Goal: Task Accomplishment & Management: Complete application form

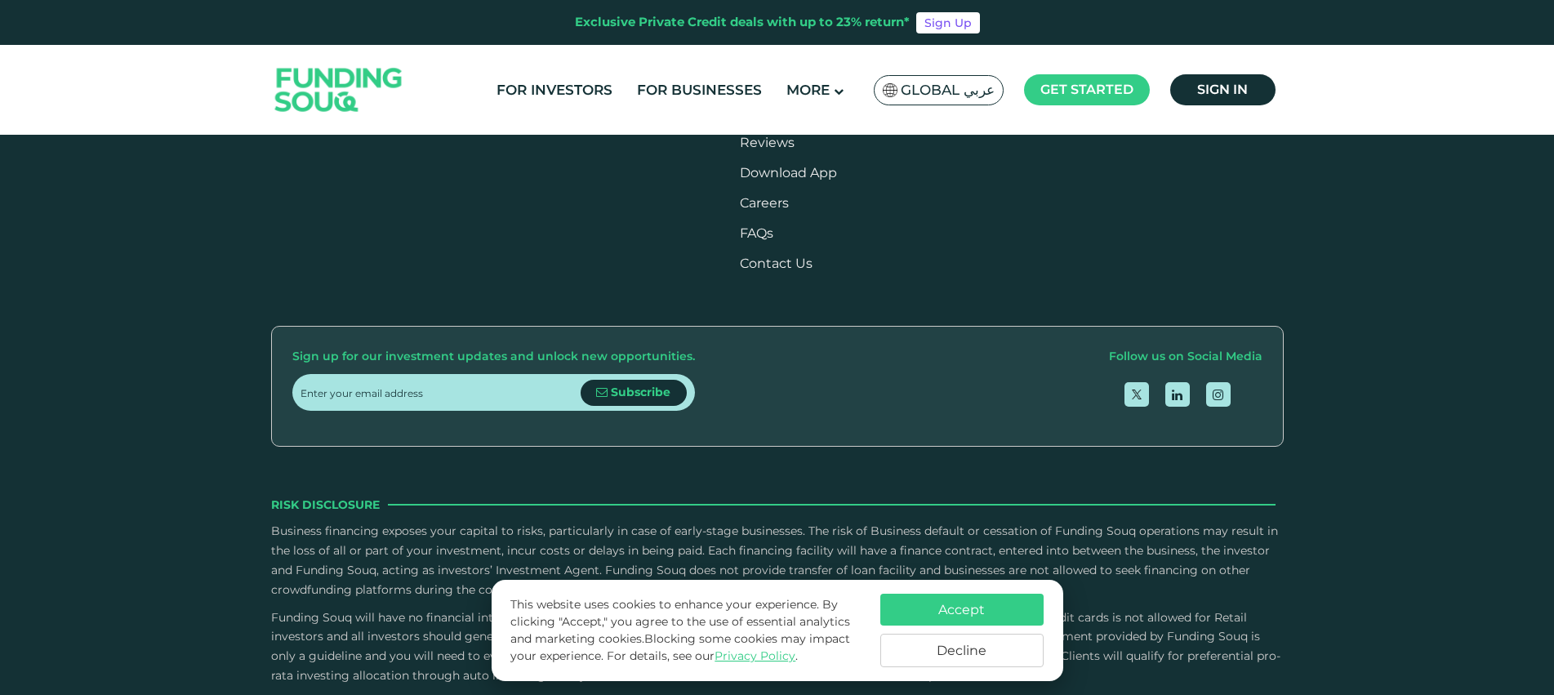
scroll to position [1950, 0]
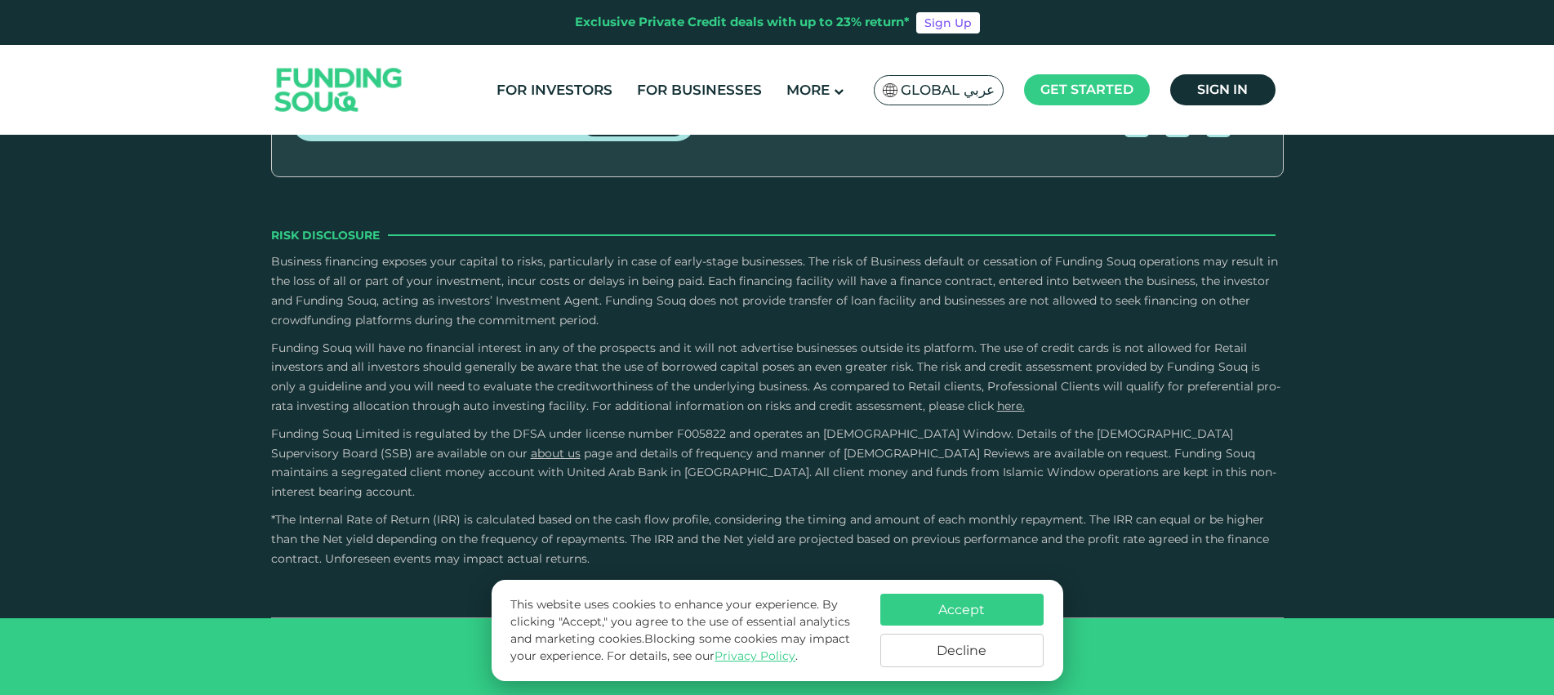
type tc-range-slider "4"
type tc-range-slider "10000"
drag, startPoint x: 346, startPoint y: 316, endPoint x: 326, endPoint y: 314, distance: 20.5
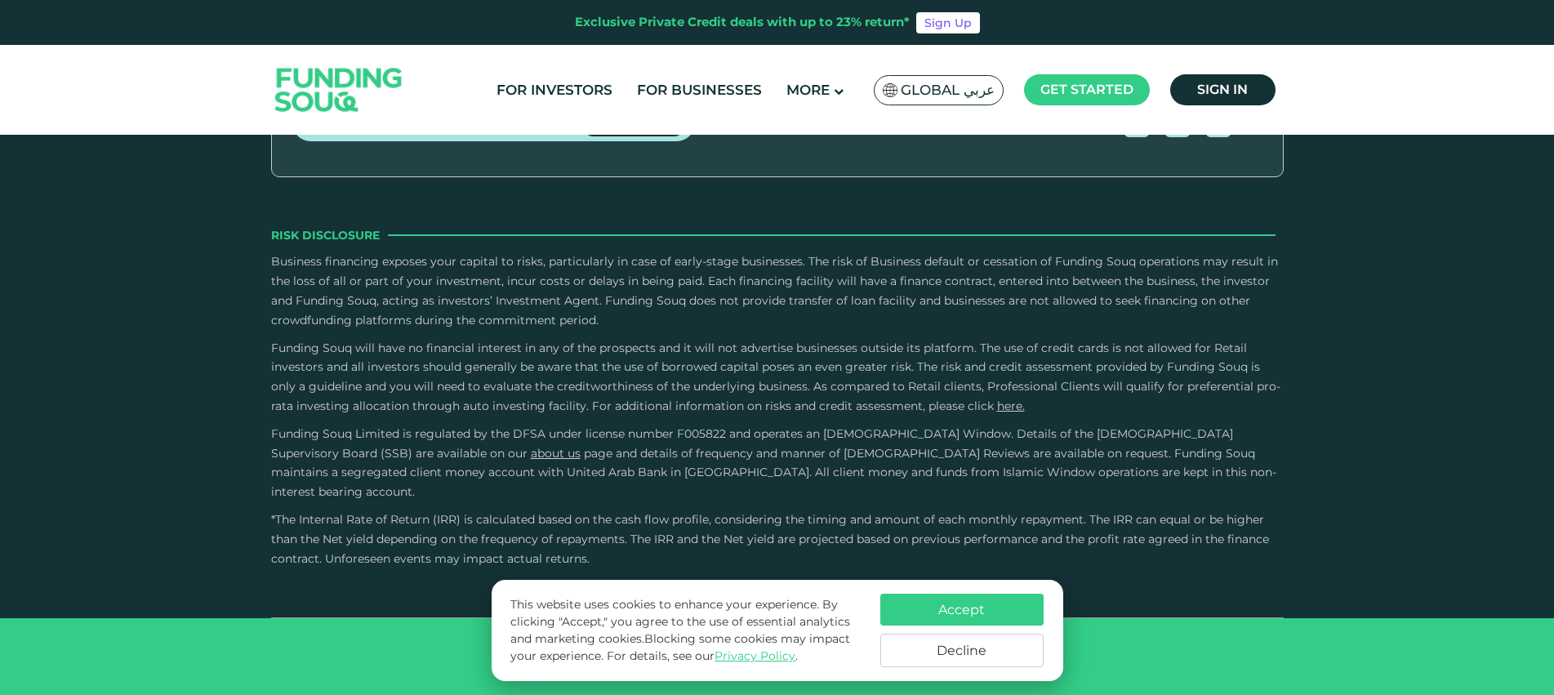
type tc-range-slider "1000000"
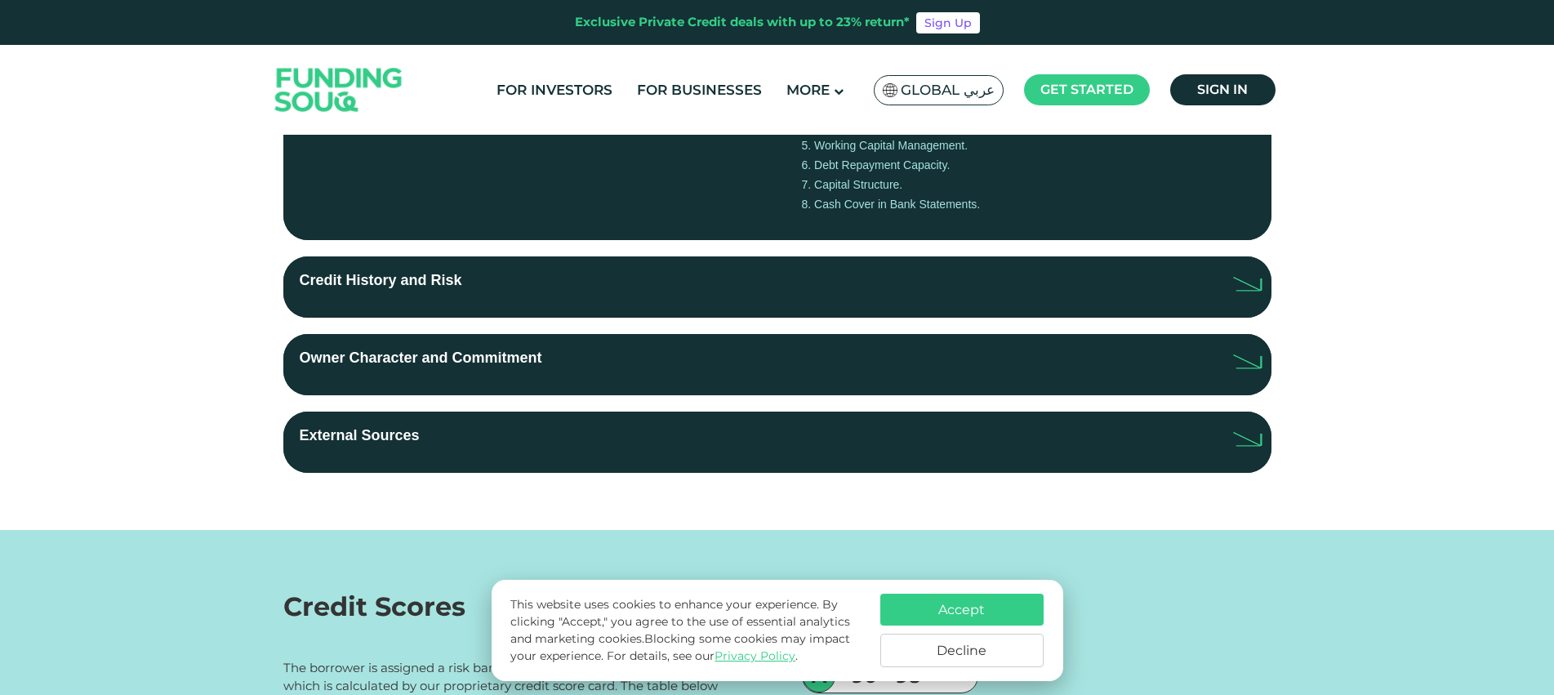
click at [765, 285] on label "Credit History and Risk" at bounding box center [777, 286] width 988 height 61
click at [0, 0] on input "Credit History and Risk" at bounding box center [0, 0] width 0 height 0
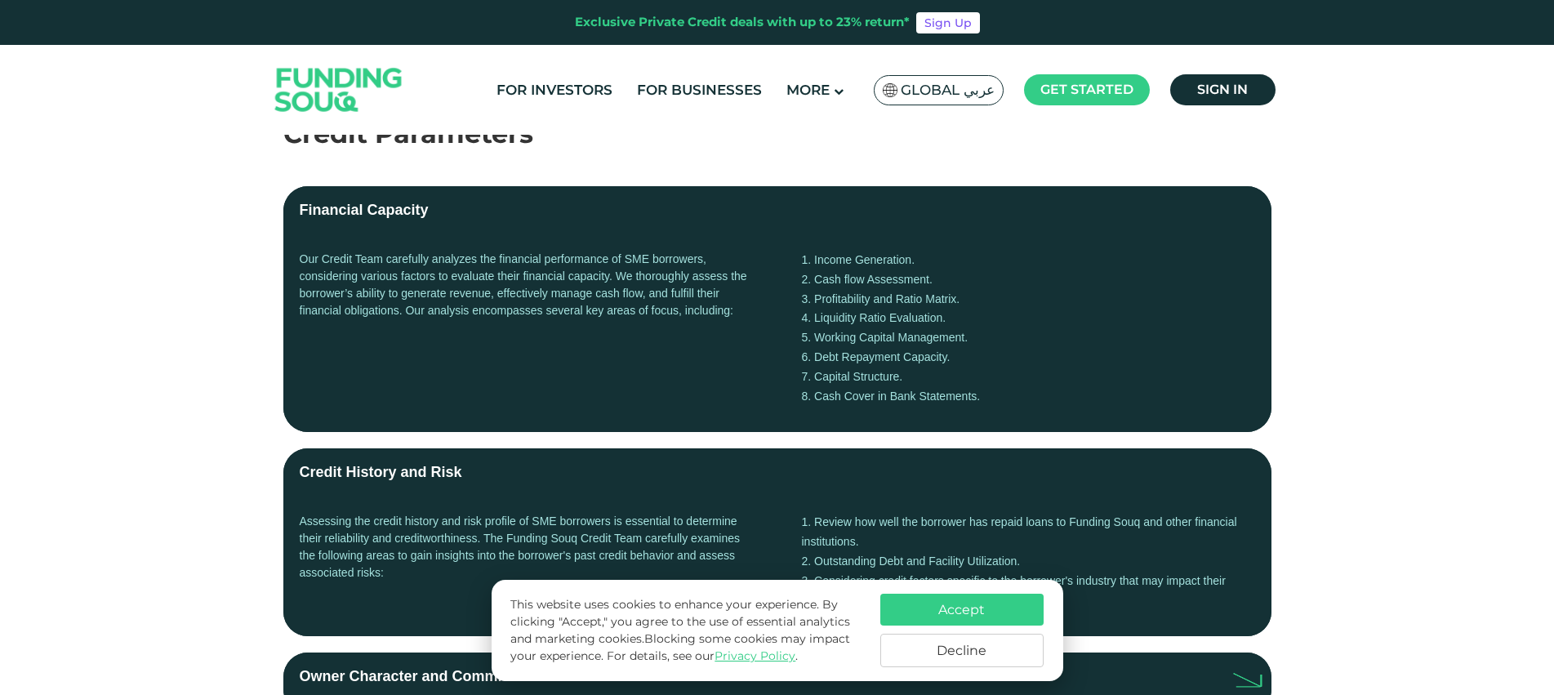
scroll to position [327, 0]
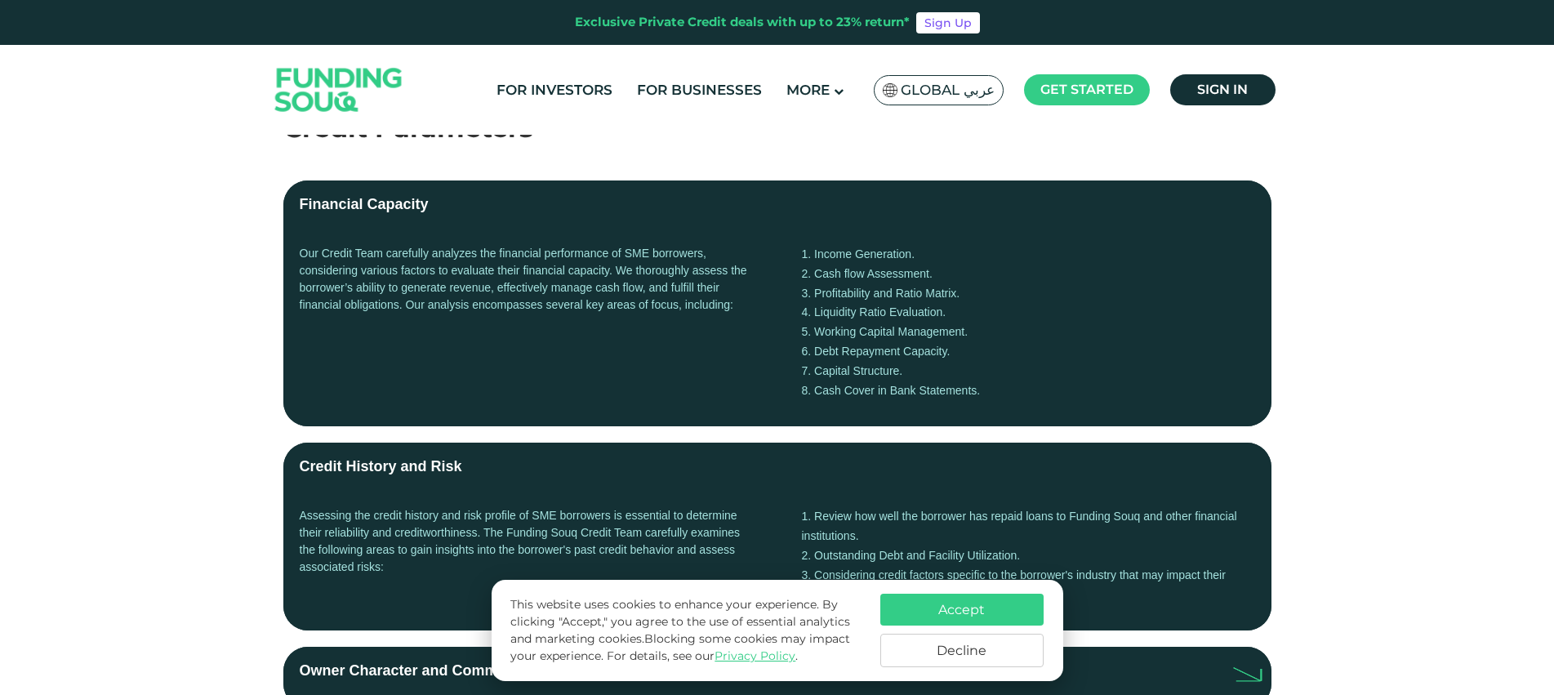
drag, startPoint x: 982, startPoint y: 393, endPoint x: 795, endPoint y: 256, distance: 231.9
click at [795, 256] on div "Our Credit Team carefully analyzes the financial performance of SME borrowers, …" at bounding box center [777, 328] width 988 height 198
copy ol "Income Generation. Cash flow Assessment. Profitability and Ratio Matrix. Liquid…"
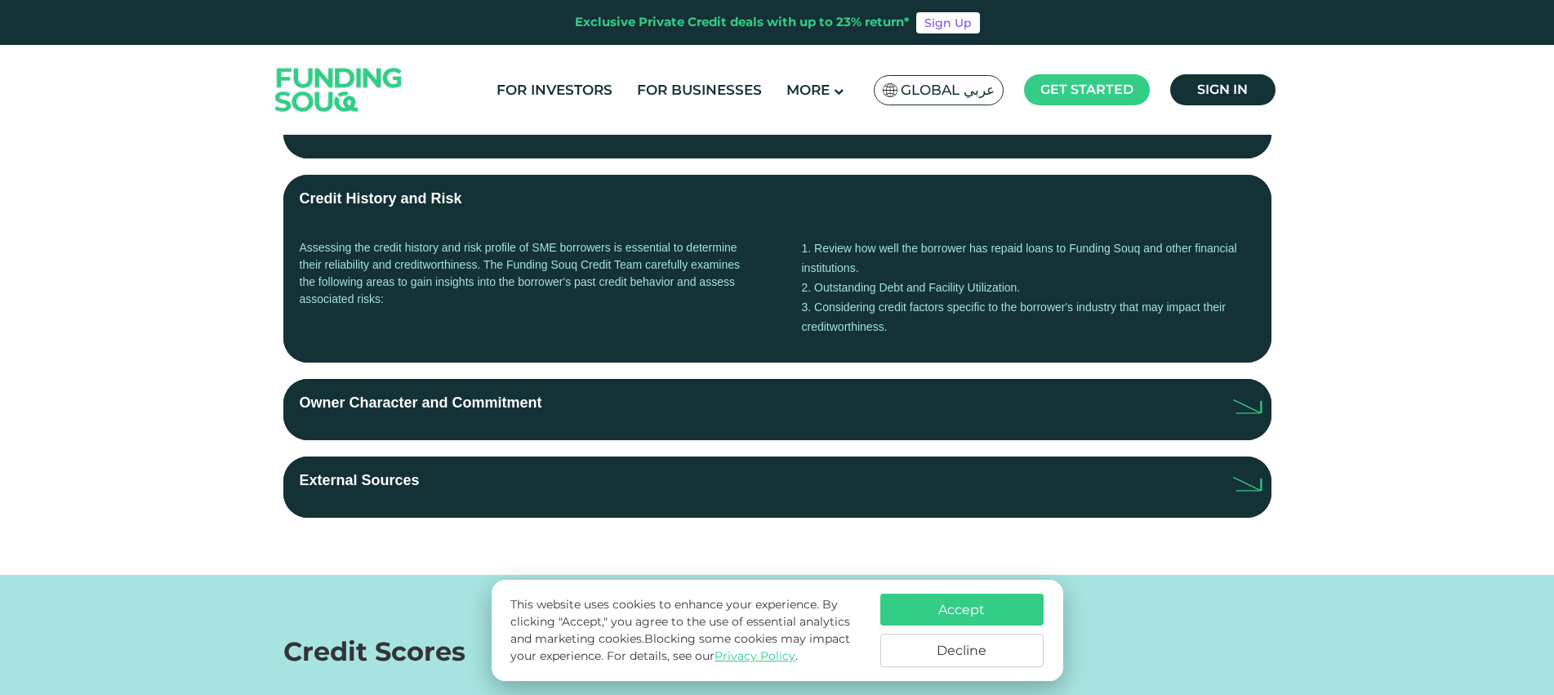
scroll to position [599, 0]
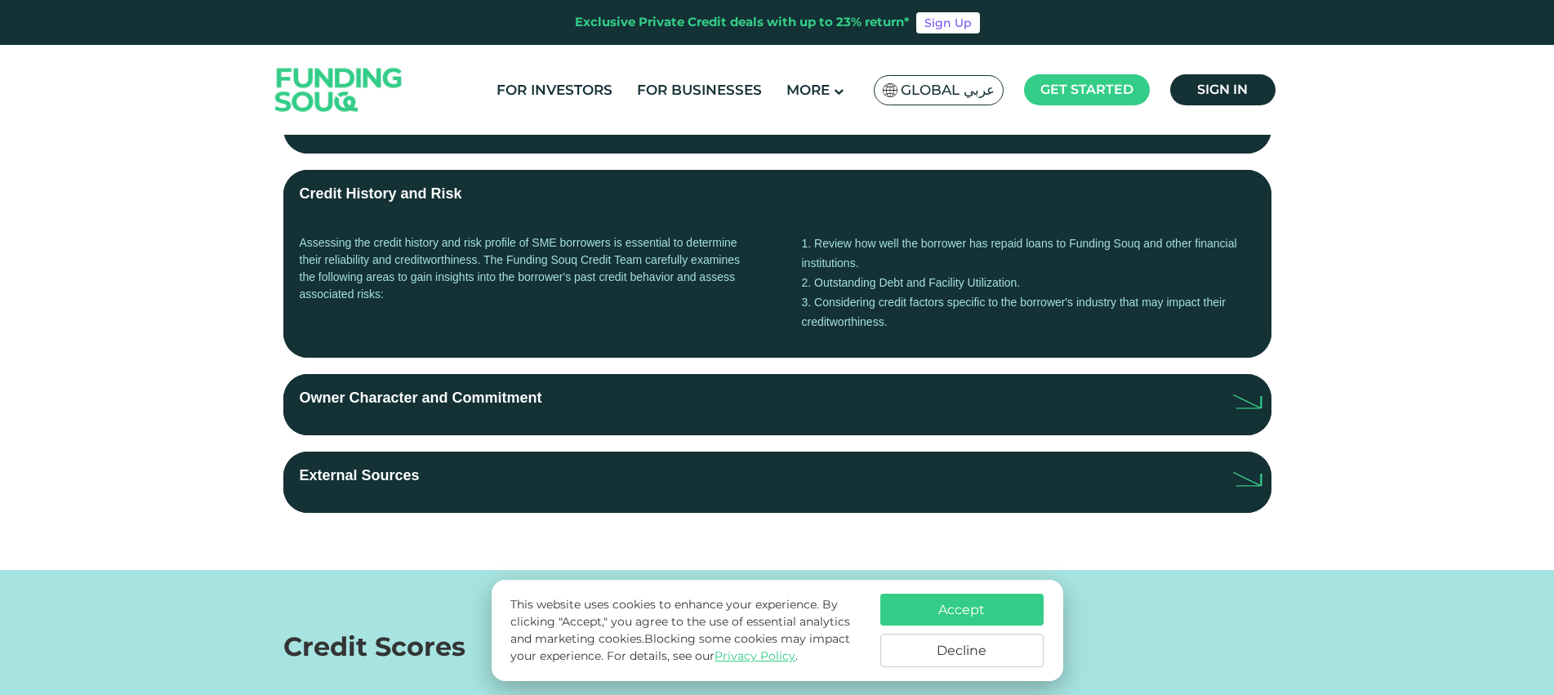
click at [720, 385] on label "Owner Character and Commitment" at bounding box center [777, 404] width 988 height 61
click at [0, 0] on input "Owner Character and Commitment" at bounding box center [0, 0] width 0 height 0
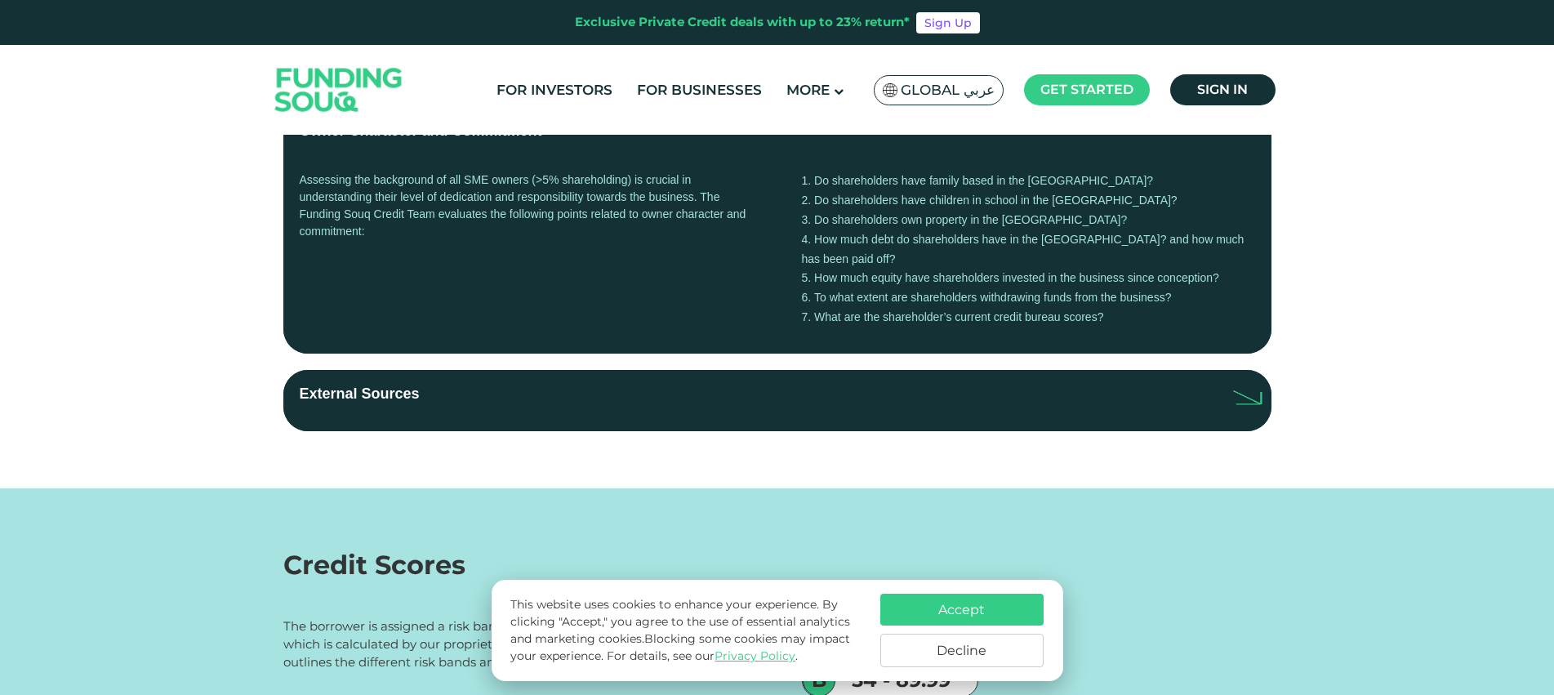
scroll to position [883, 0]
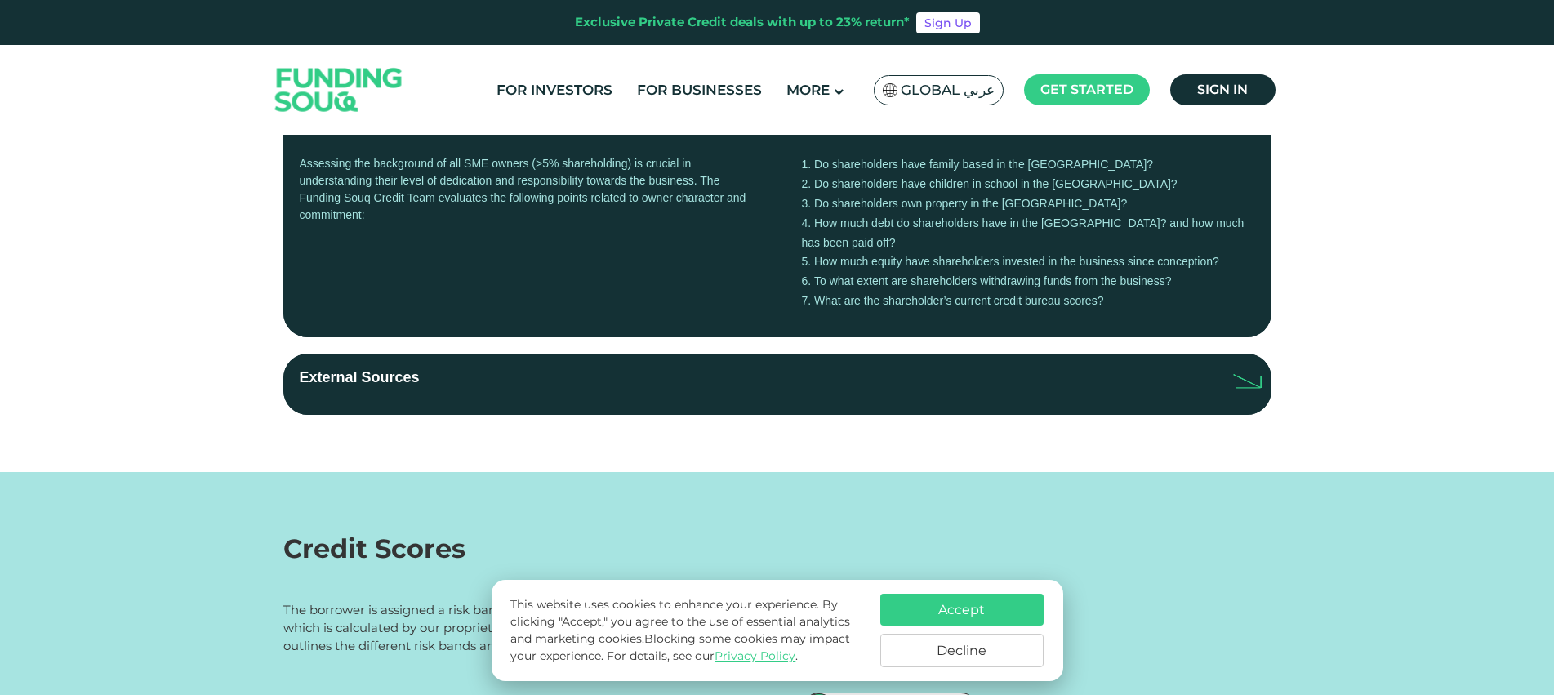
click at [728, 359] on label "External Sources" at bounding box center [777, 384] width 988 height 61
click at [0, 0] on input "External Sources" at bounding box center [0, 0] width 0 height 0
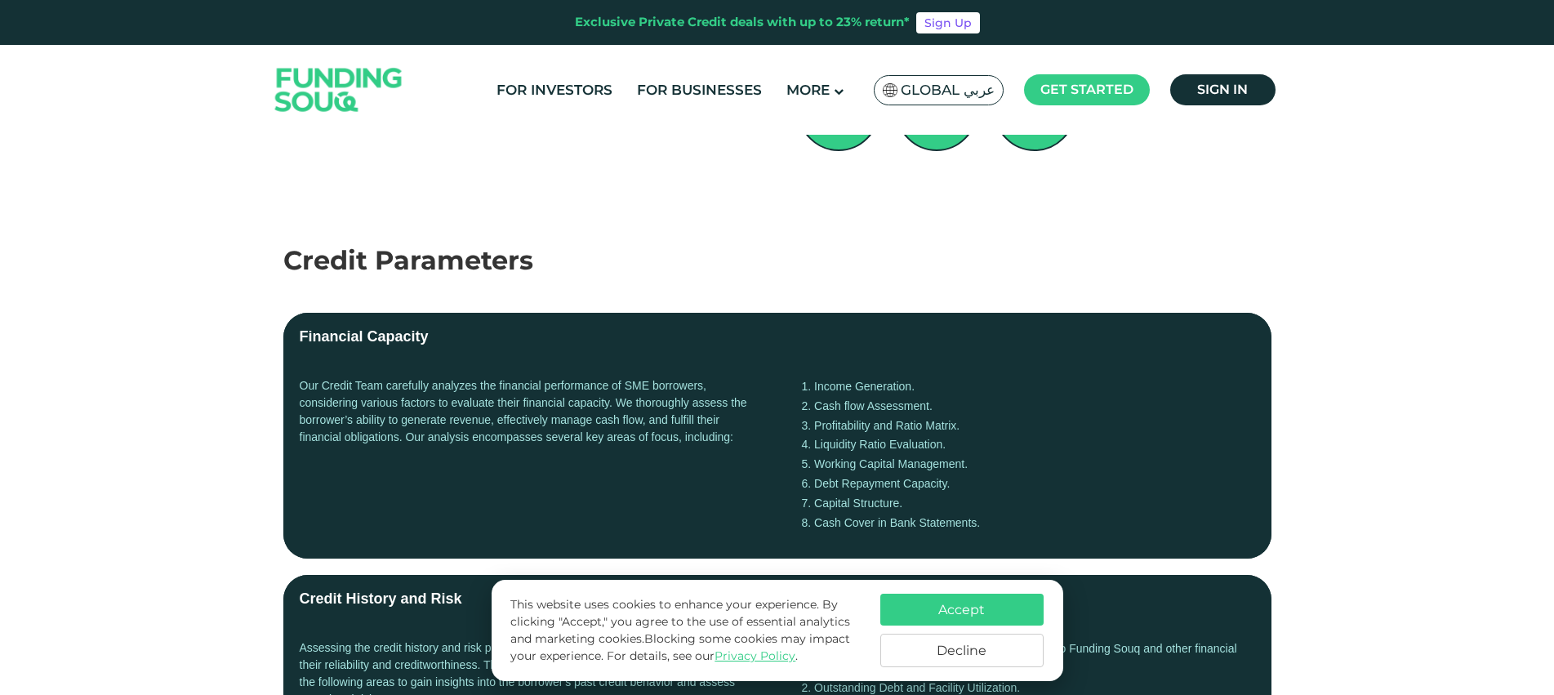
scroll to position [0, 0]
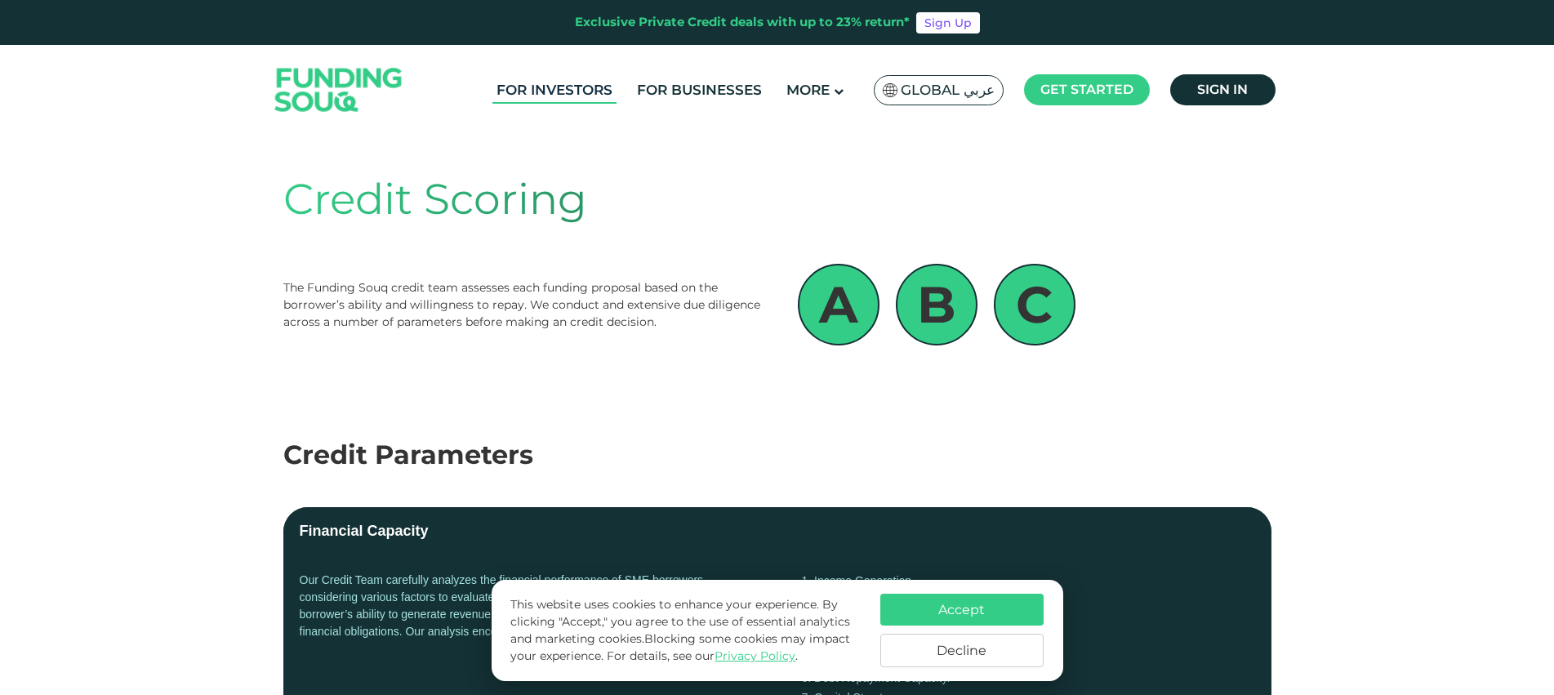
click at [564, 88] on link "For Investors" at bounding box center [554, 90] width 124 height 27
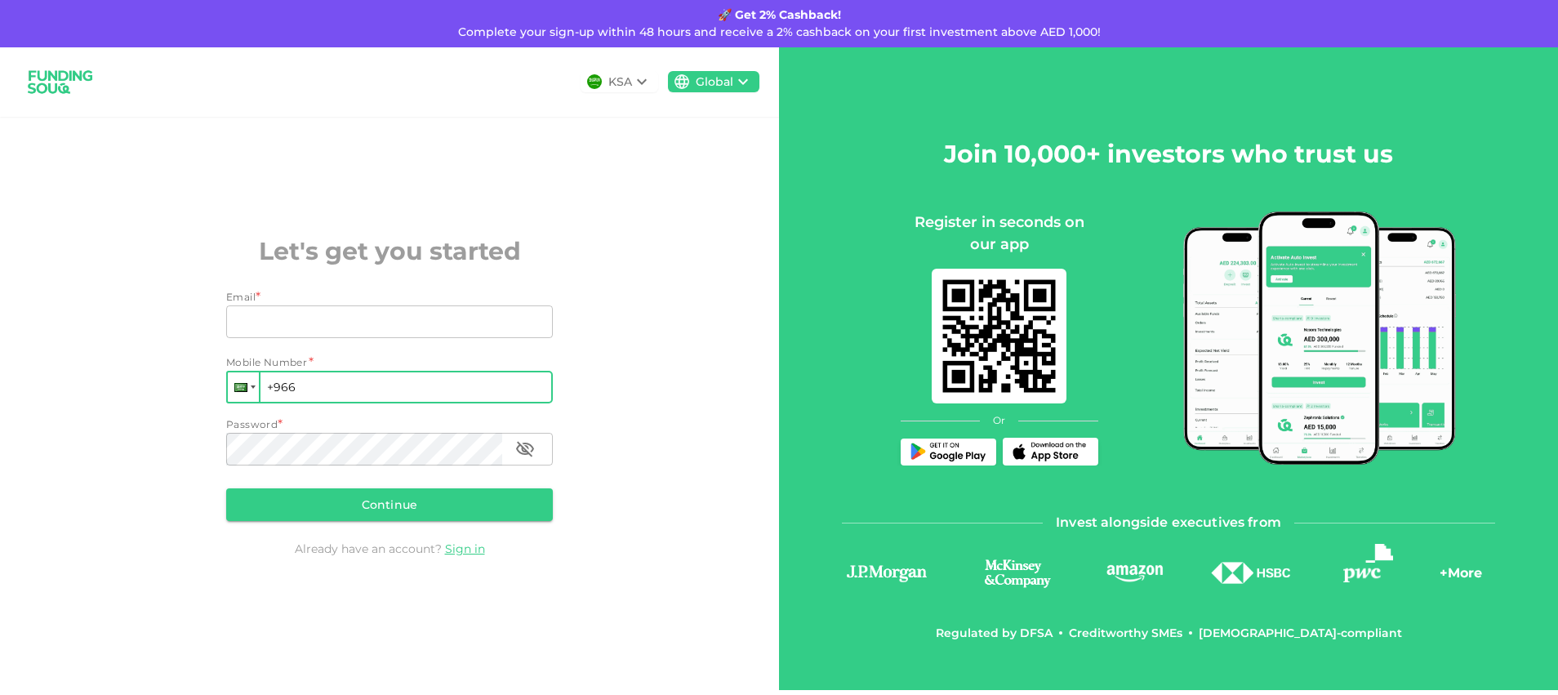
click at [250, 390] on div at bounding box center [243, 386] width 31 height 29
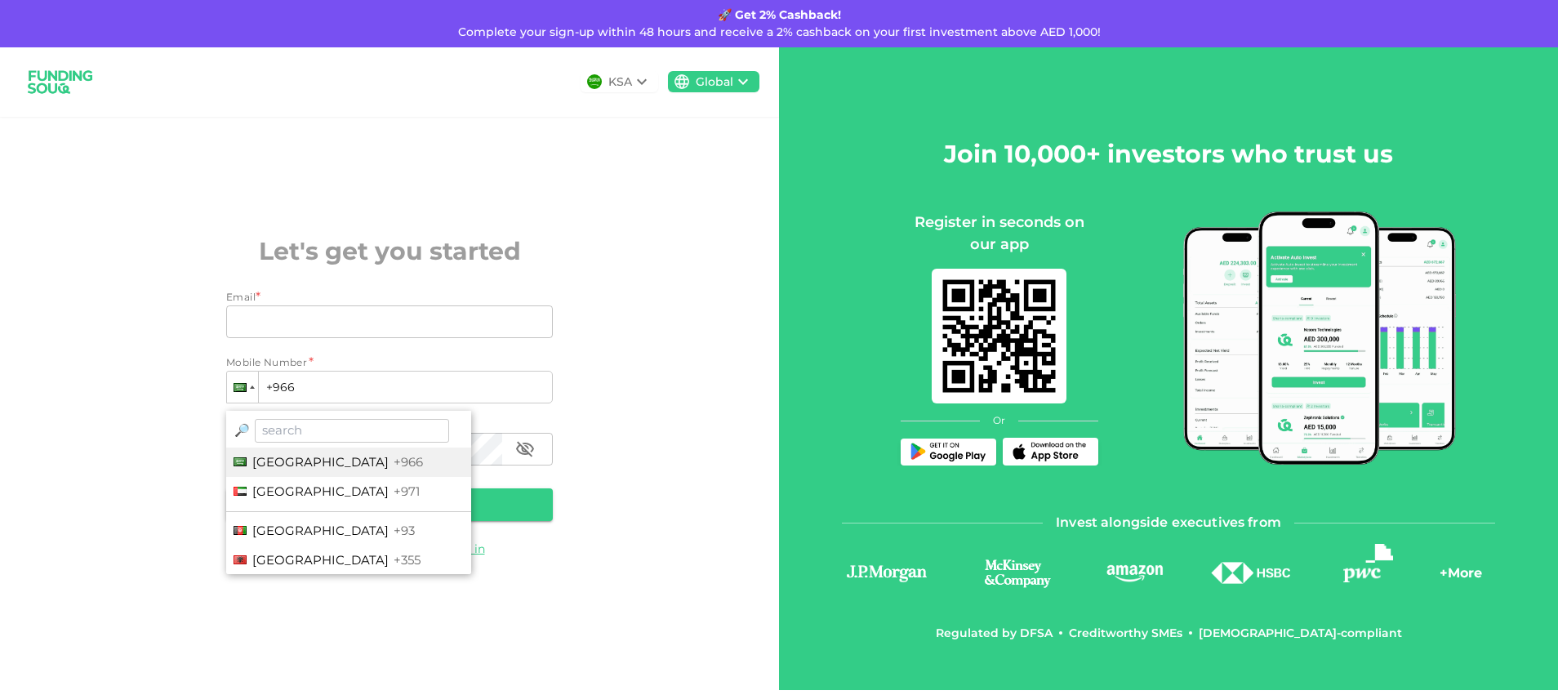
drag, startPoint x: 276, startPoint y: 487, endPoint x: 282, endPoint y: 475, distance: 13.9
click at [276, 487] on span "United Arab Emirates" at bounding box center [320, 491] width 136 height 16
type input "+971"
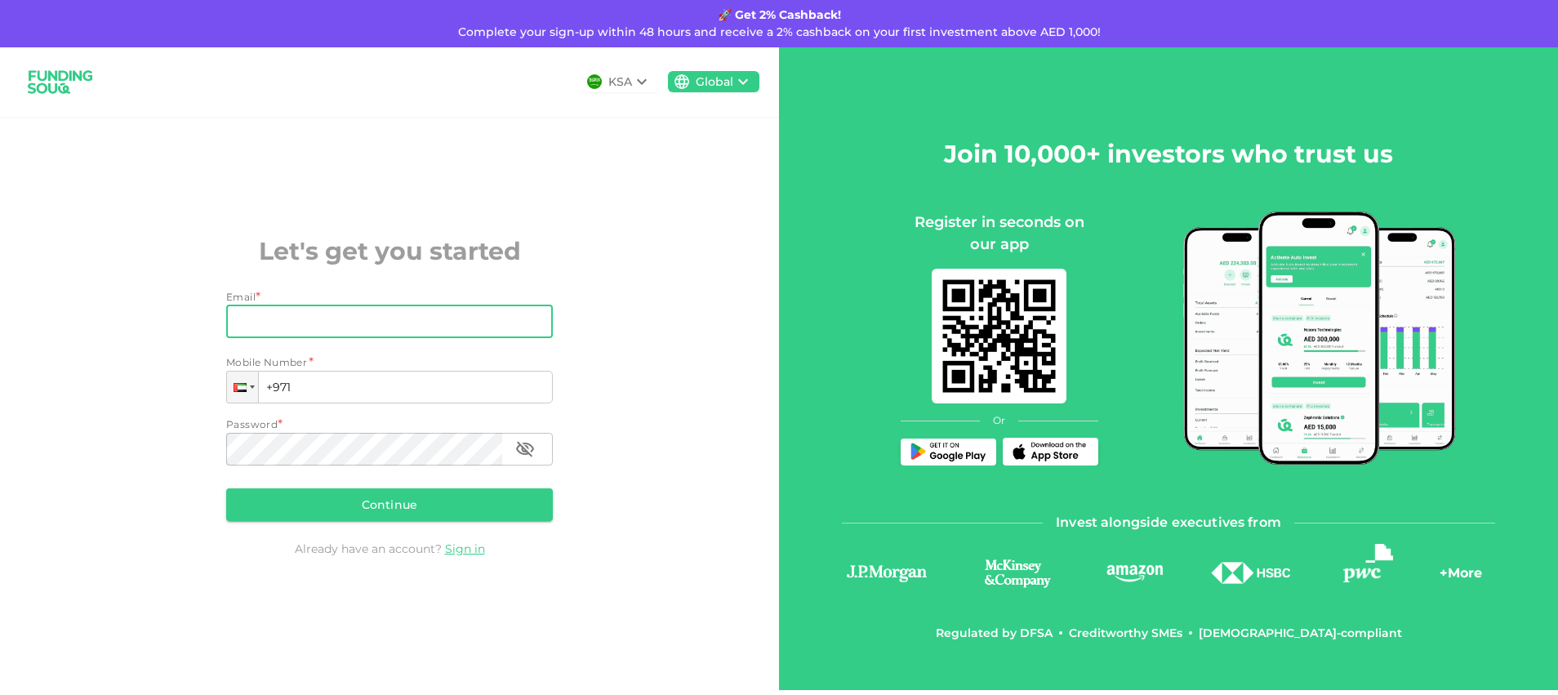
click at [318, 320] on input "Email" at bounding box center [380, 321] width 309 height 33
type input "vallakhverdiyeva@gmail.com"
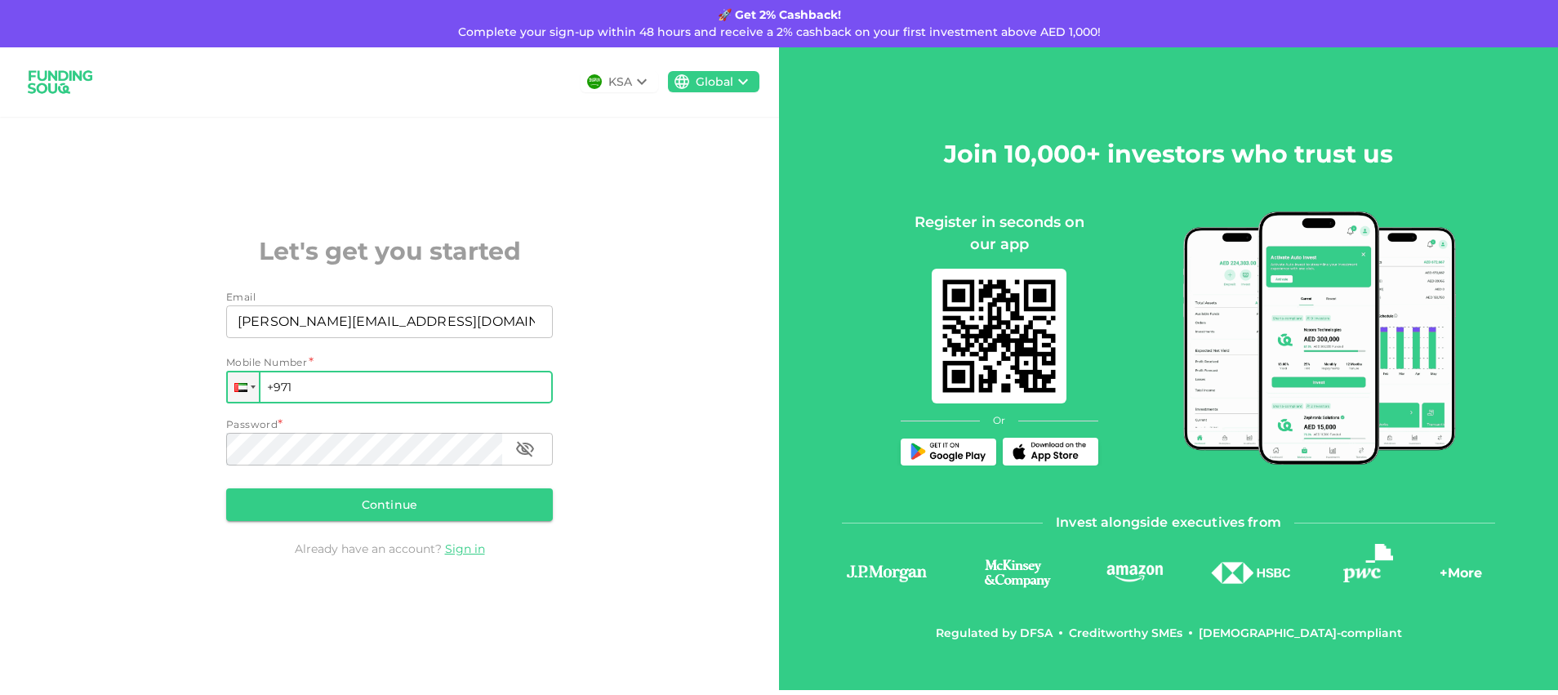
click at [369, 394] on input "+971" at bounding box center [389, 387] width 327 height 33
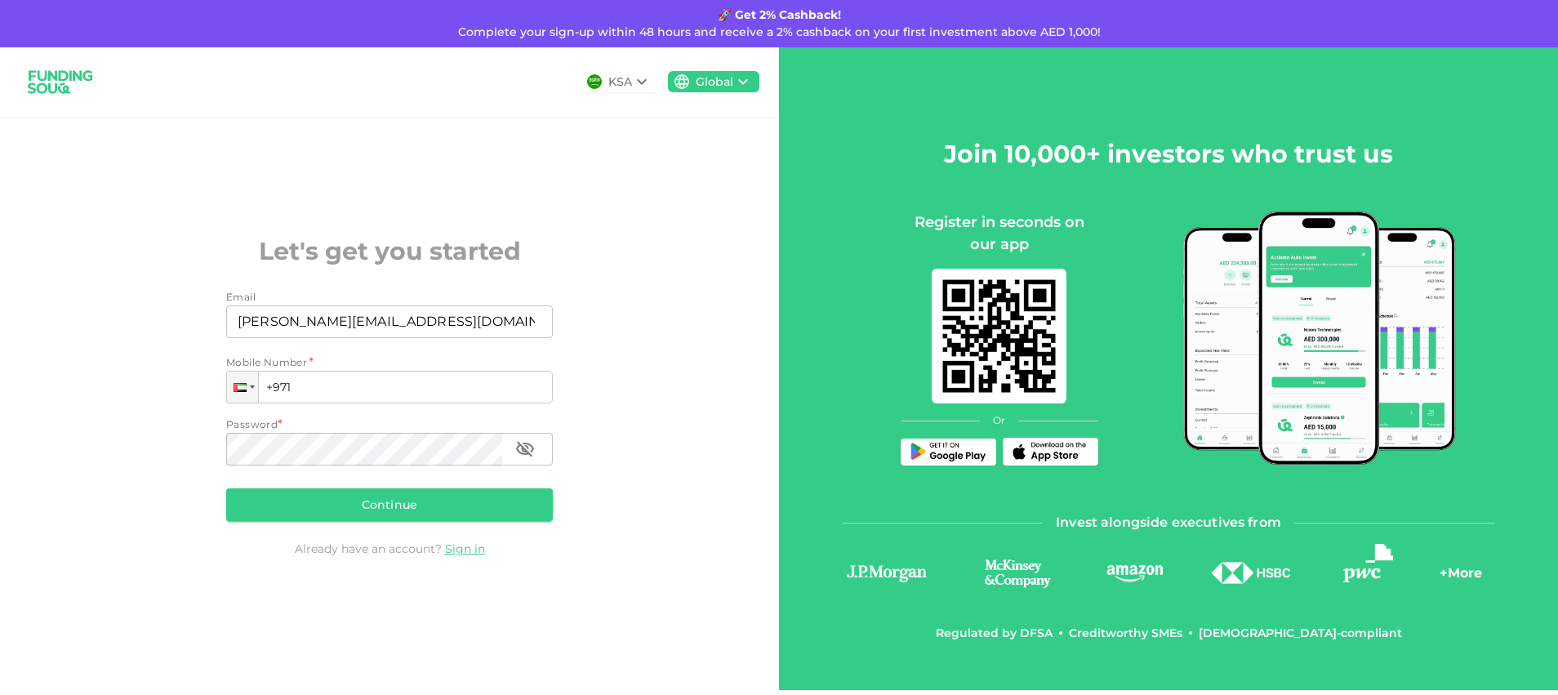
click at [617, 82] on div "KSA" at bounding box center [620, 81] width 24 height 17
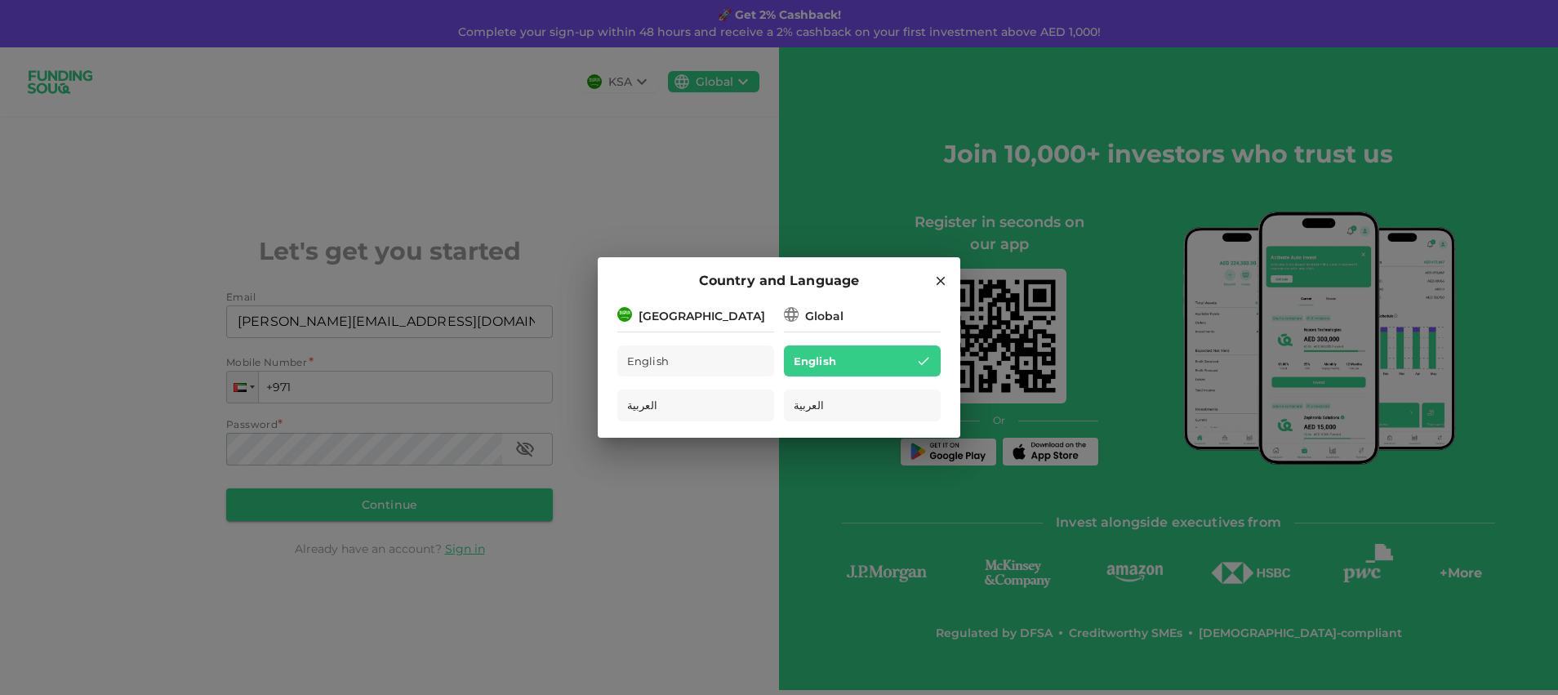
click at [717, 322] on div "[GEOGRAPHIC_DATA]" at bounding box center [695, 315] width 157 height 20
click at [696, 322] on div "[GEOGRAPHIC_DATA]" at bounding box center [701, 316] width 127 height 17
click at [798, 312] on icon at bounding box center [791, 314] width 16 height 16
click at [941, 280] on icon at bounding box center [940, 281] width 15 height 15
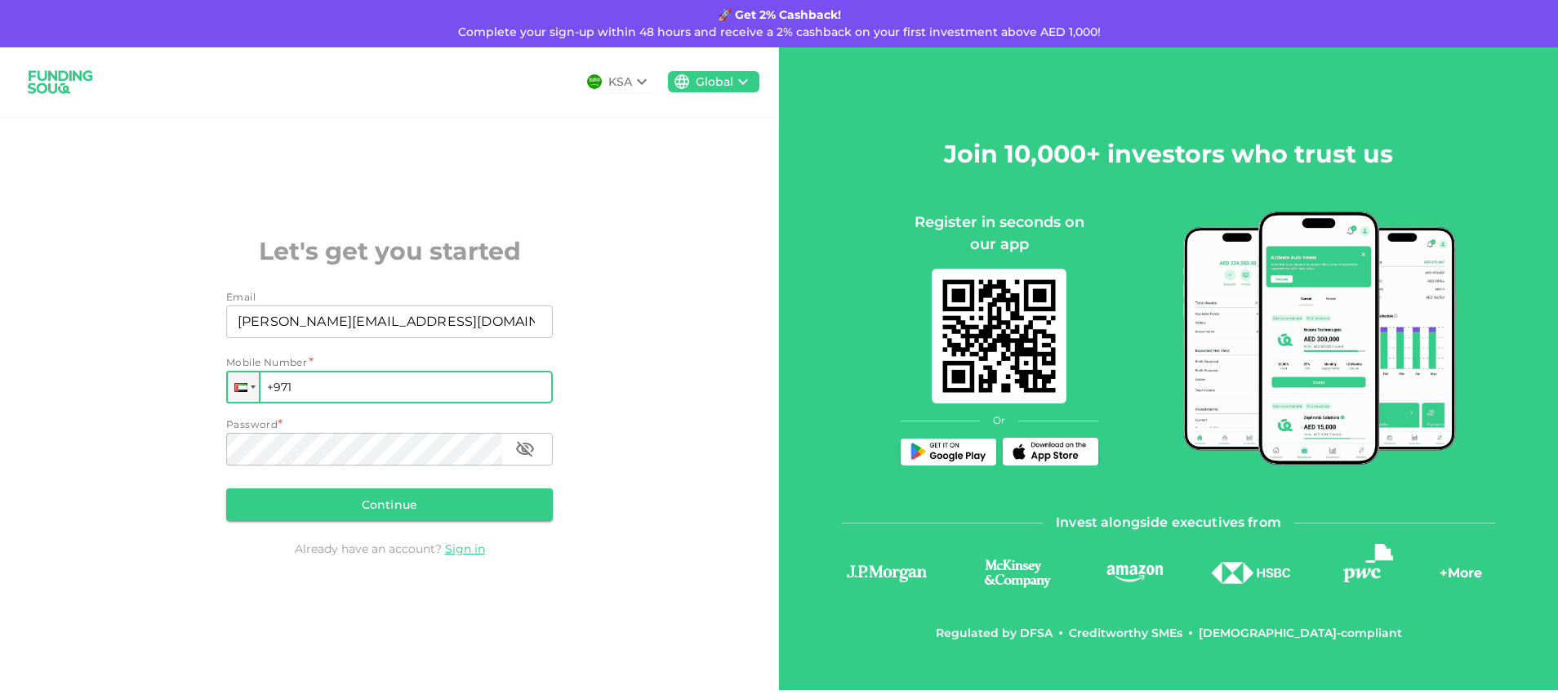
click at [327, 389] on input "+971" at bounding box center [389, 387] width 327 height 33
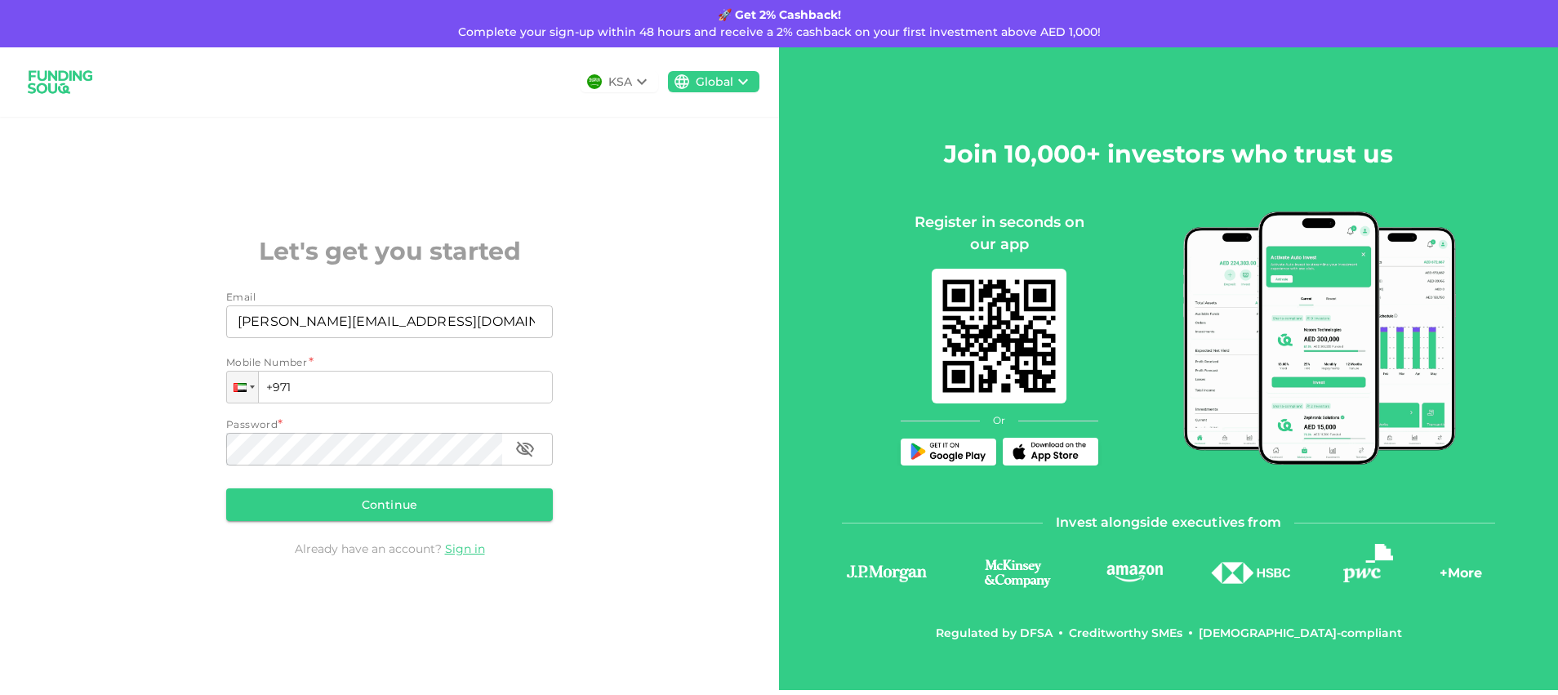
type input "+971 585 970 935"
click at [403, 503] on button "Continue" at bounding box center [389, 504] width 327 height 33
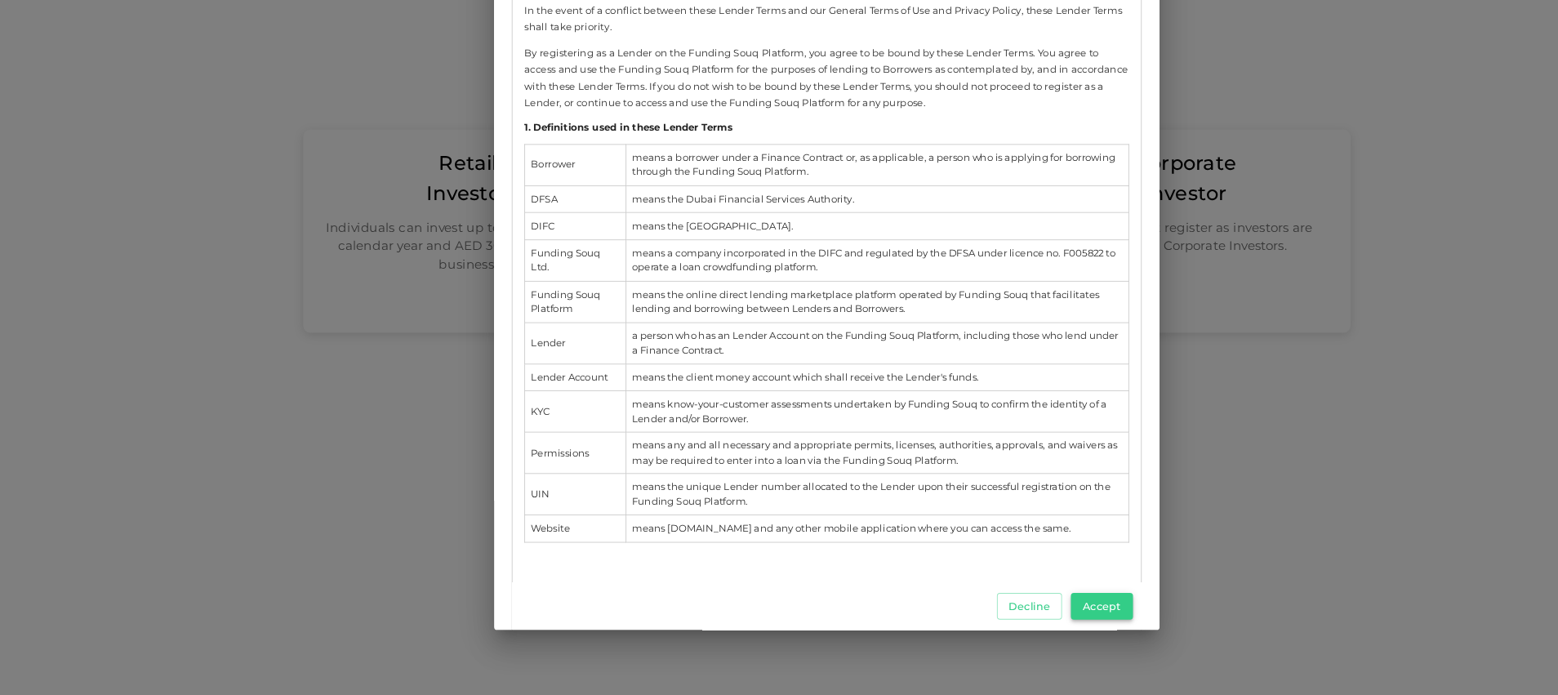
click at [964, 636] on button "Accept" at bounding box center [961, 636] width 41 height 18
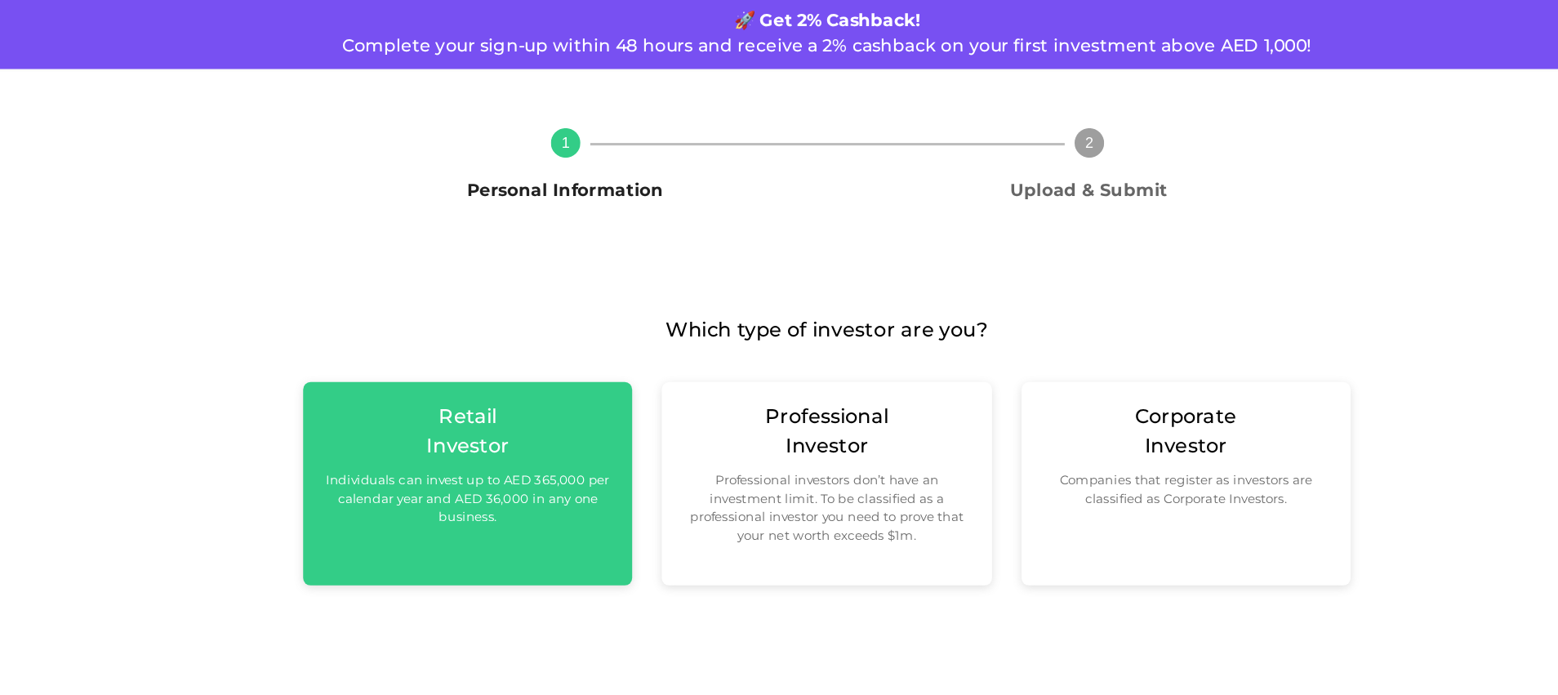
click at [520, 395] on small "Individuals can invest up to AED 365,000 per calendar year and AED 36,000 in an…" at bounding box center [541, 397] width 192 height 37
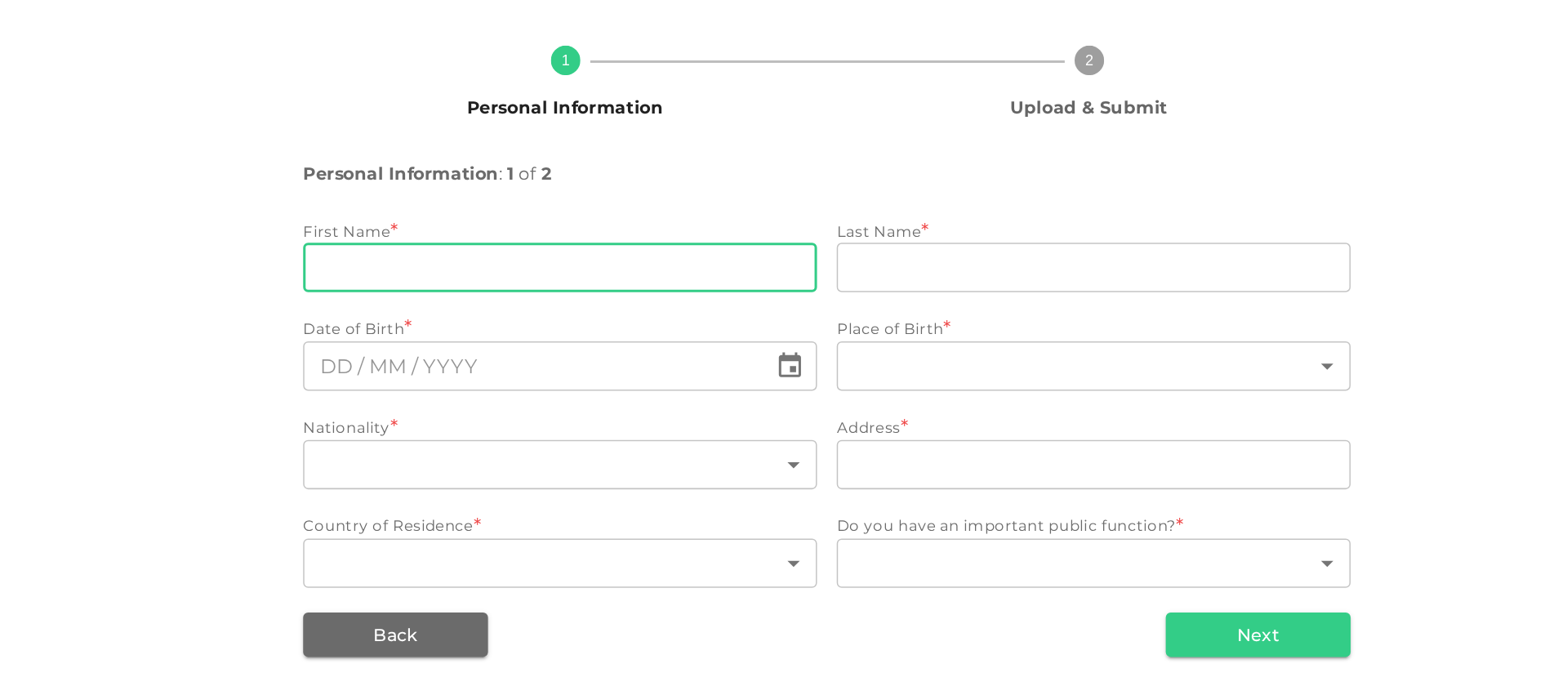
click at [511, 289] on input "firstName" at bounding box center [602, 298] width 340 height 33
type input "Valeriya"
type input "Allakhverdiyeva"
type input "United Arab Emirates"
type input "Dubai, JLT, MBL Royal"
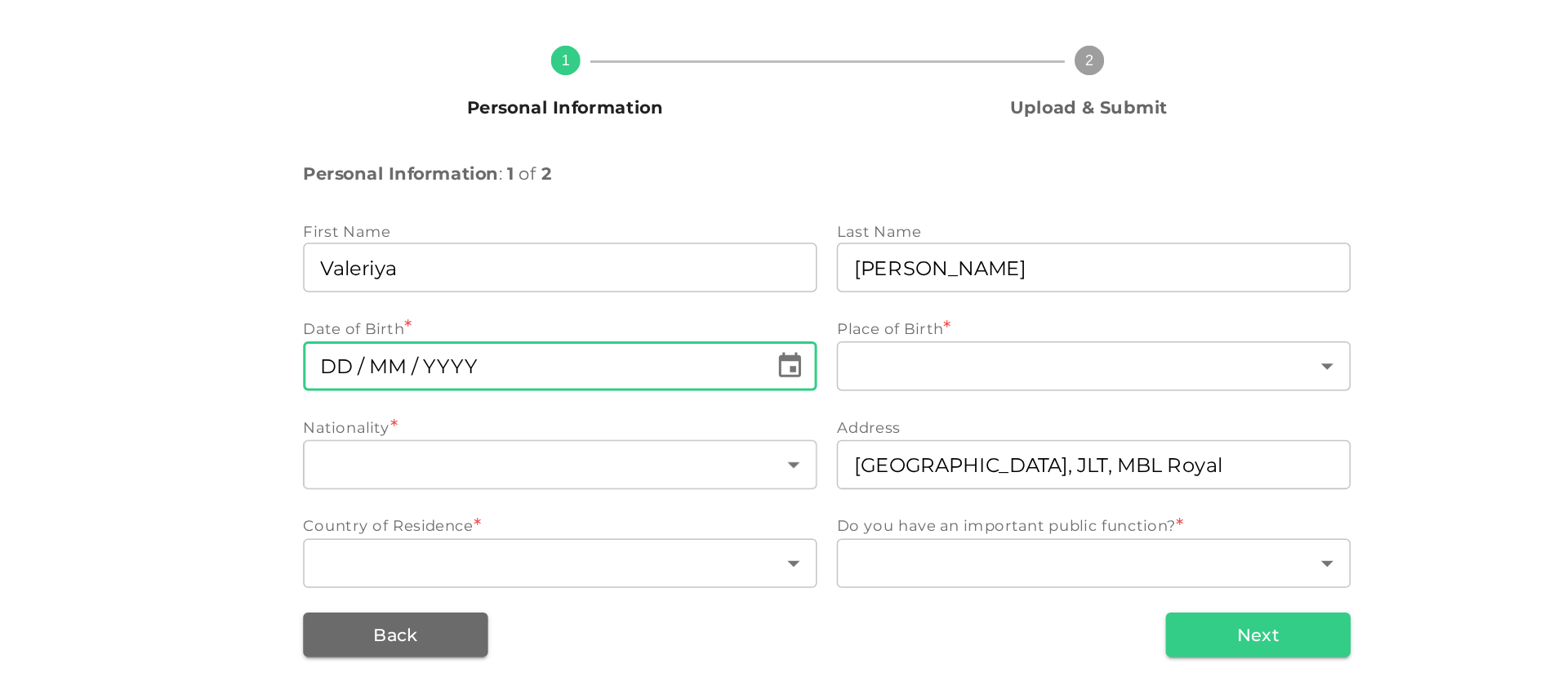
click at [514, 365] on input "⁦⁨DD⁩ / ⁨MM⁩ / ⁨YYYY⁩⁩" at bounding box center [585, 364] width 306 height 33
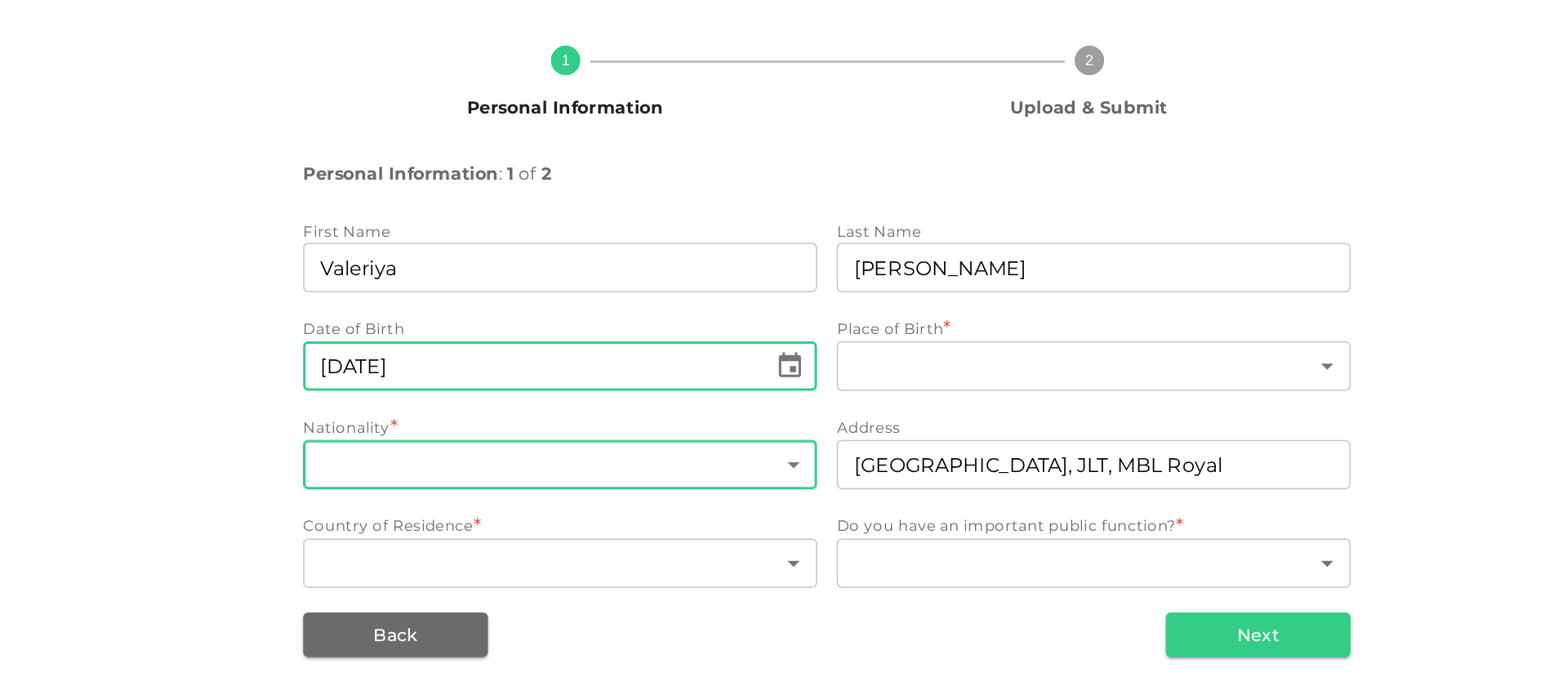
type input "⁦⁨27⁩ / ⁨04⁩ / ⁨1993⁩⁩"
click at [652, 438] on body "KSA Global vallakhverdiyeva@gmail.com 🚀 Get 2% Cashback! Complete your sign-up …" at bounding box center [779, 347] width 1558 height 695
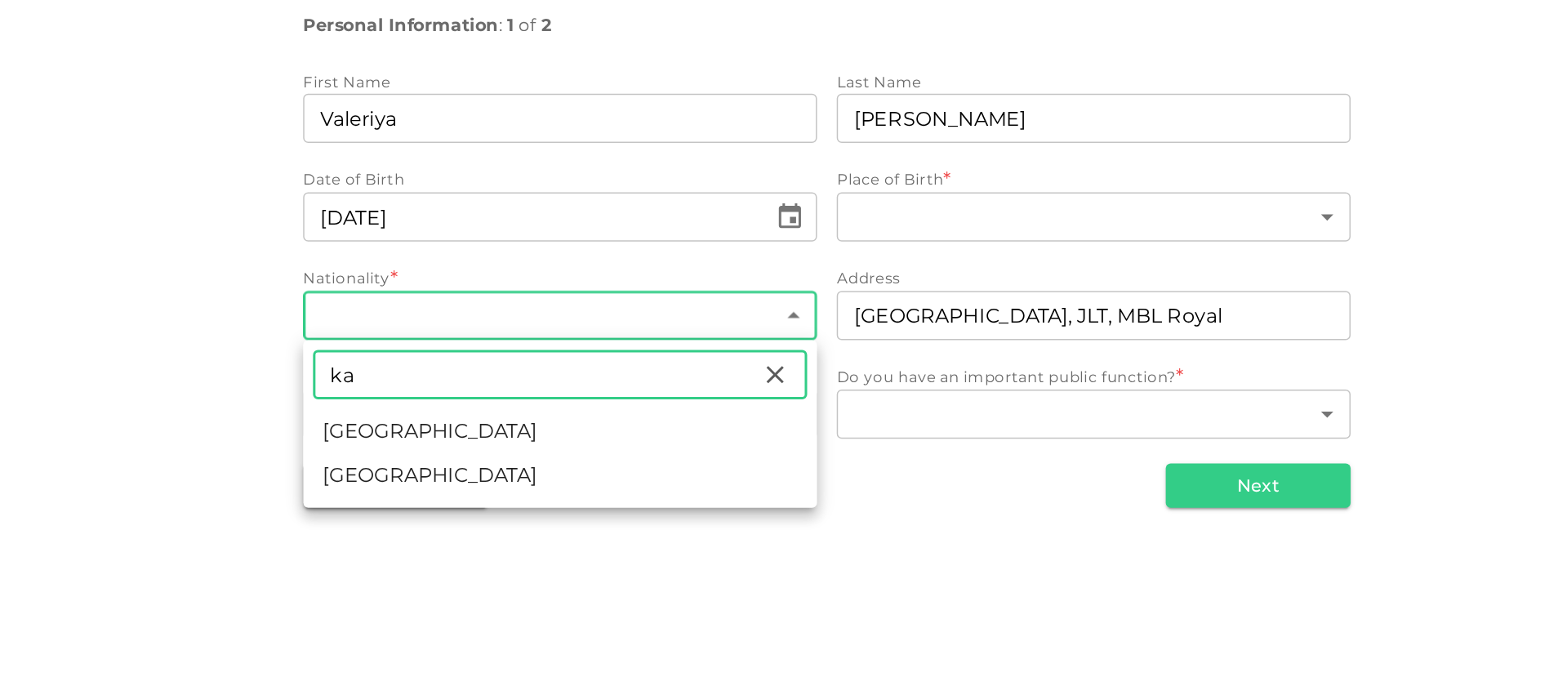
type input "ka"
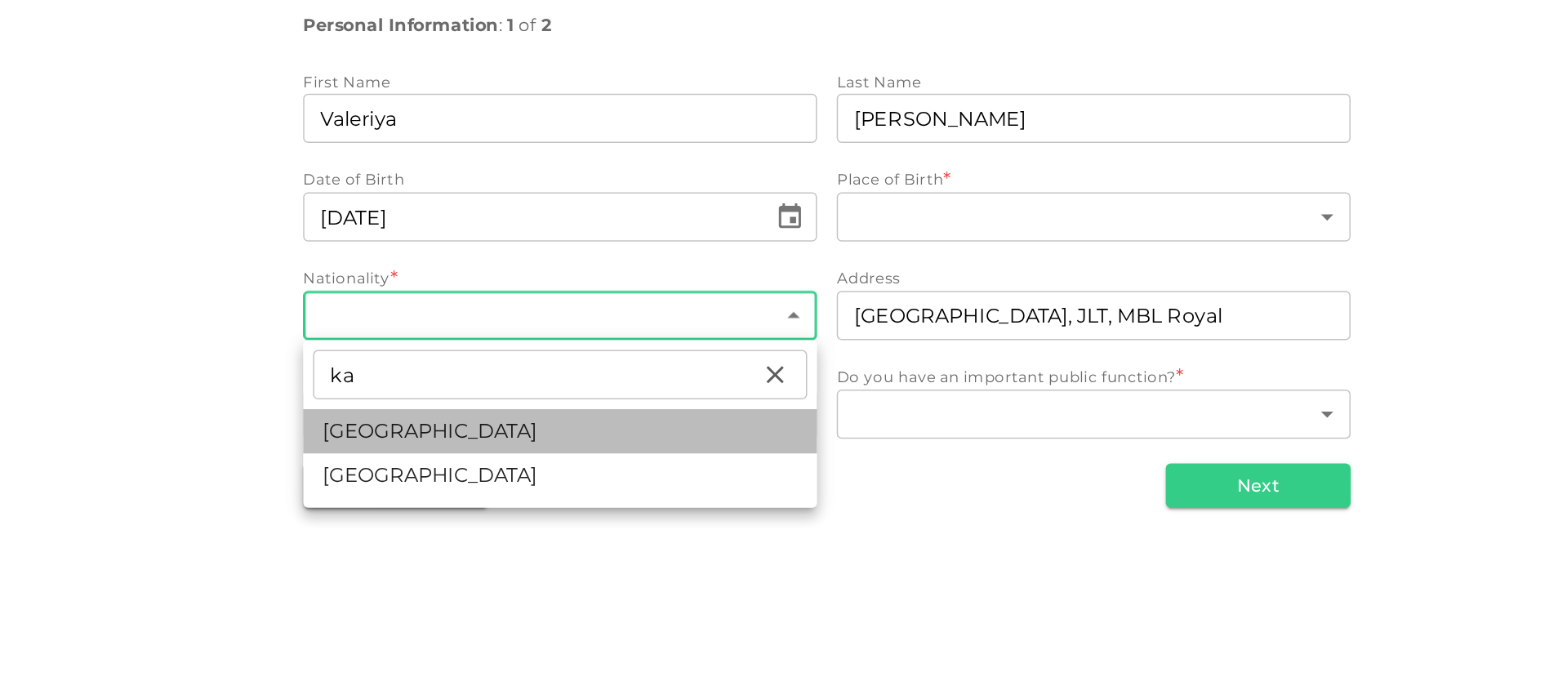
click at [503, 508] on li "Kazakhstan" at bounding box center [602, 505] width 340 height 29
type input "99"
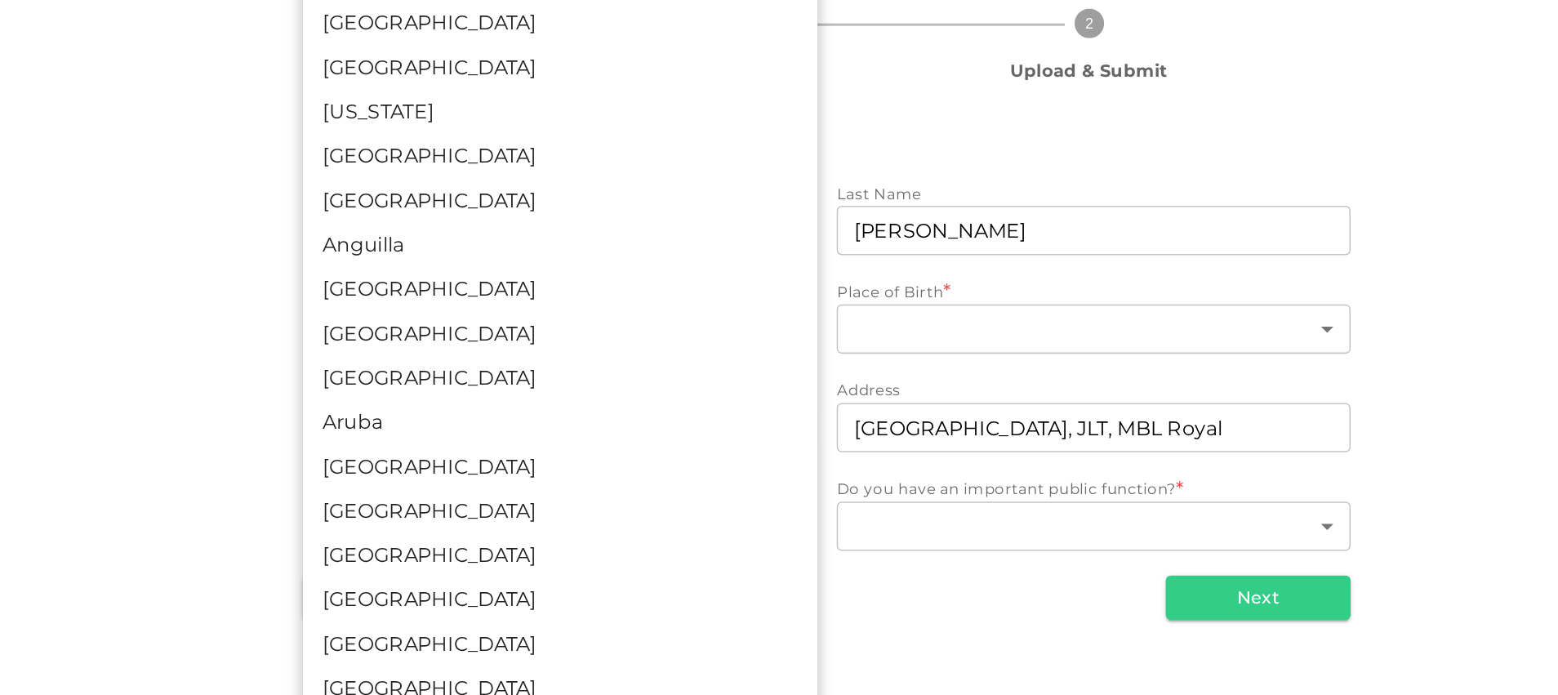
click at [635, 431] on body "KSA Global vallakhverdiyeva@gmail.com 🚀 Get 2% Cashback! Complete your sign-up …" at bounding box center [779, 347] width 1558 height 695
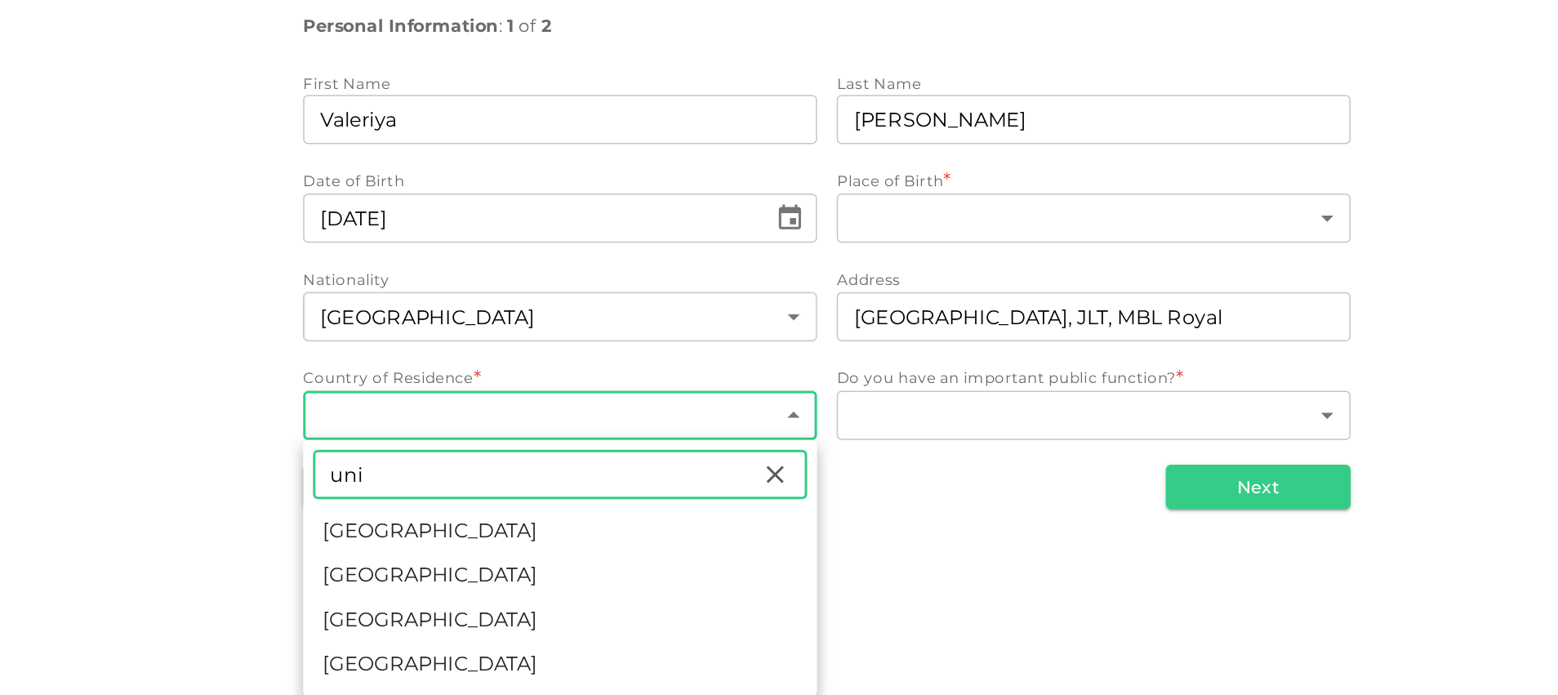
type input "uni"
click at [569, 560] on li "United Arab Emirates" at bounding box center [602, 571] width 340 height 29
type input "2"
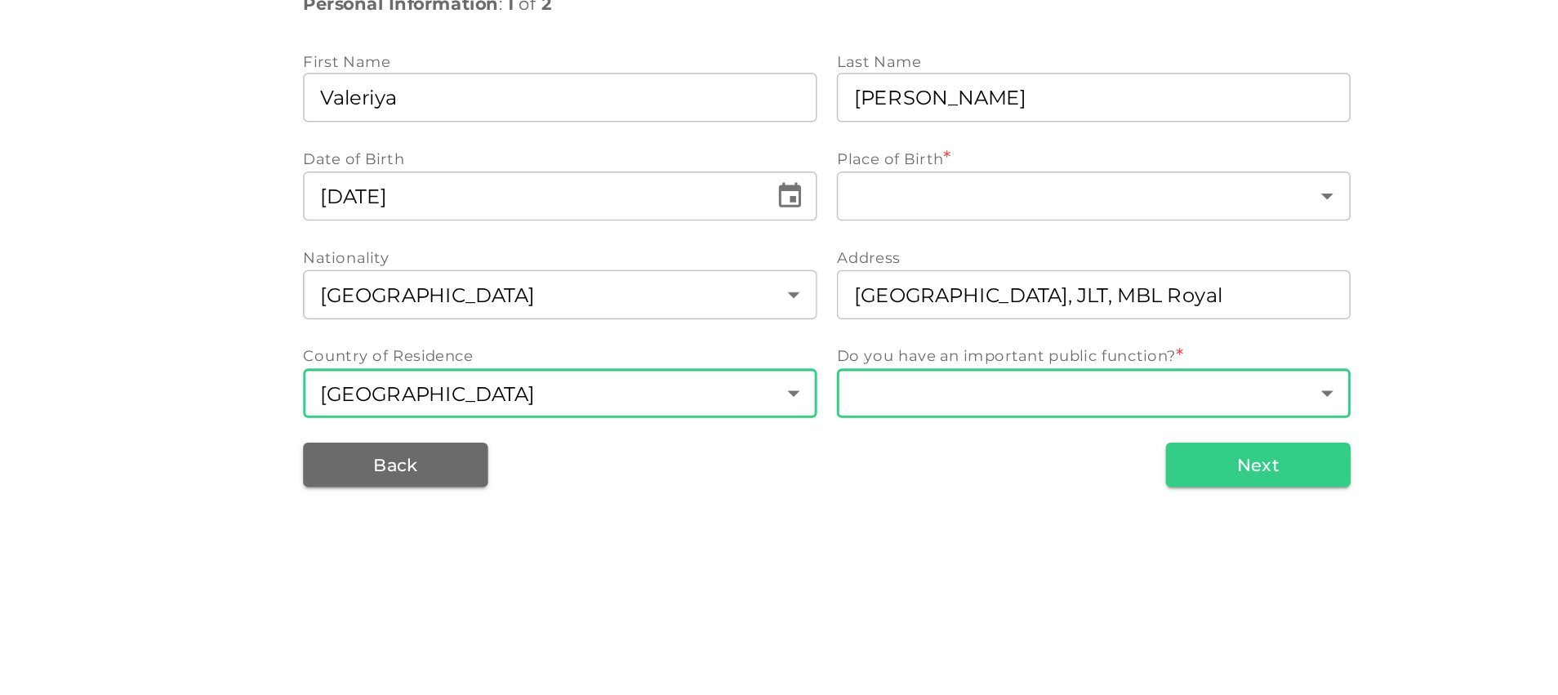
click at [866, 516] on body "KSA Global vallakhverdiyeva@gmail.com 🚀 Get 2% Cashback! Complete your sign-up …" at bounding box center [779, 347] width 1558 height 695
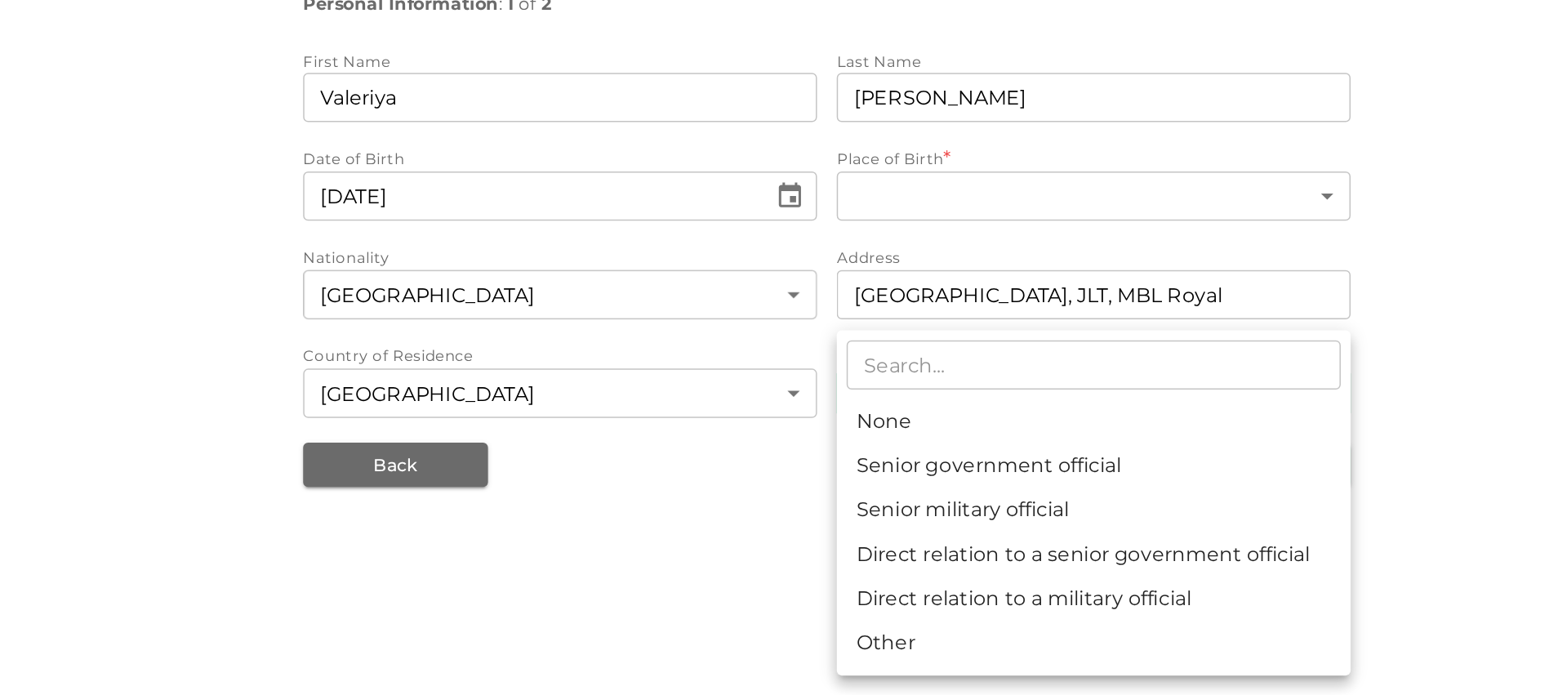
drag, startPoint x: 734, startPoint y: 562, endPoint x: 784, endPoint y: 500, distance: 79.6
click at [734, 562] on div at bounding box center [779, 347] width 1558 height 695
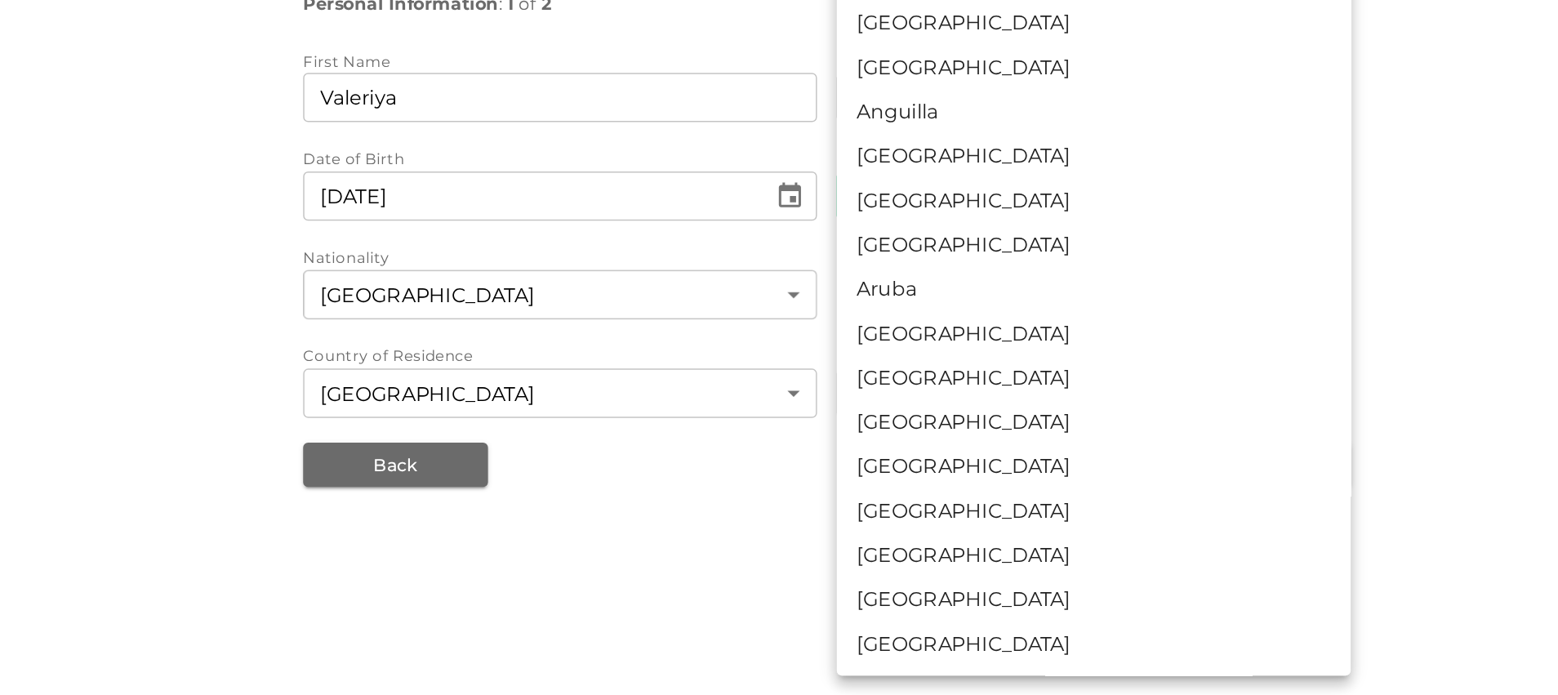
click at [852, 289] on body "KSA Global vallakhverdiyeva@gmail.com 🚀 Get 2% Cashback! Complete your sign-up …" at bounding box center [779, 347] width 1558 height 695
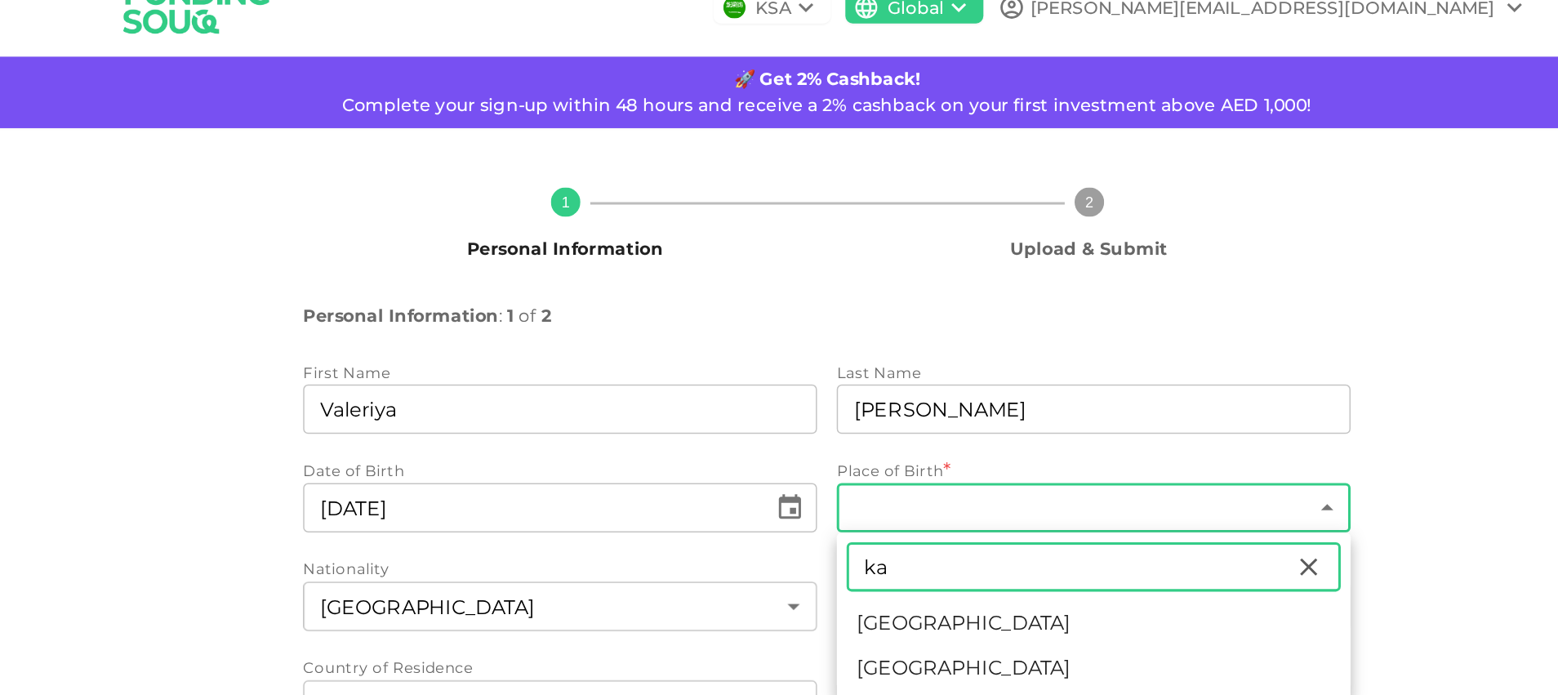
type input "ka"
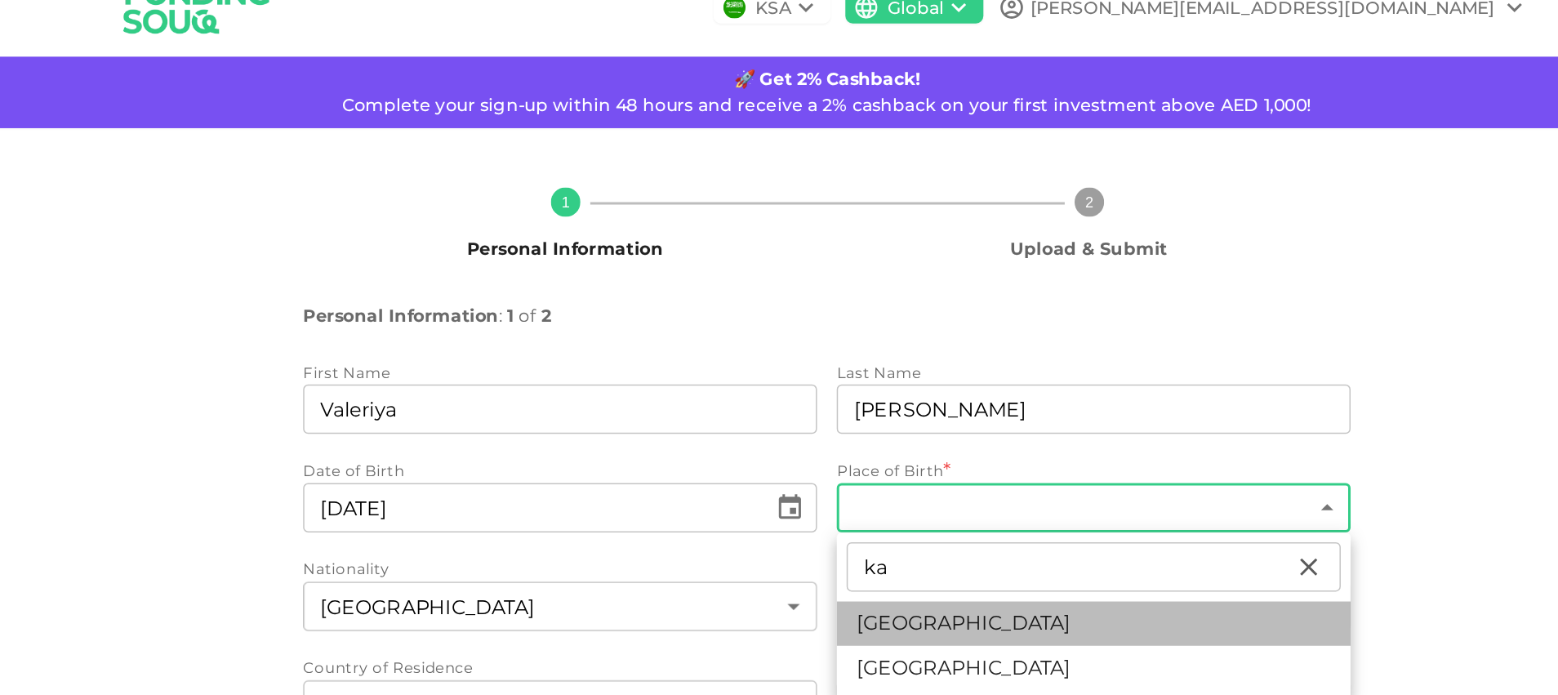
click at [854, 451] on li "Kazakhstan" at bounding box center [955, 440] width 340 height 29
type input "99"
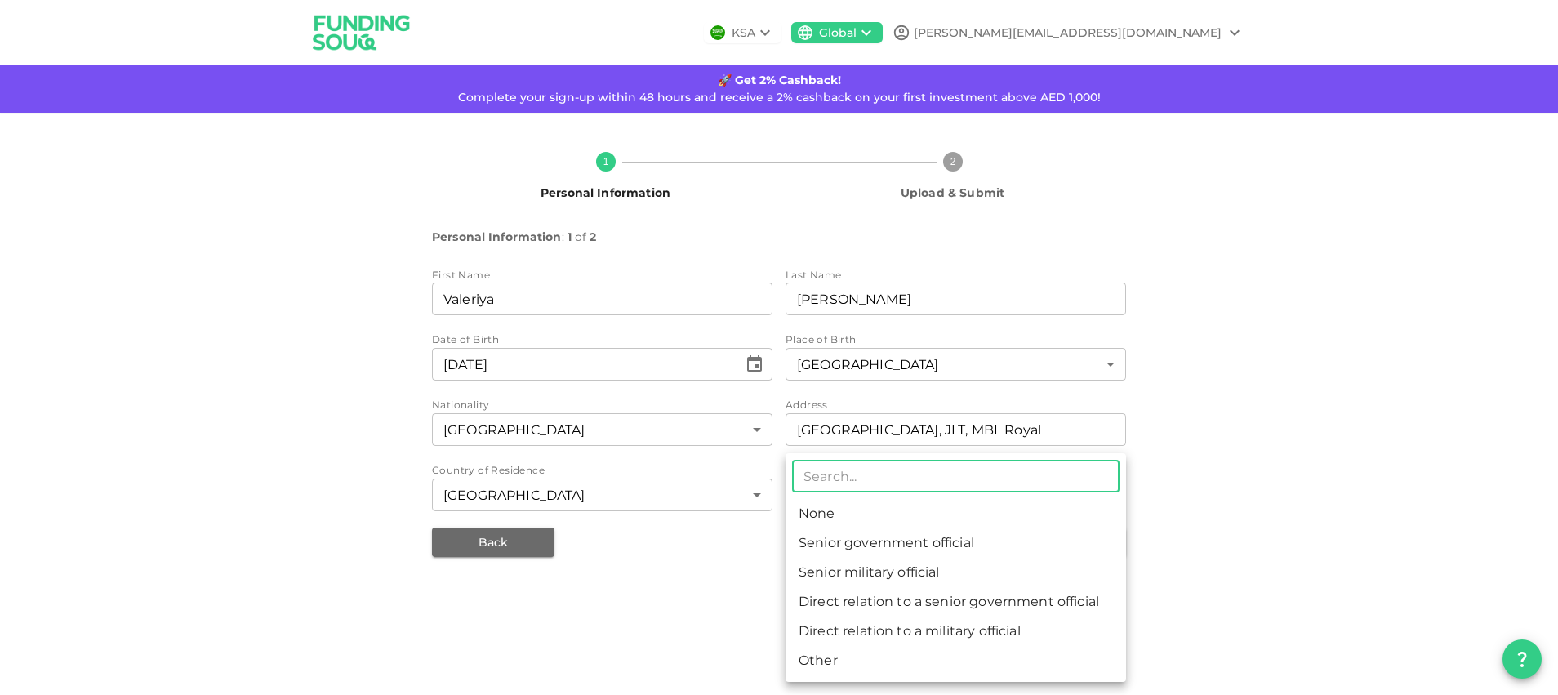
click at [846, 501] on body "KSA Global vallakhverdiyeva@gmail.com 🚀 Get 2% Cashback! Complete your sign-up …" at bounding box center [779, 347] width 1558 height 695
click at [865, 514] on li "None" at bounding box center [955, 513] width 340 height 29
type input "1"
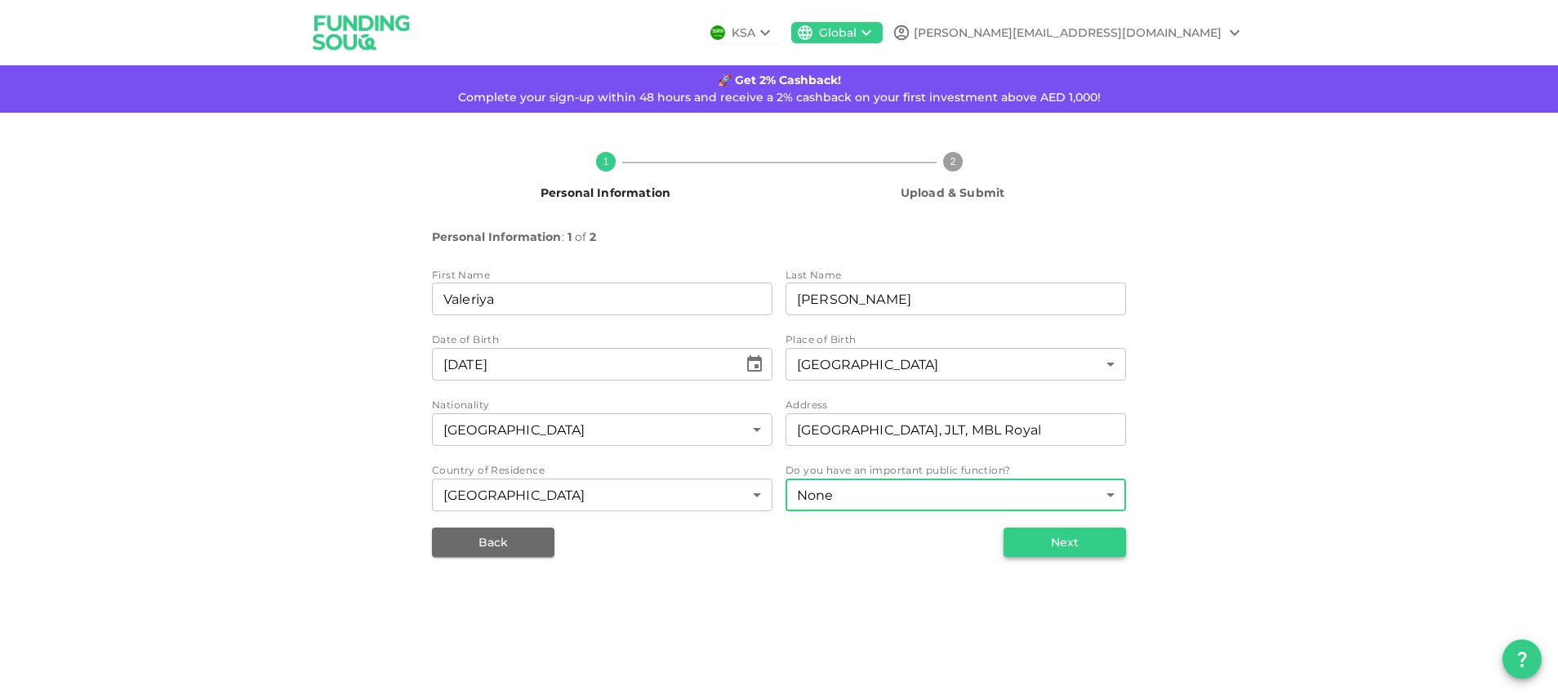
click at [1057, 545] on button "Next" at bounding box center [1064, 541] width 122 height 29
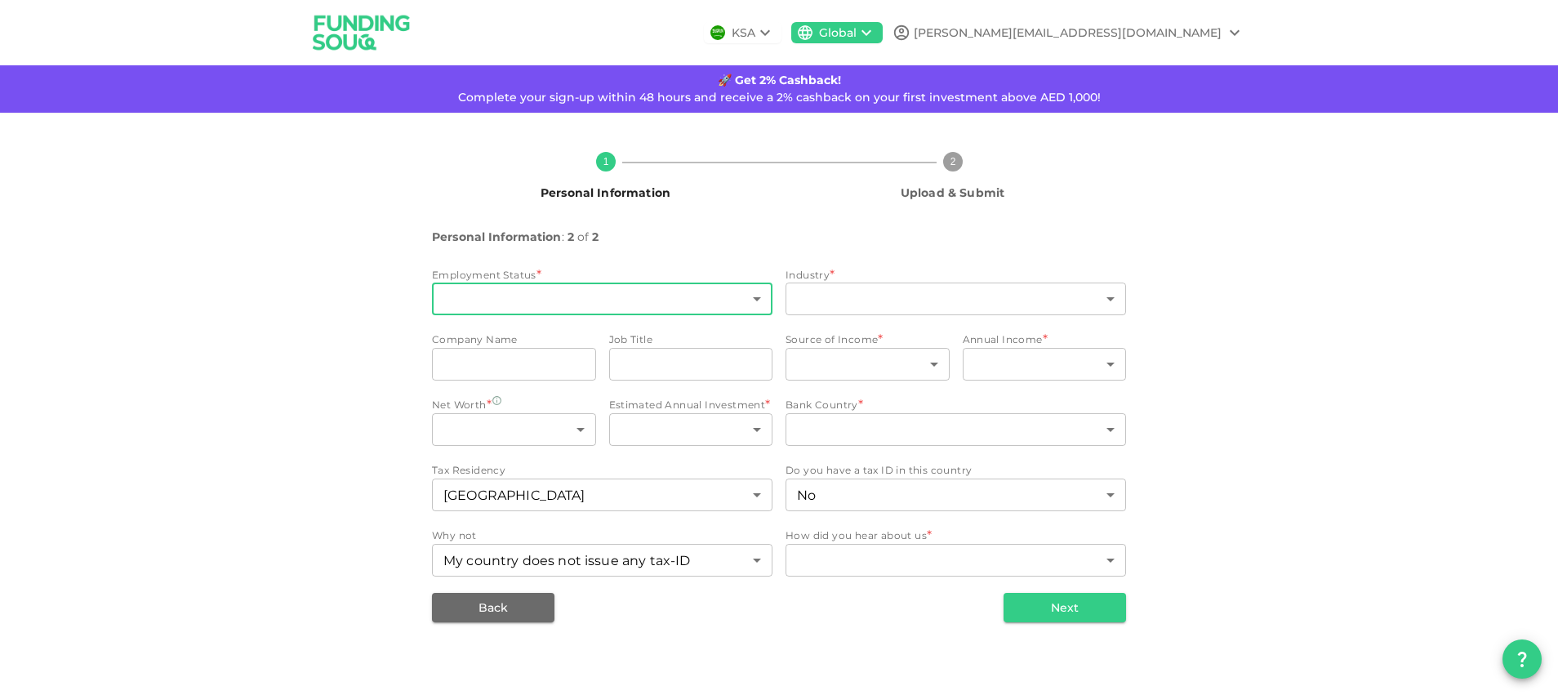
click at [616, 295] on body "KSA Global vallakhverdiyeva@gmail.com 🚀 Get 2% Cashback! Complete your sign-up …" at bounding box center [779, 347] width 1558 height 695
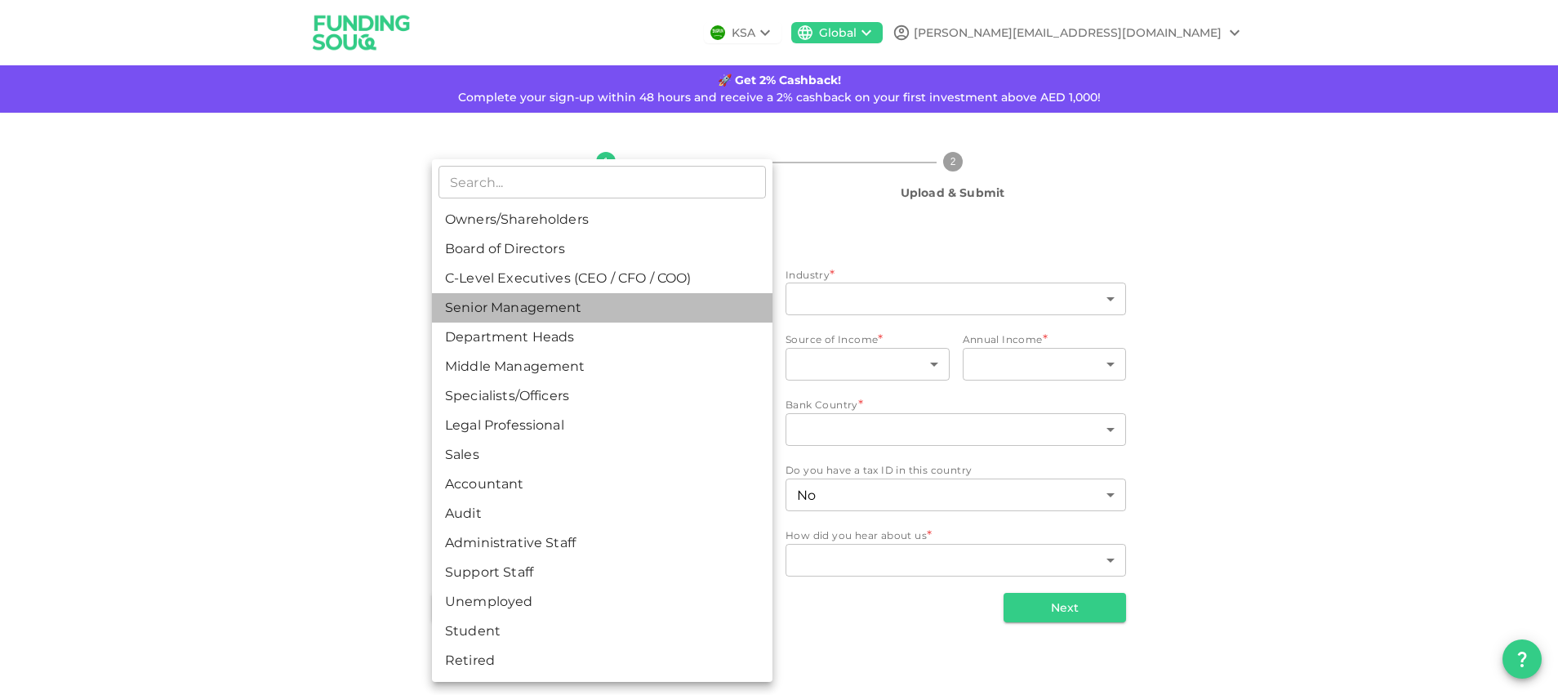
click at [578, 312] on li "Senior Management" at bounding box center [602, 307] width 340 height 29
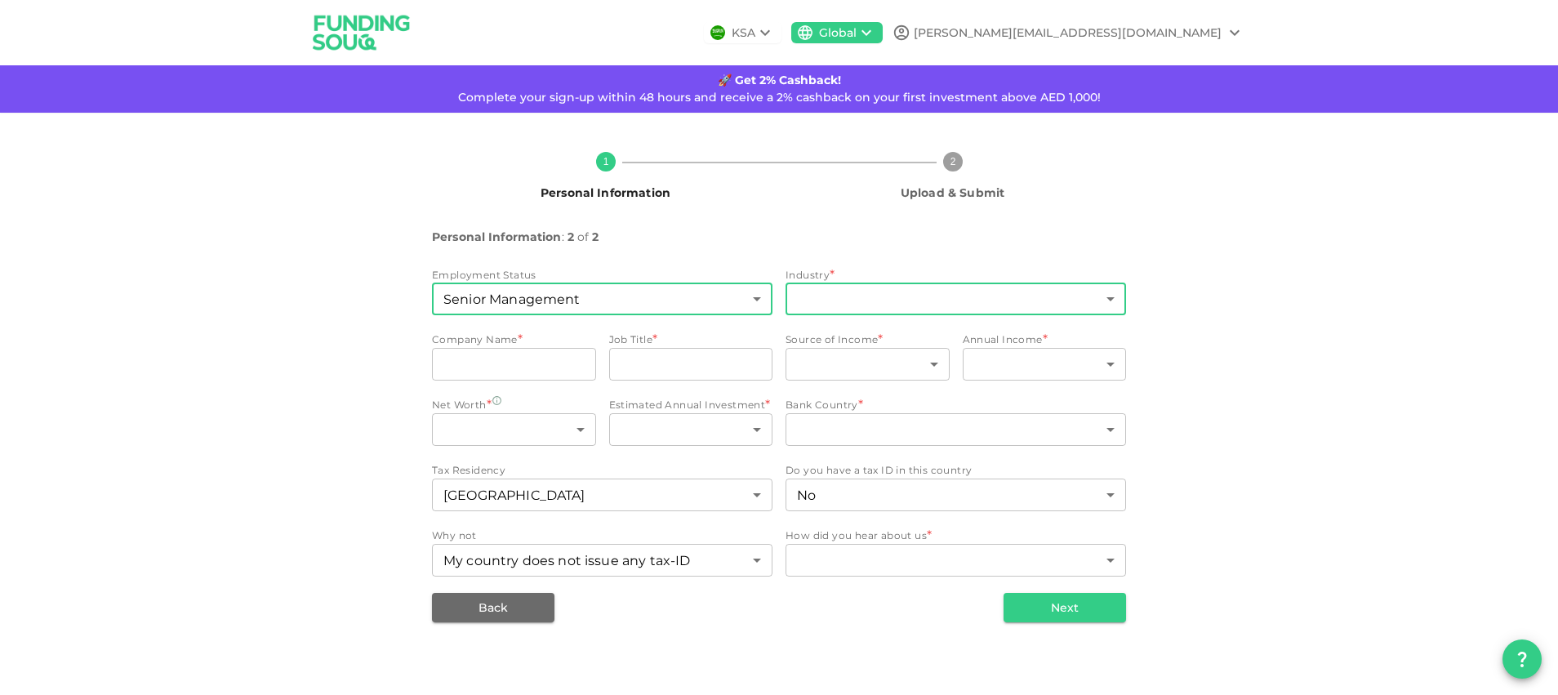
click at [852, 300] on body "KSA Global vallakhverdiyeva@gmail.com 🚀 Get 2% Cashback! Complete your sign-up …" at bounding box center [779, 347] width 1558 height 695
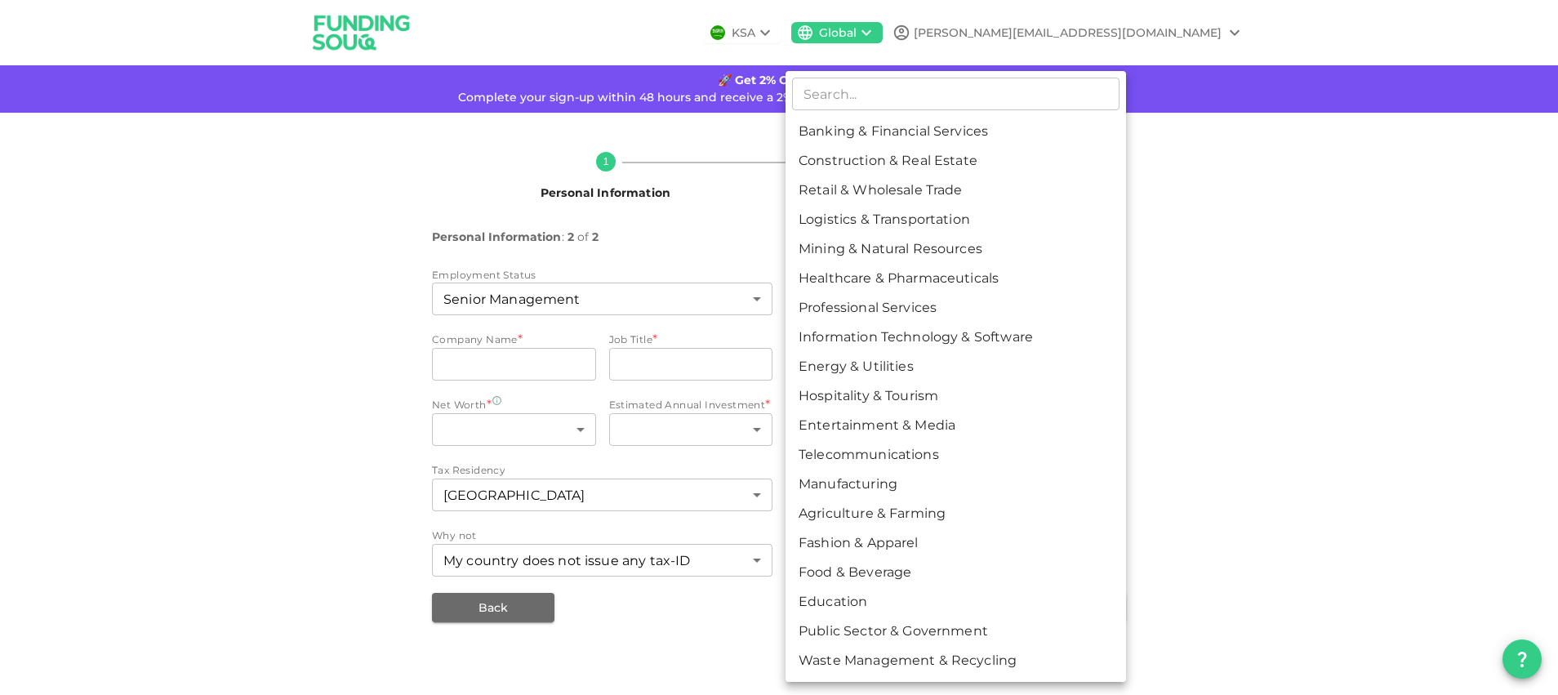
click at [498, 367] on div at bounding box center [779, 347] width 1558 height 695
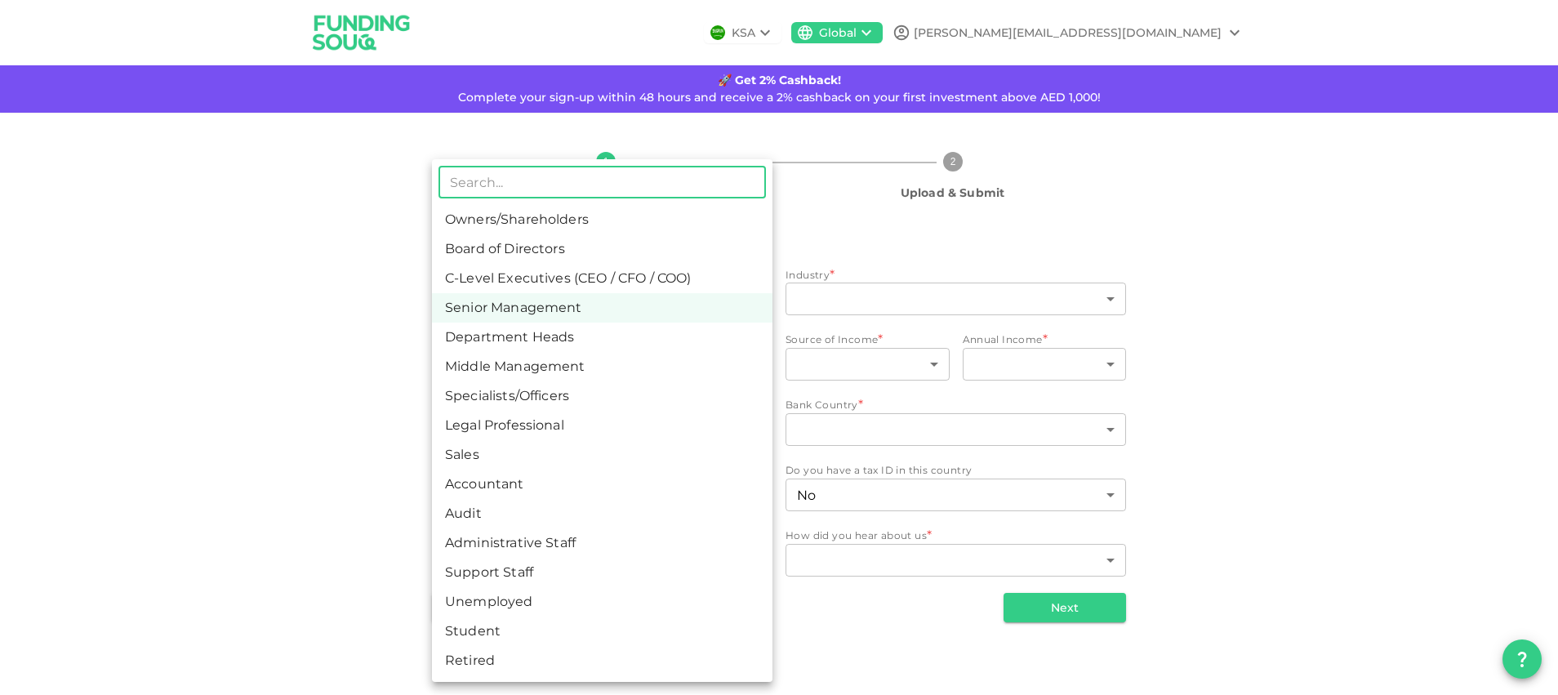
click at [578, 299] on body "KSA Global vallakhverdiyeva@gmail.com 🚀 Get 2% Cashback! Complete your sign-up …" at bounding box center [779, 347] width 1558 height 695
click at [532, 580] on li "Support Staff" at bounding box center [602, 572] width 340 height 29
click at [613, 306] on body "KSA Global vallakhverdiyeva@gmail.com 🚀 Get 2% Cashback! Complete your sign-up …" at bounding box center [779, 347] width 1558 height 695
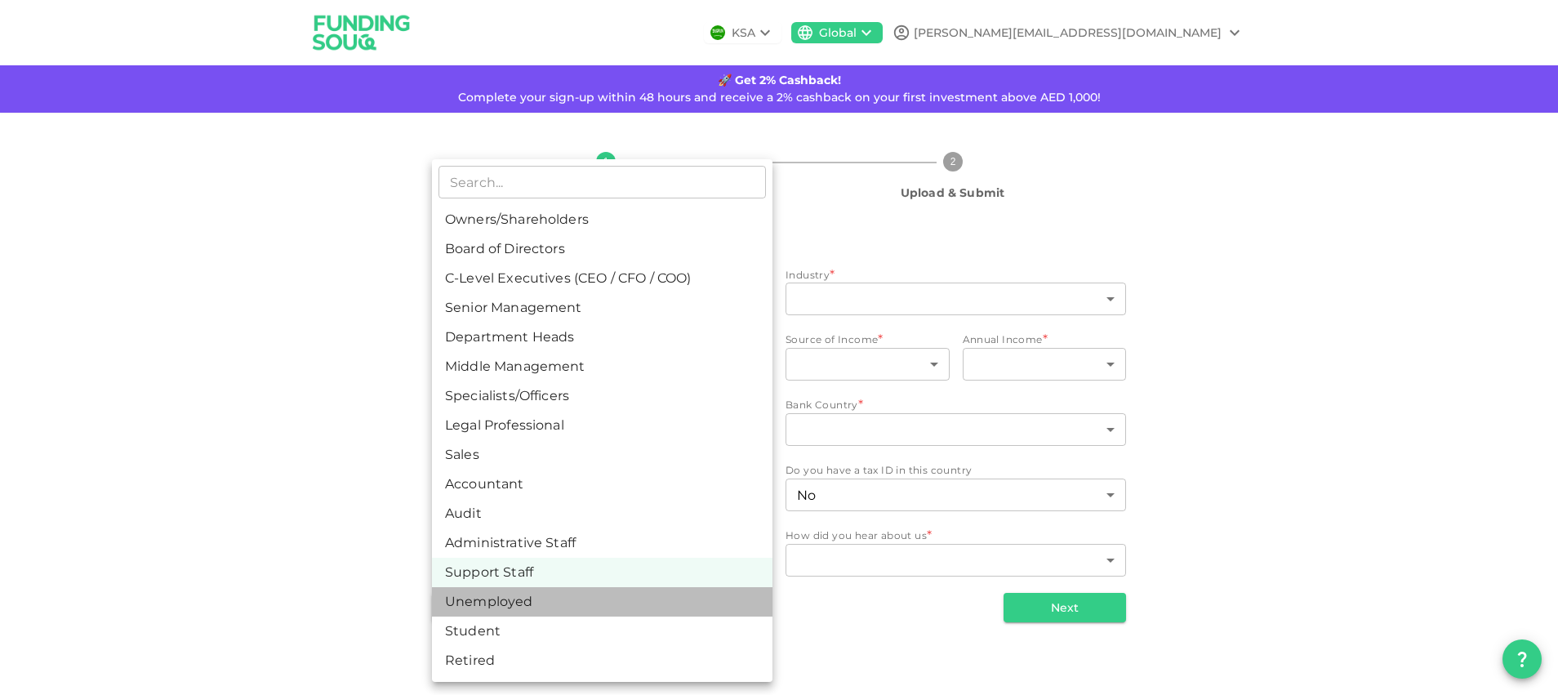
click at [518, 602] on li "Unemployed" at bounding box center [602, 601] width 340 height 29
type input "14"
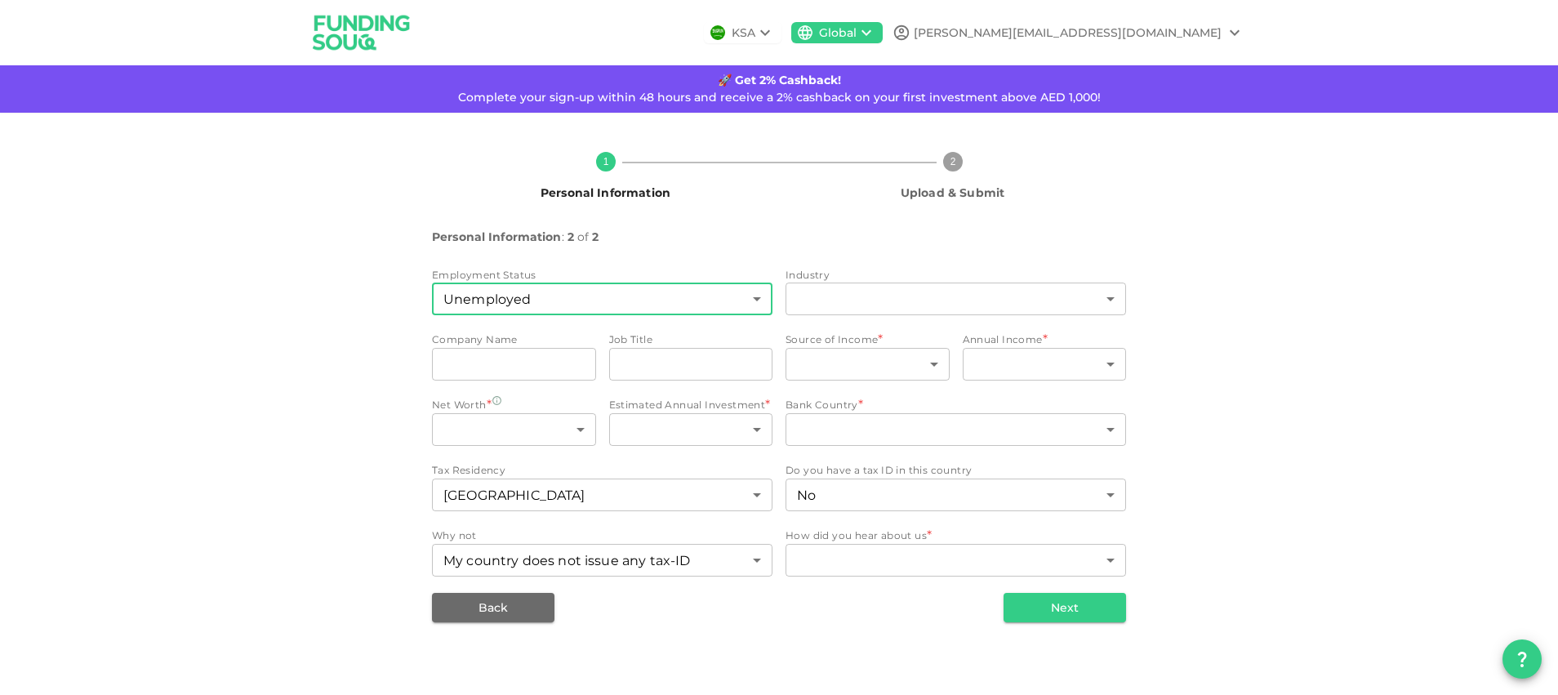
click at [721, 304] on body "KSA Global vallakhverdiyeva@gmail.com 🚀 Get 2% Cashback! Complete your sign-up …" at bounding box center [779, 347] width 1558 height 695
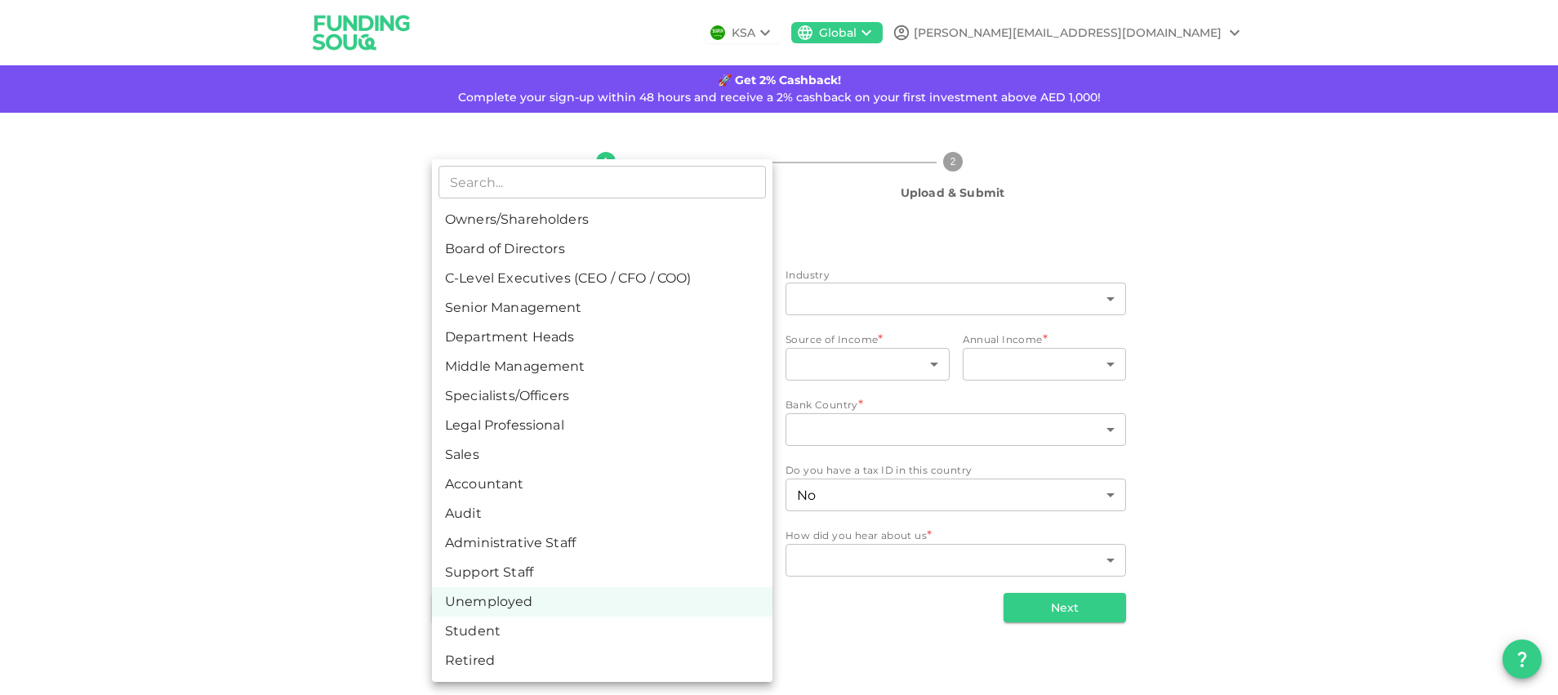
click at [297, 490] on div at bounding box center [779, 347] width 1558 height 695
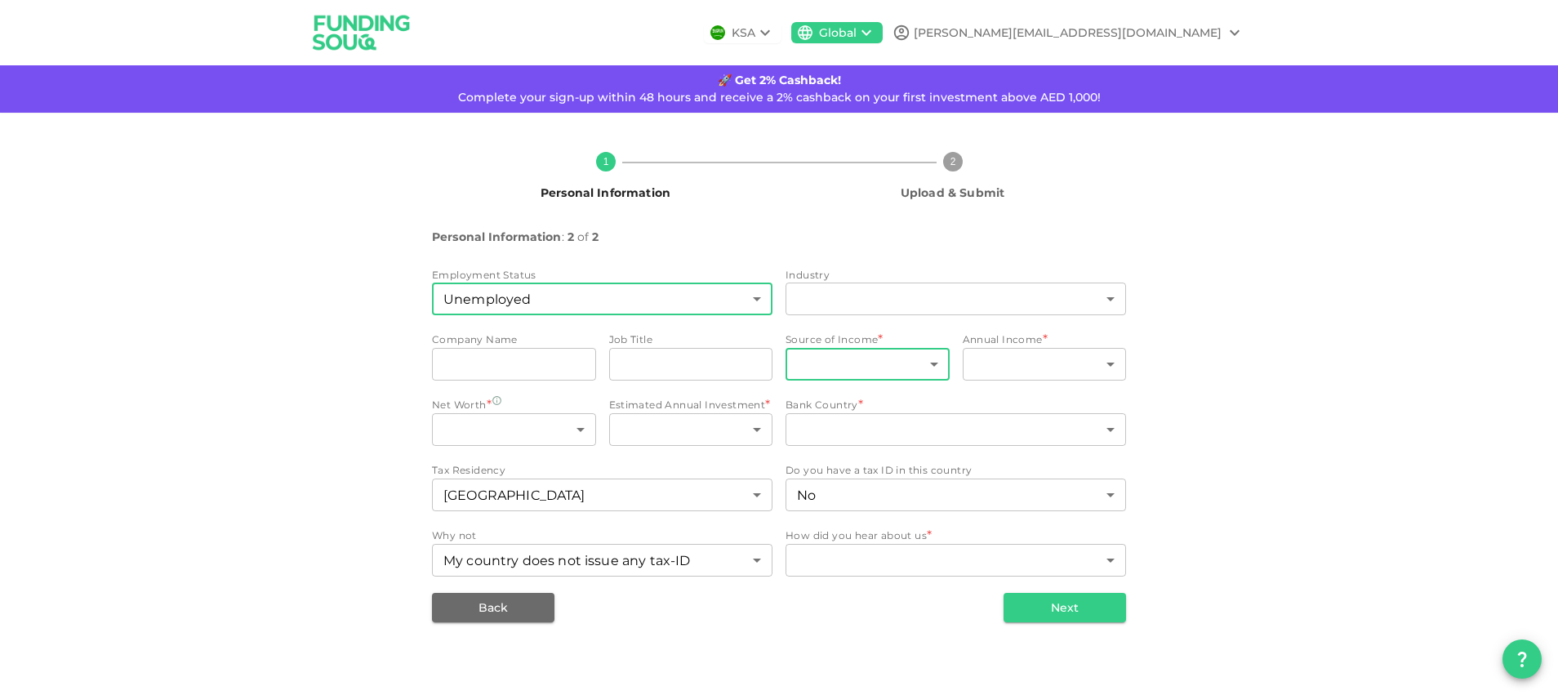
click at [845, 371] on body "KSA Global vallakhverdiyeva@gmail.com 🚀 Get 2% Cashback! Complete your sign-up …" at bounding box center [779, 347] width 1558 height 695
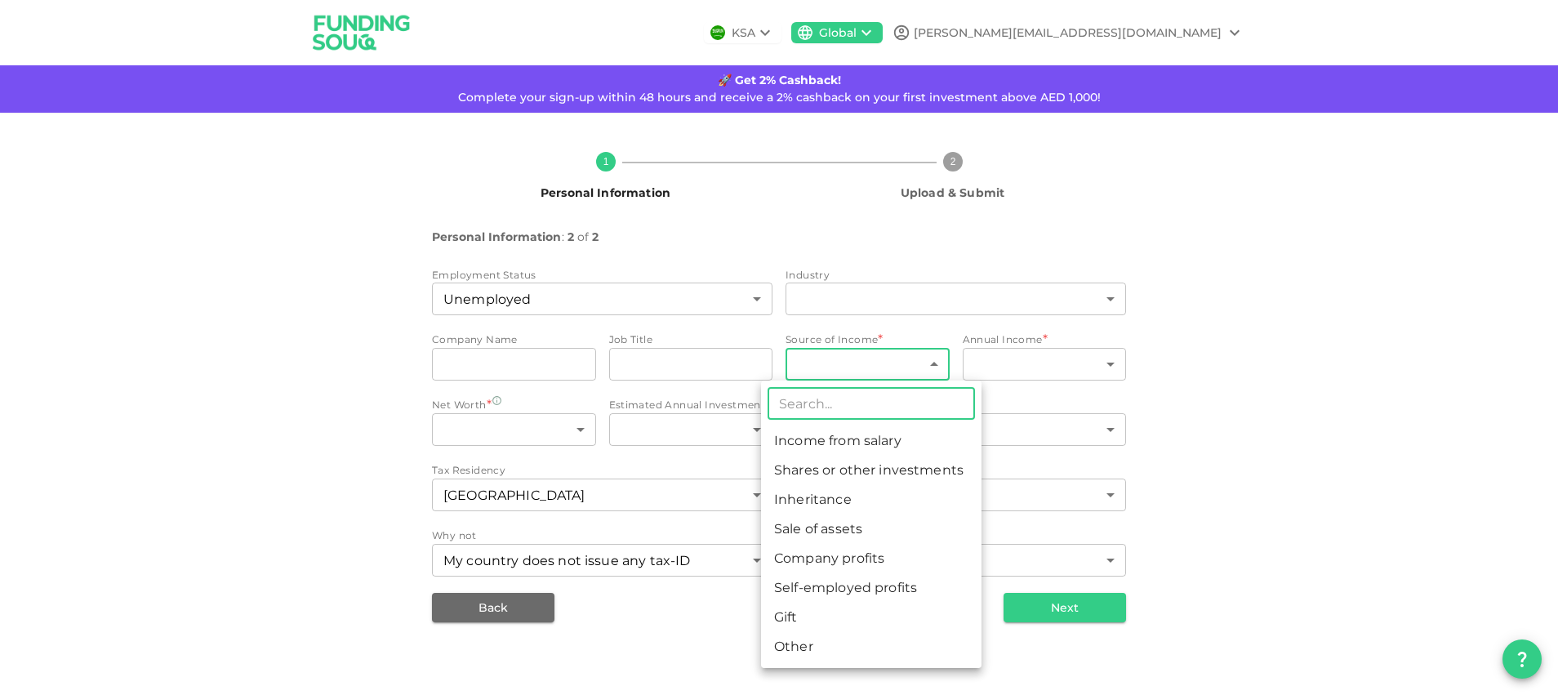
click at [861, 447] on li "Income from salary" at bounding box center [871, 440] width 220 height 29
type input "1"
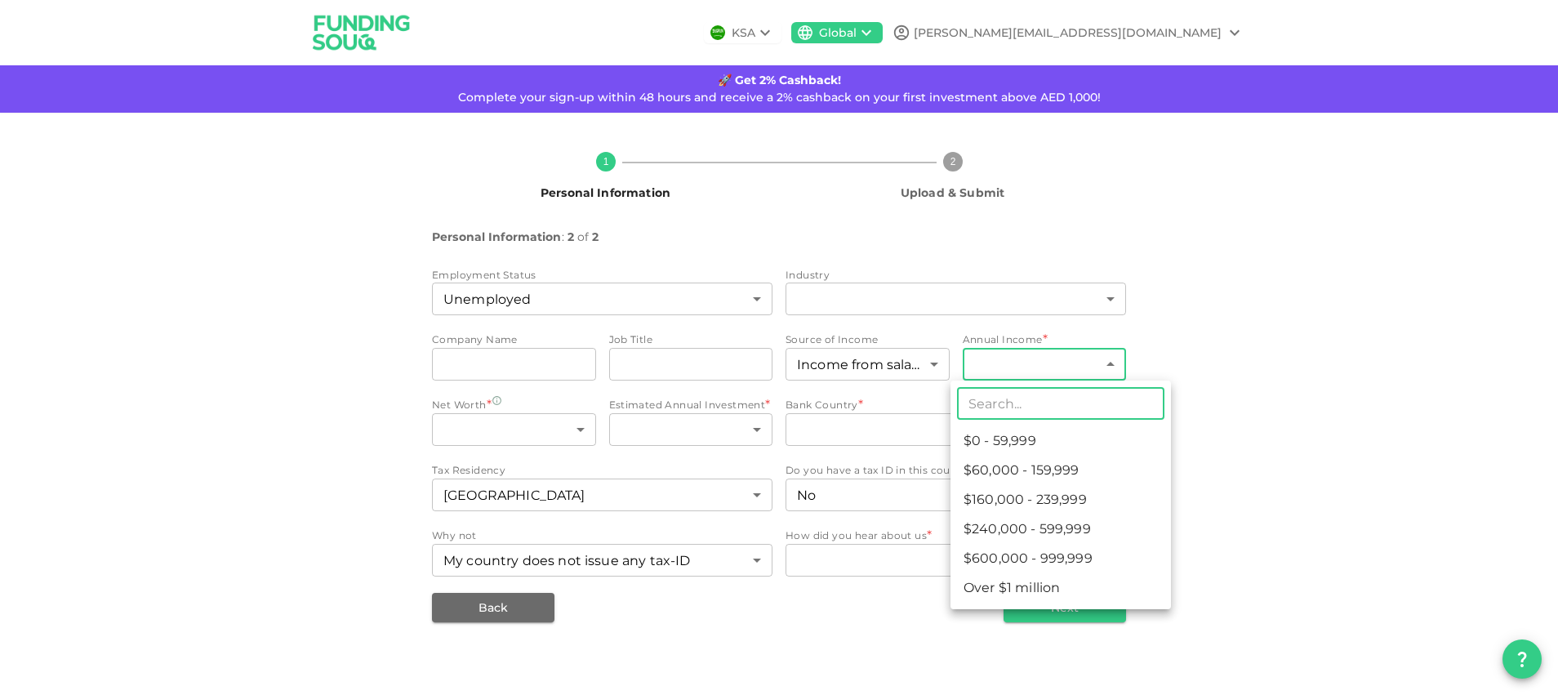
click at [979, 373] on body "KSA Global vallakhverdiyeva@gmail.com 🚀 Get 2% Cashback! Complete your sign-up …" at bounding box center [779, 347] width 1558 height 695
click at [1013, 505] on li "$160,000 - 239,999" at bounding box center [1060, 499] width 220 height 29
type input "3"
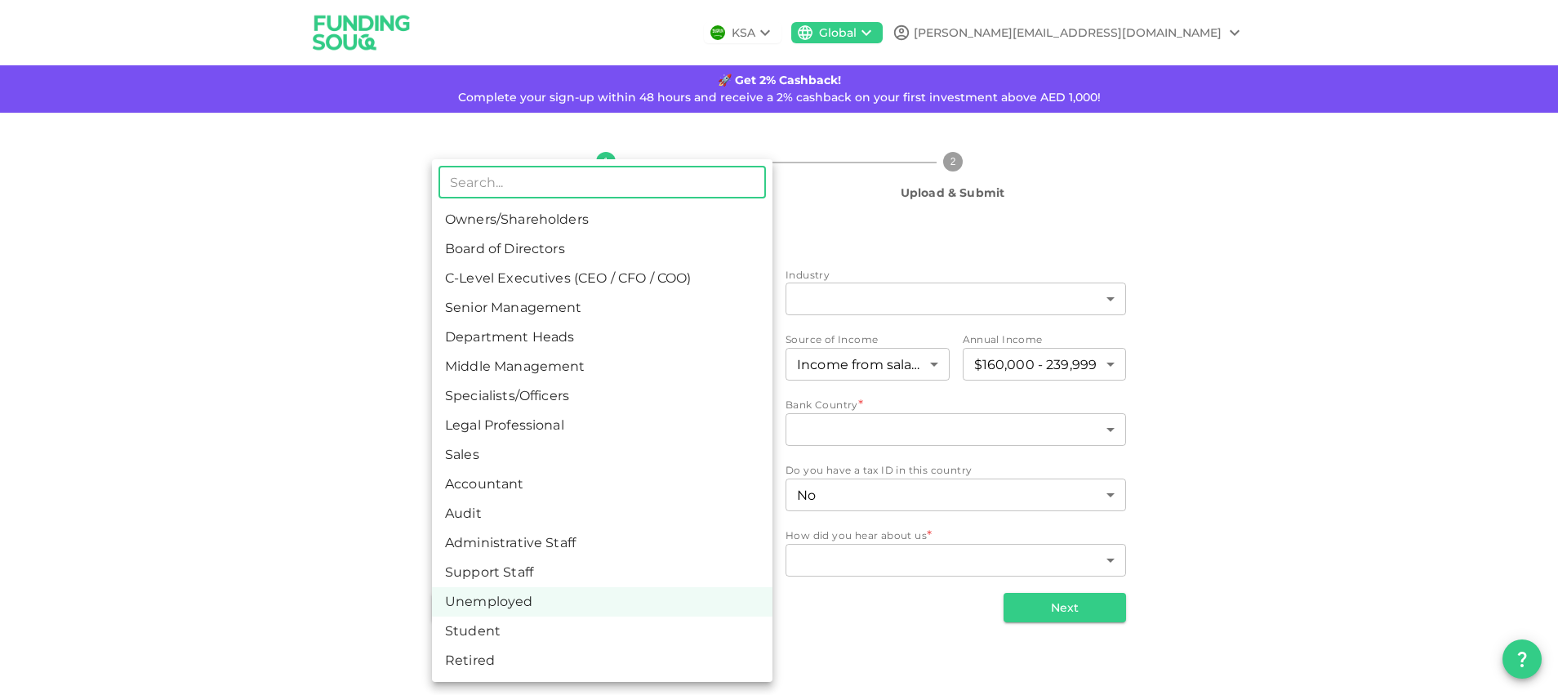
click at [679, 312] on body "KSA Global vallakhverdiyeva@gmail.com 🚀 Get 2% Cashback! Complete your sign-up …" at bounding box center [779, 347] width 1558 height 695
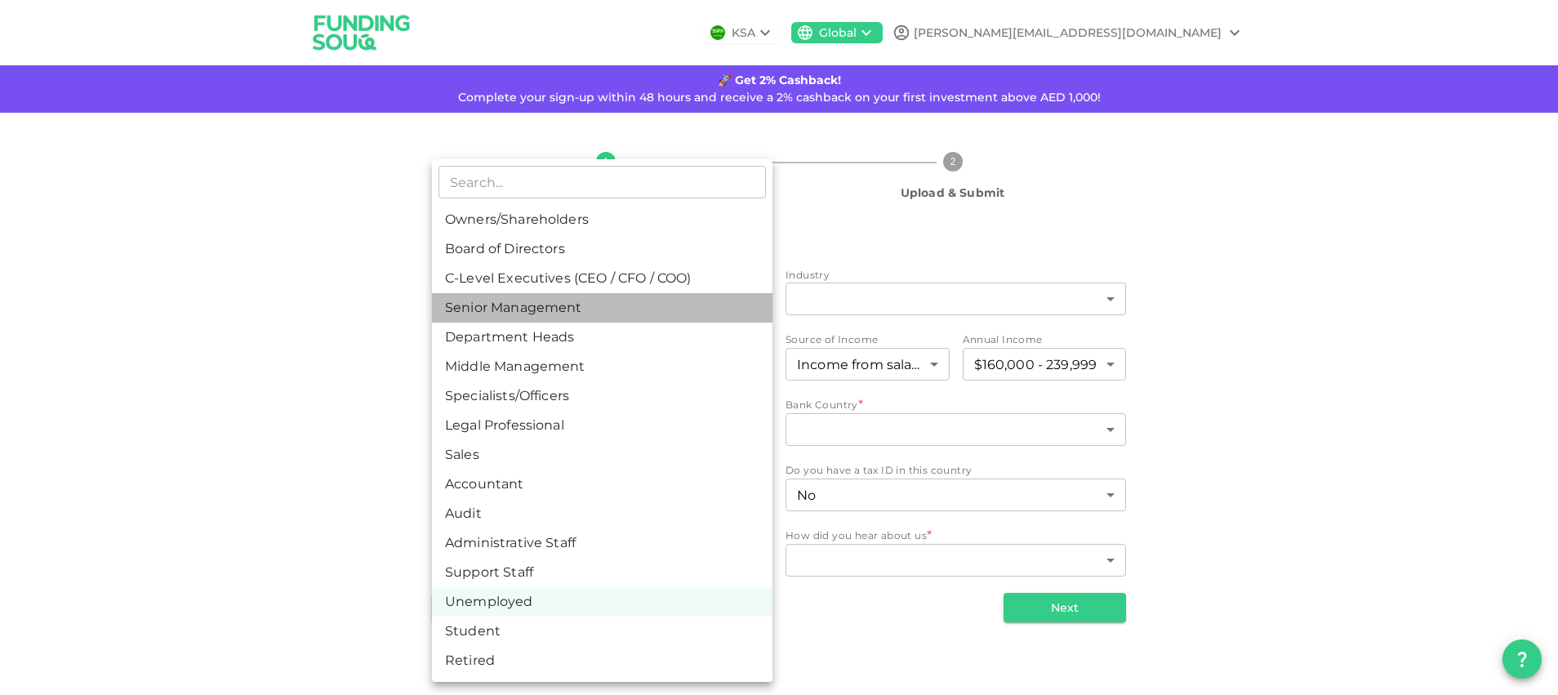
click at [542, 317] on li "Senior Management" at bounding box center [602, 307] width 340 height 29
type input "4"
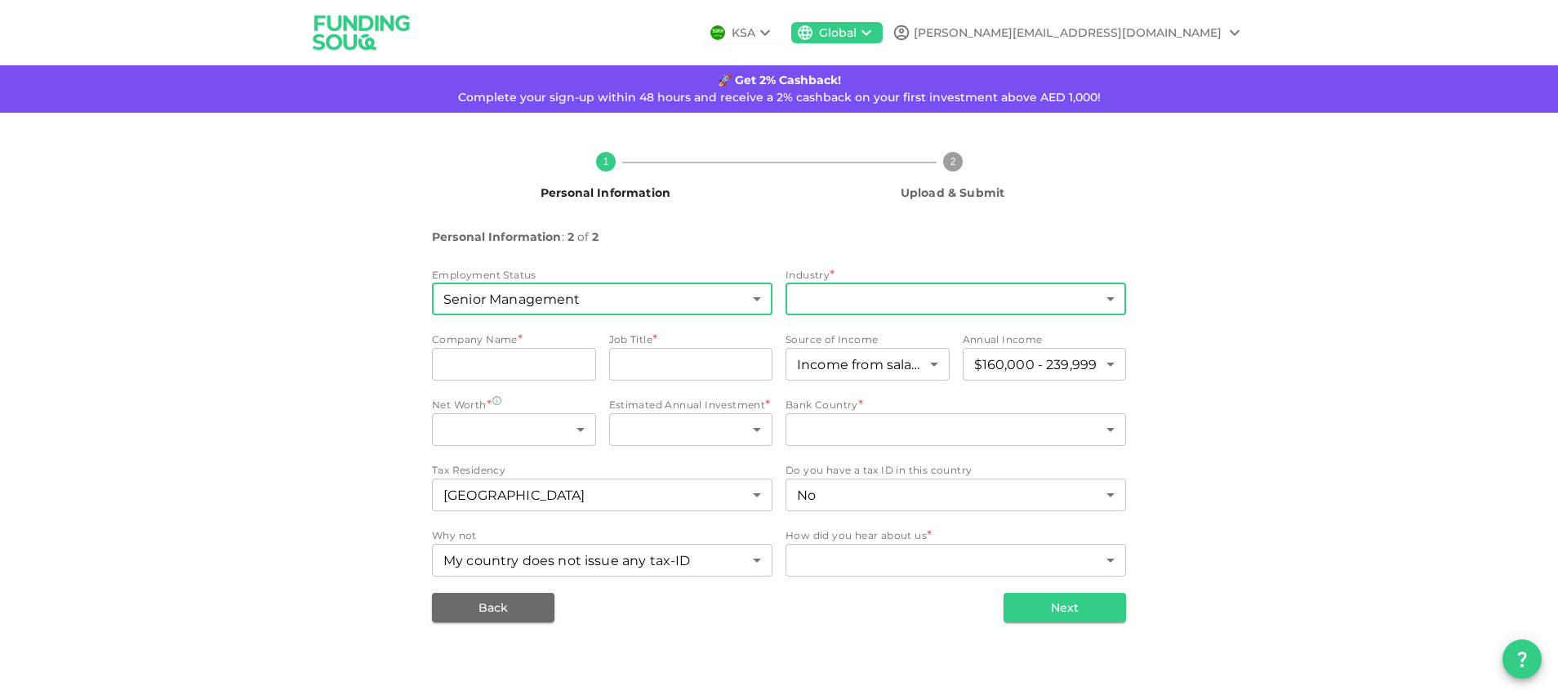
click at [861, 309] on body "KSA Global vallakhverdiyeva@gmail.com 🚀 Get 2% Cashback! Complete your sign-up …" at bounding box center [779, 347] width 1558 height 695
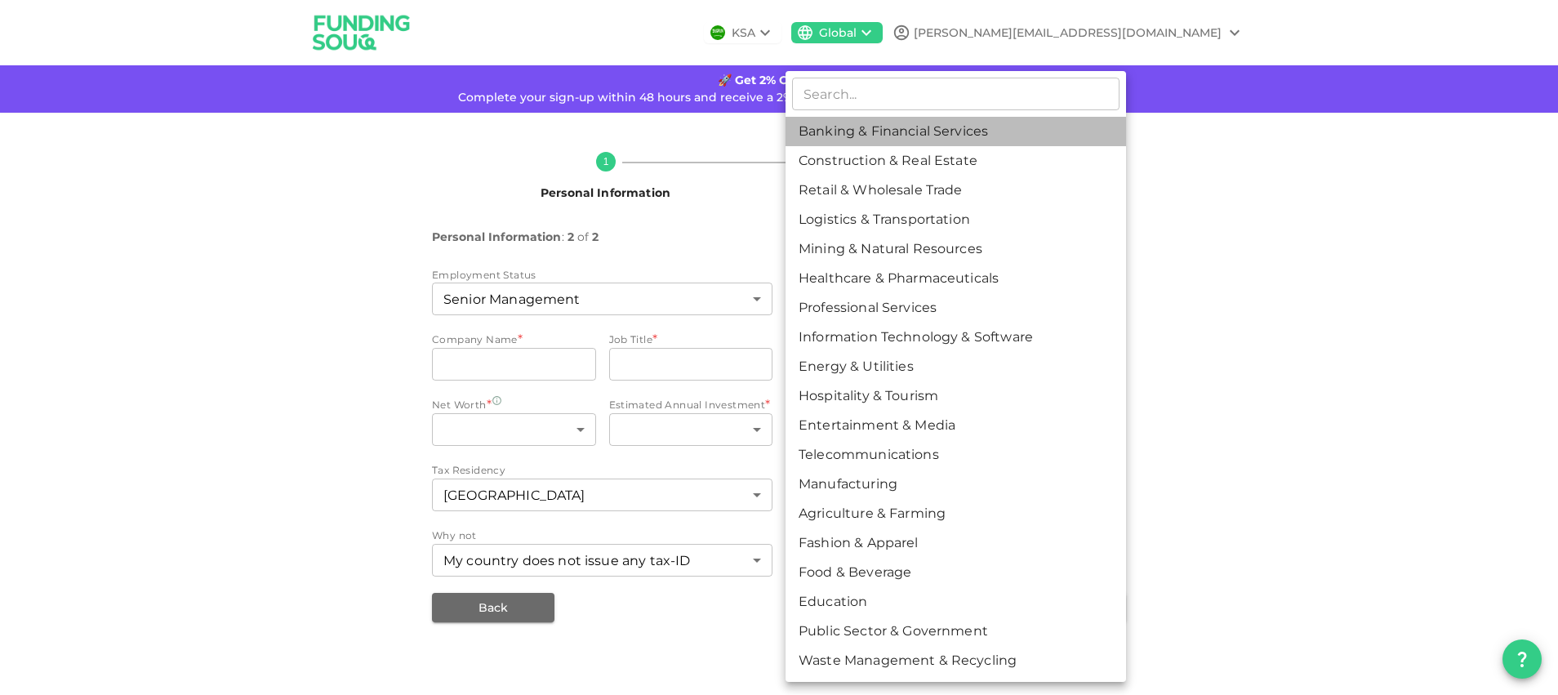
click at [931, 131] on li "Banking & Financial Services" at bounding box center [955, 131] width 340 height 29
type input "1"
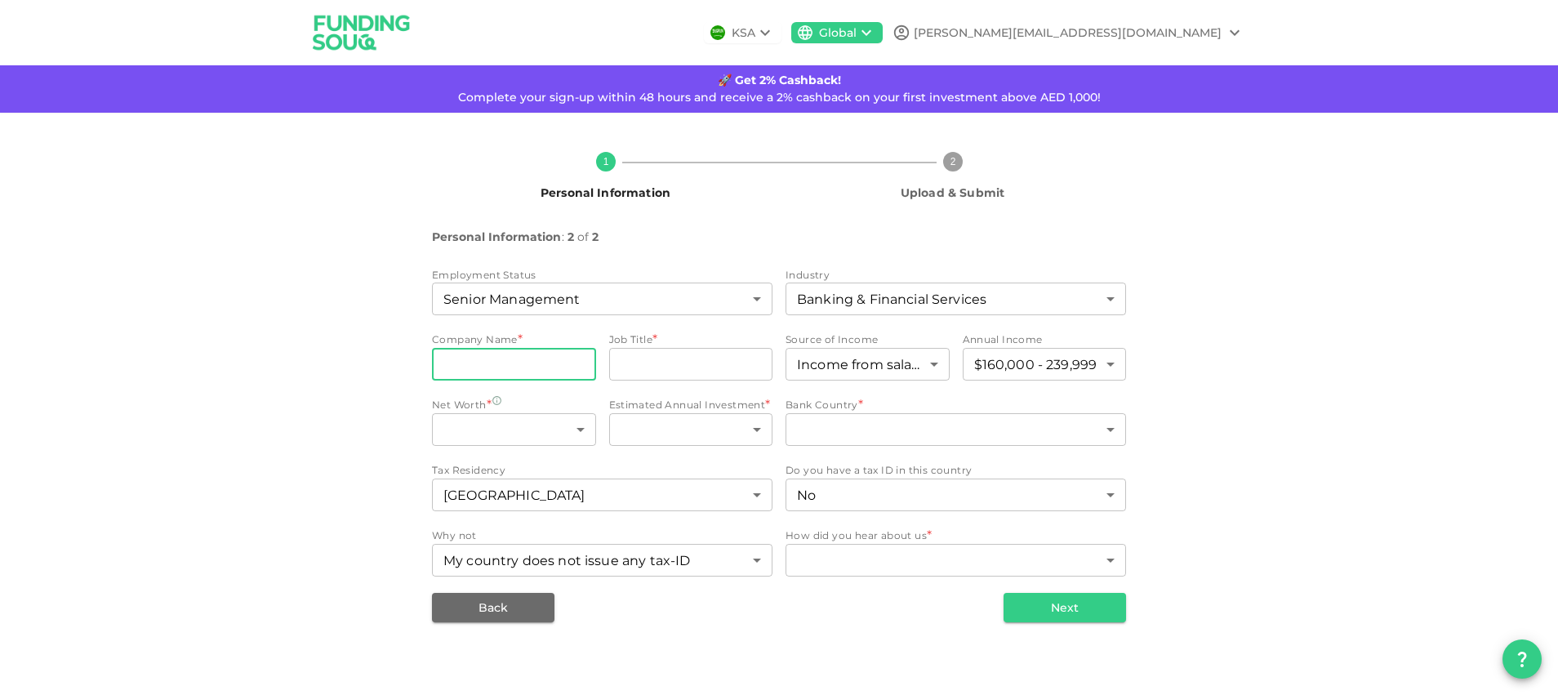
click at [531, 363] on input "companyName" at bounding box center [514, 364] width 164 height 33
type input "Skyro"
click at [662, 372] on input "jobTitle" at bounding box center [691, 364] width 164 height 33
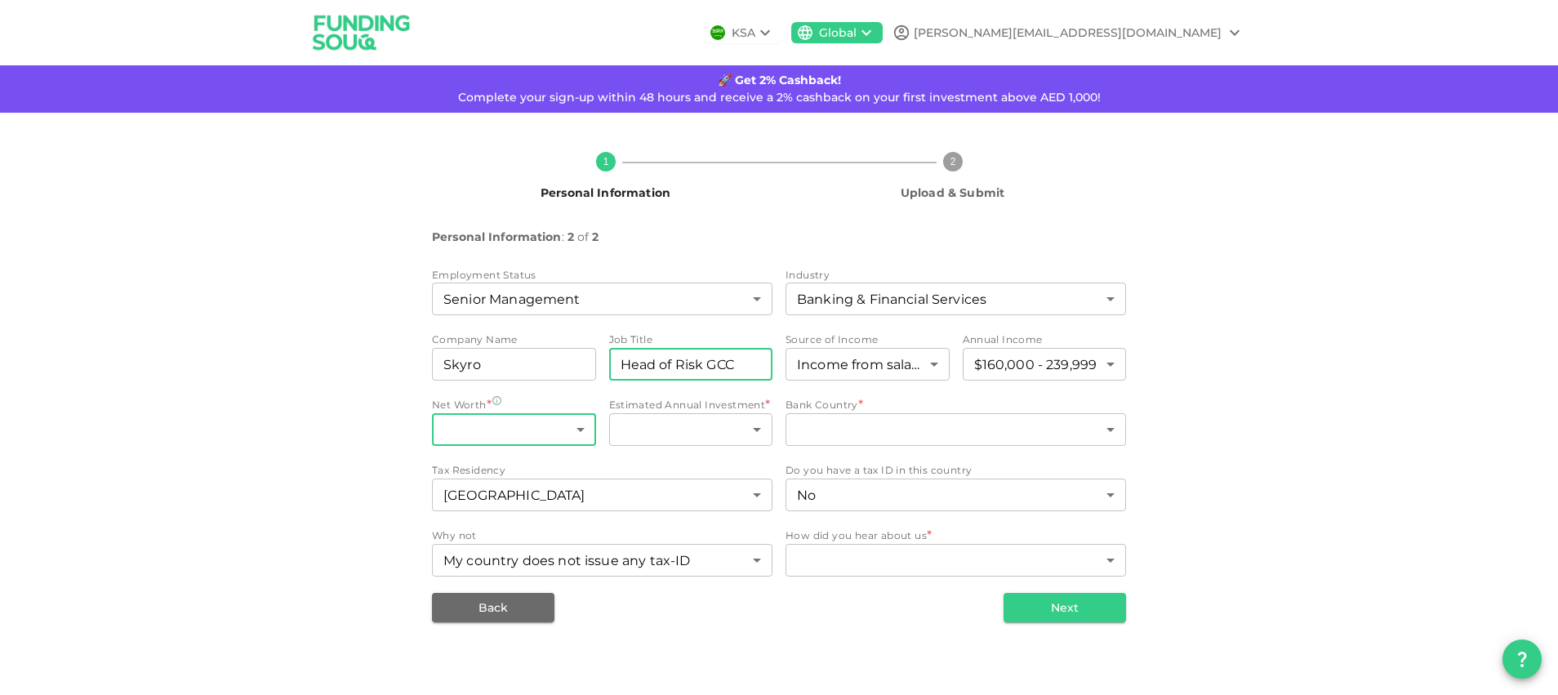
type input "Head of Risk GCC"
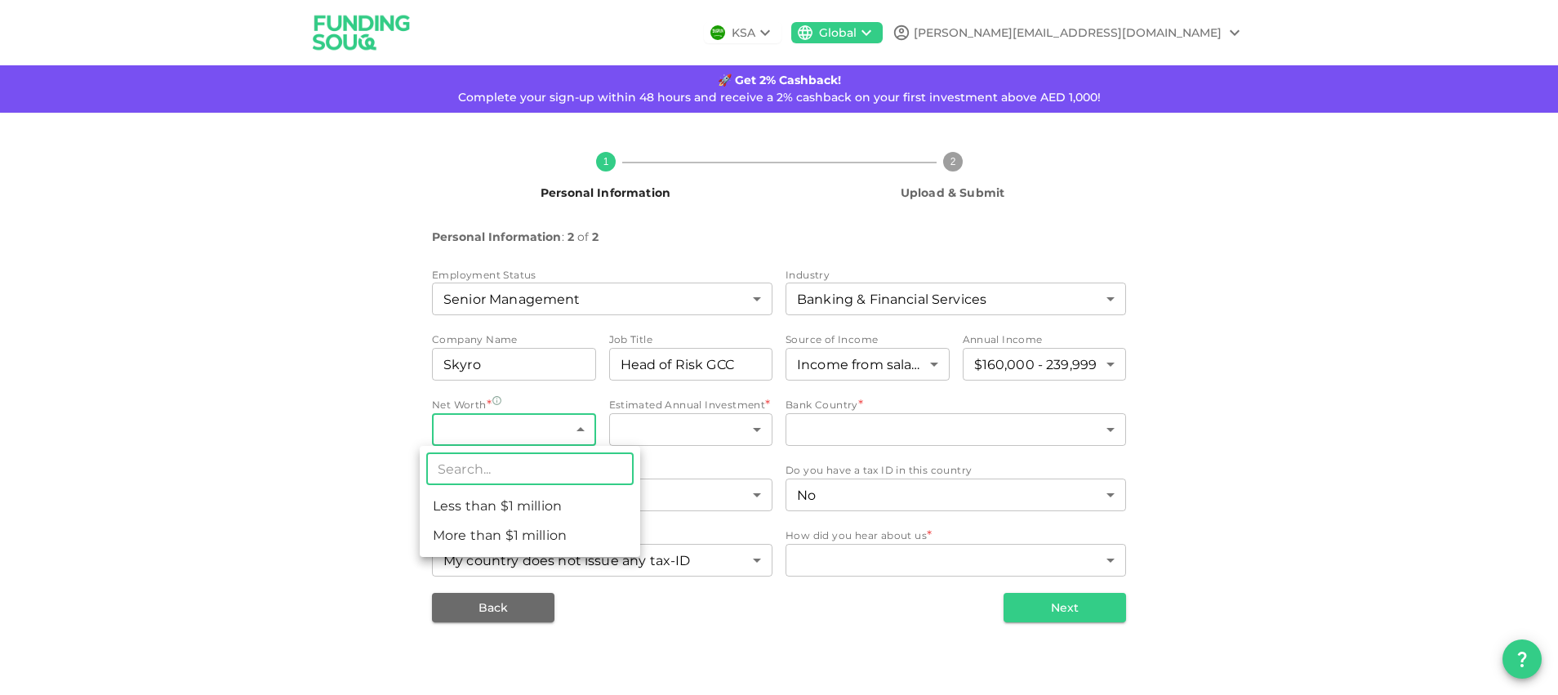
click at [585, 434] on body "KSA Global vallakhverdiyeva@gmail.com 🚀 Get 2% Cashback! Complete your sign-up …" at bounding box center [779, 347] width 1558 height 695
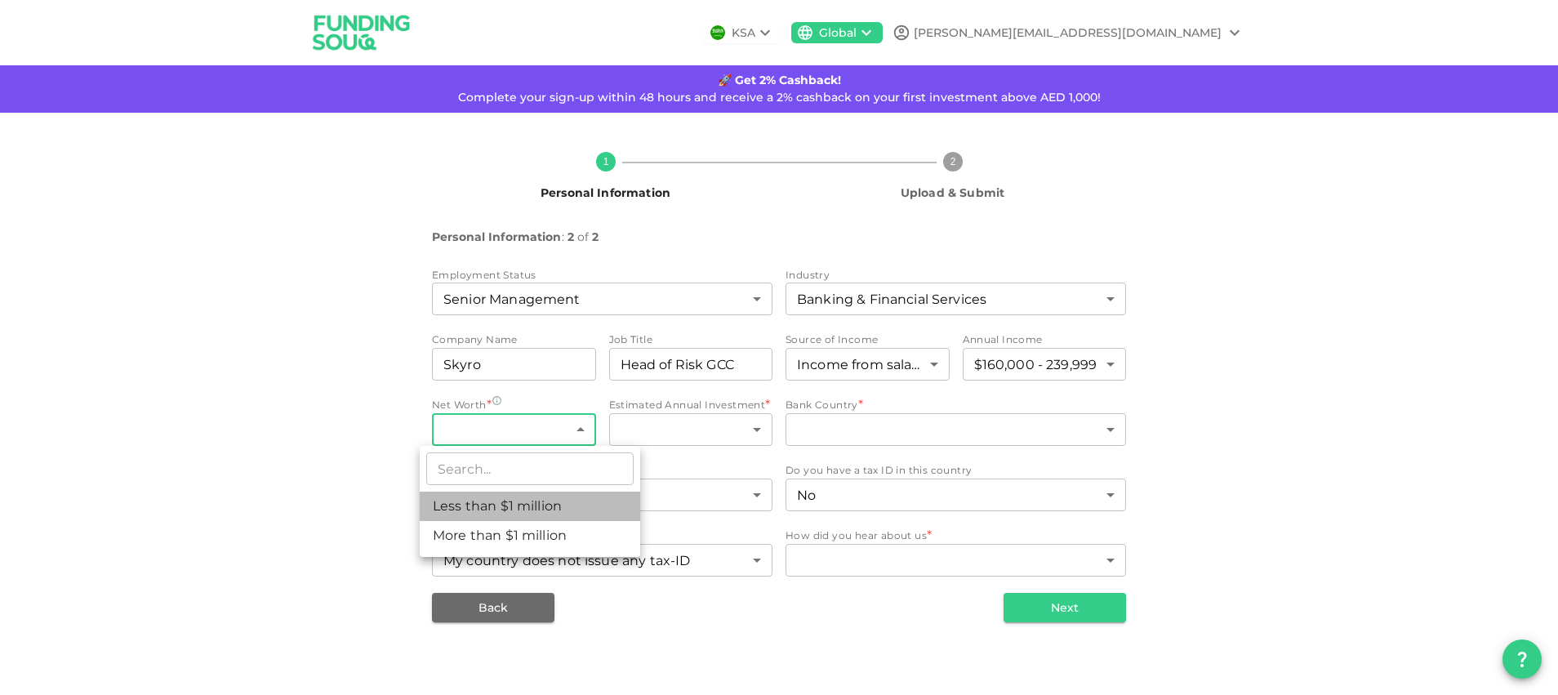
click at [563, 509] on li "Less than $1 million" at bounding box center [530, 505] width 220 height 29
type input "1"
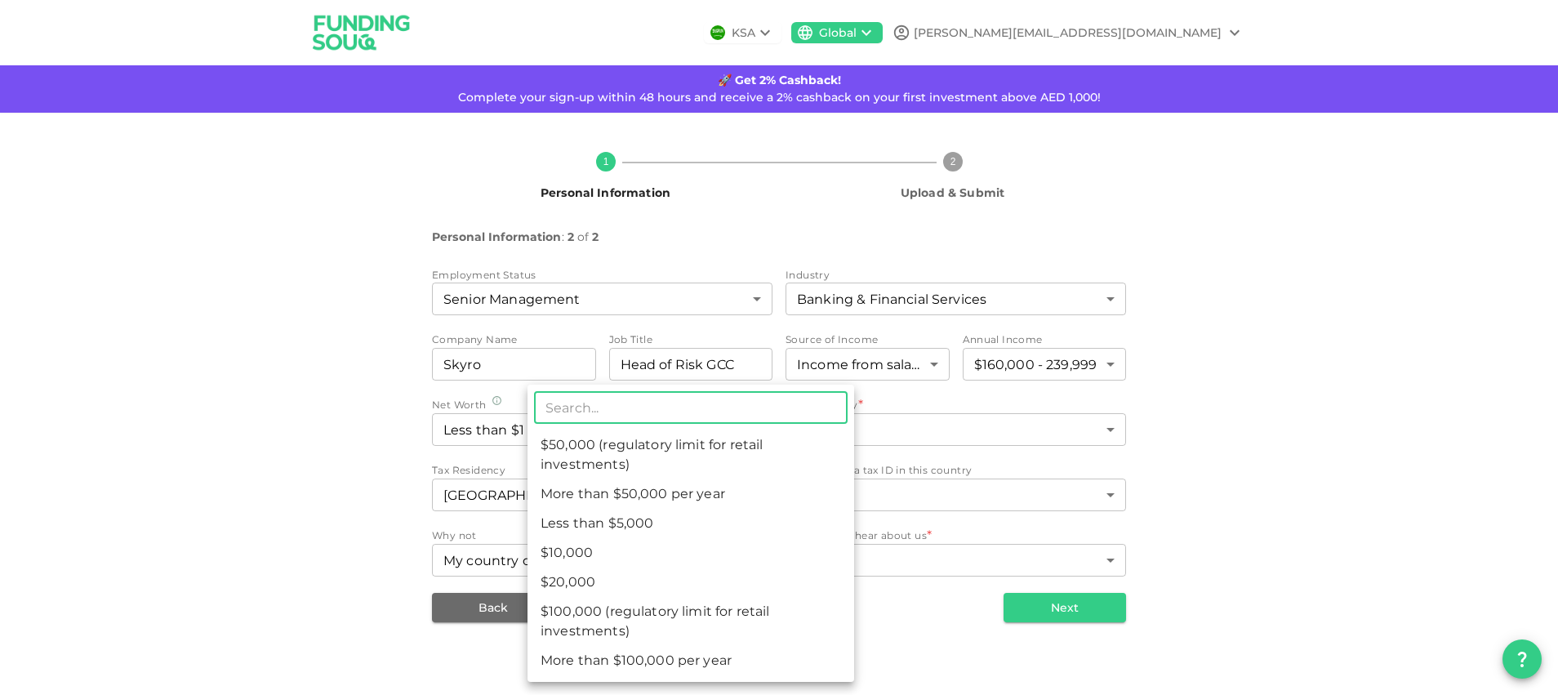
click at [669, 429] on body "KSA Global vallakhverdiyeva@gmail.com 🚀 Get 2% Cashback! Complete your sign-up …" at bounding box center [779, 347] width 1558 height 695
click at [305, 475] on div at bounding box center [779, 347] width 1558 height 695
click at [713, 432] on body "KSA Global vallakhverdiyeva@gmail.com 🚀 Get 2% Cashback! Complete your sign-up …" at bounding box center [779, 347] width 1558 height 695
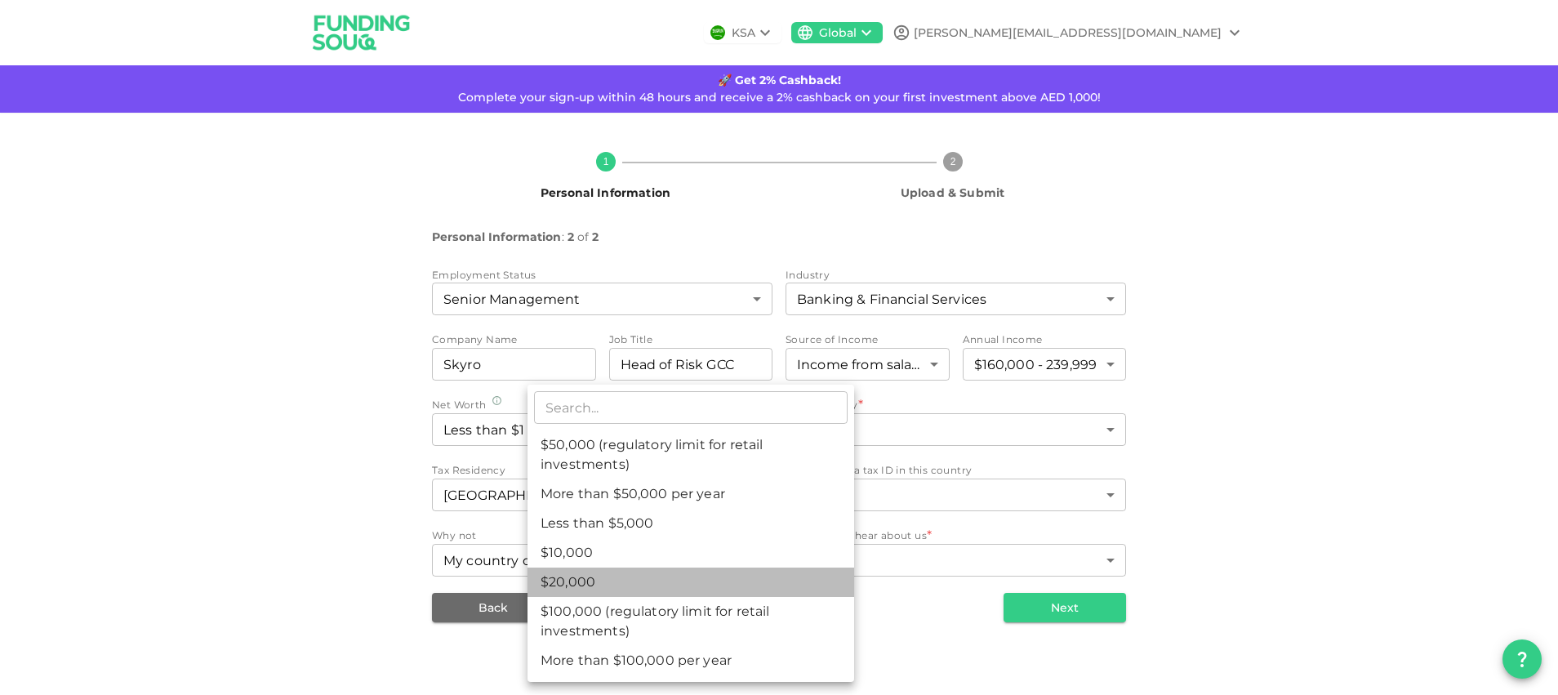
click at [658, 582] on li "$20,000" at bounding box center [690, 581] width 327 height 29
type input "3"
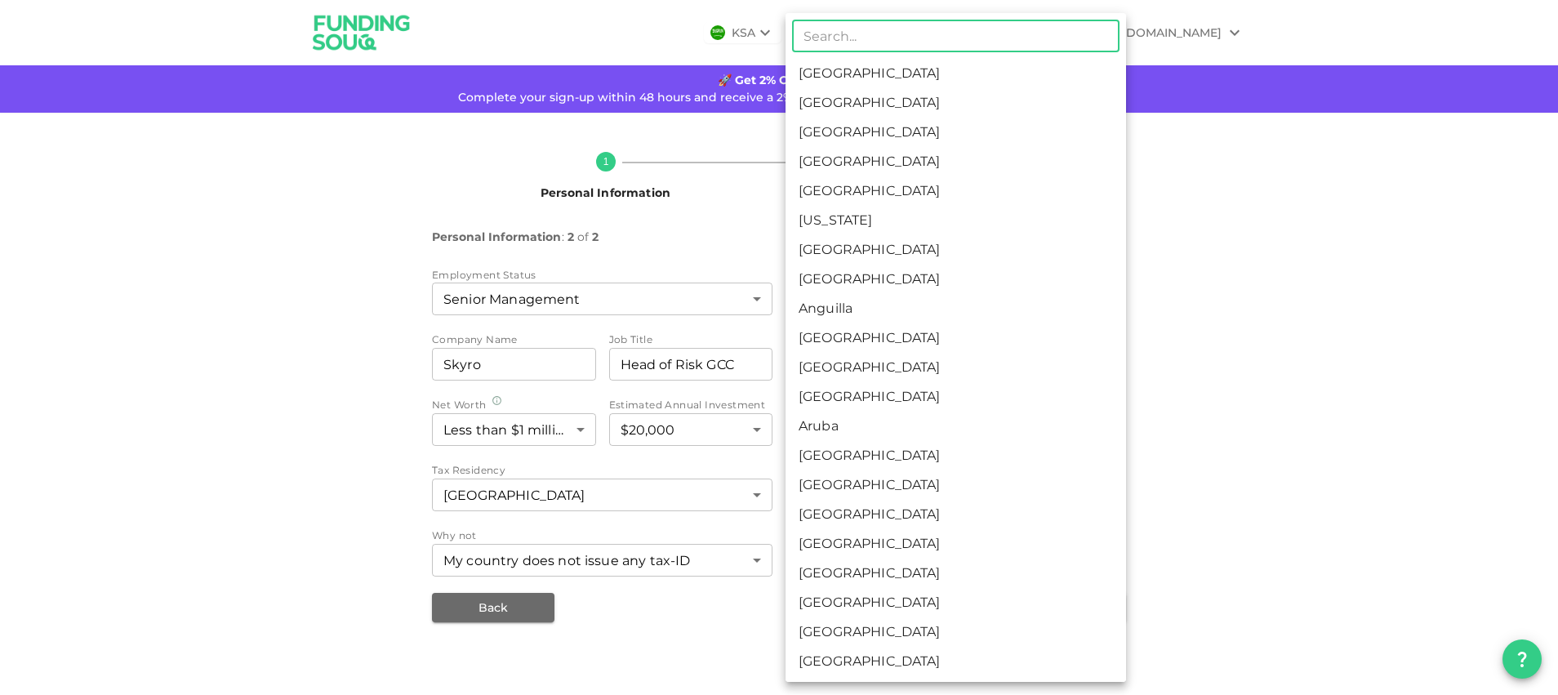
click at [852, 421] on body "KSA Global vallakhverdiyeva@gmail.com 🚀 Get 2% Cashback! Complete your sign-up …" at bounding box center [779, 347] width 1558 height 695
click at [923, 109] on li "United Arab Emirates" at bounding box center [955, 102] width 340 height 29
type input "2"
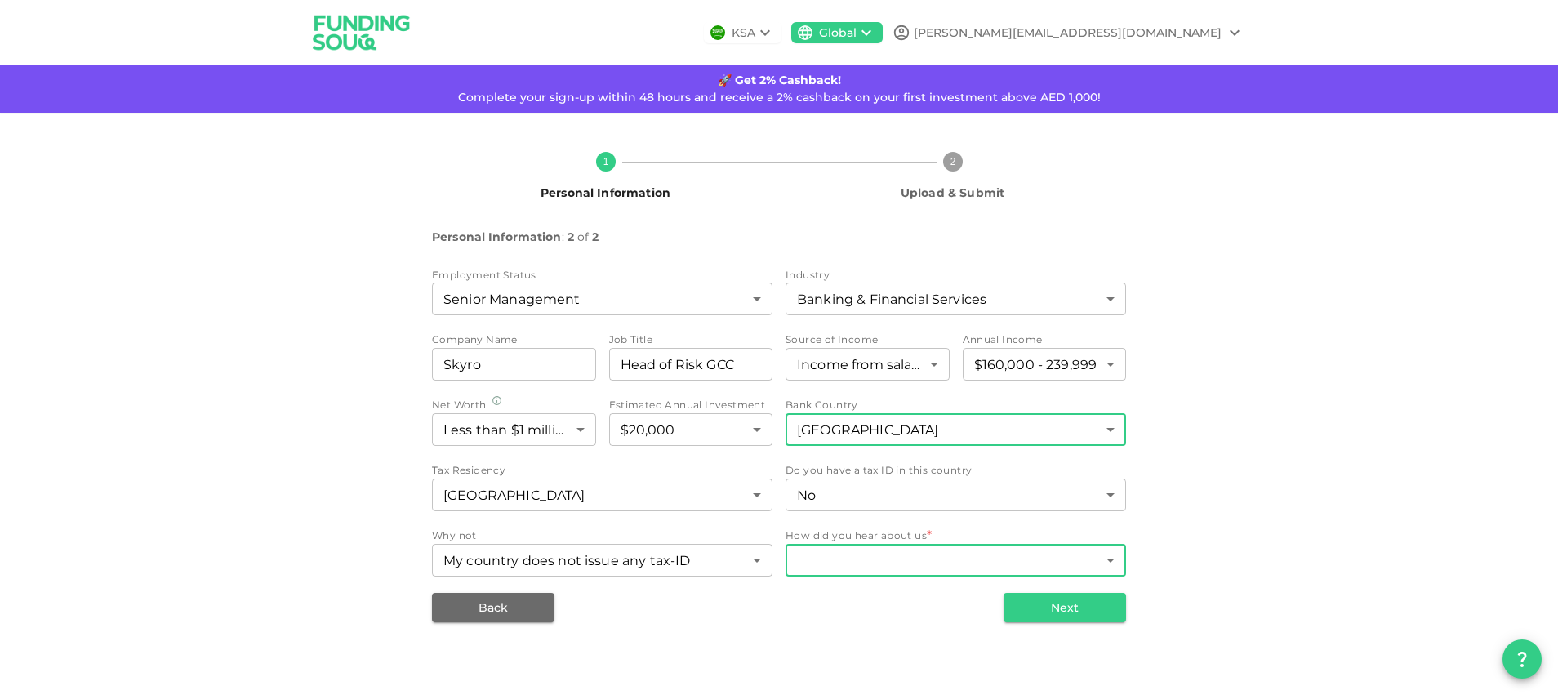
click at [863, 569] on body "KSA Global vallakhverdiyeva@gmail.com 🚀 Get 2% Cashback! Complete your sign-up …" at bounding box center [779, 347] width 1558 height 695
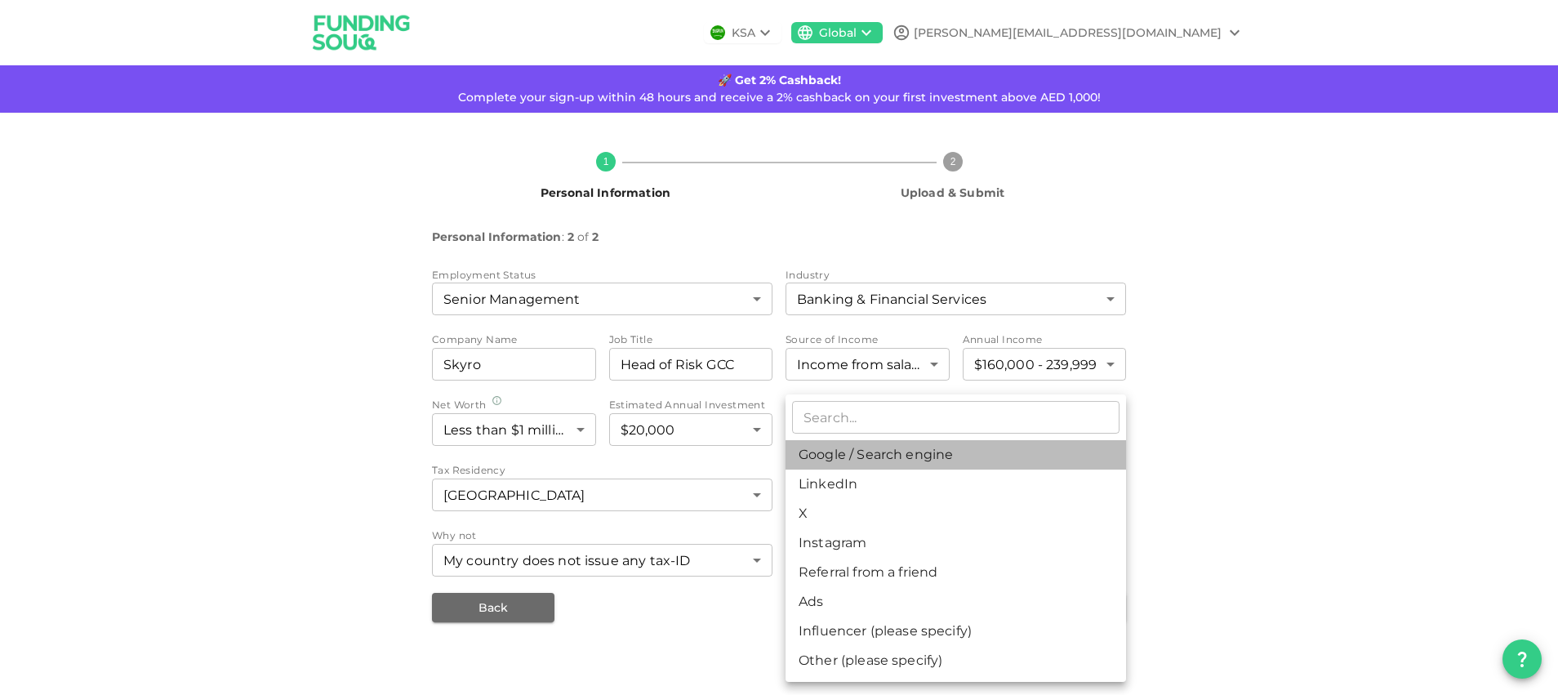
click at [883, 462] on li "Google / Search engine" at bounding box center [955, 454] width 340 height 29
type input "1"
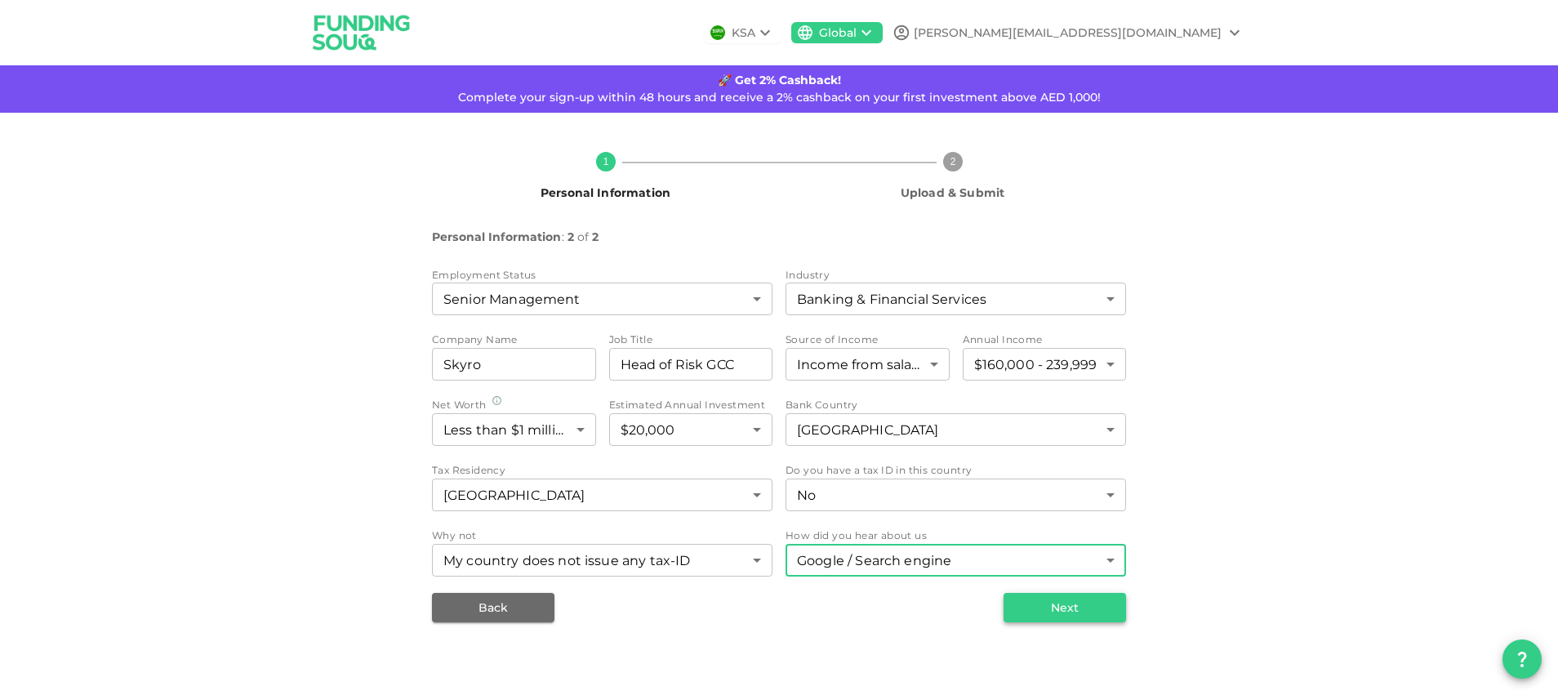
click at [1037, 612] on button "Next" at bounding box center [1064, 607] width 122 height 29
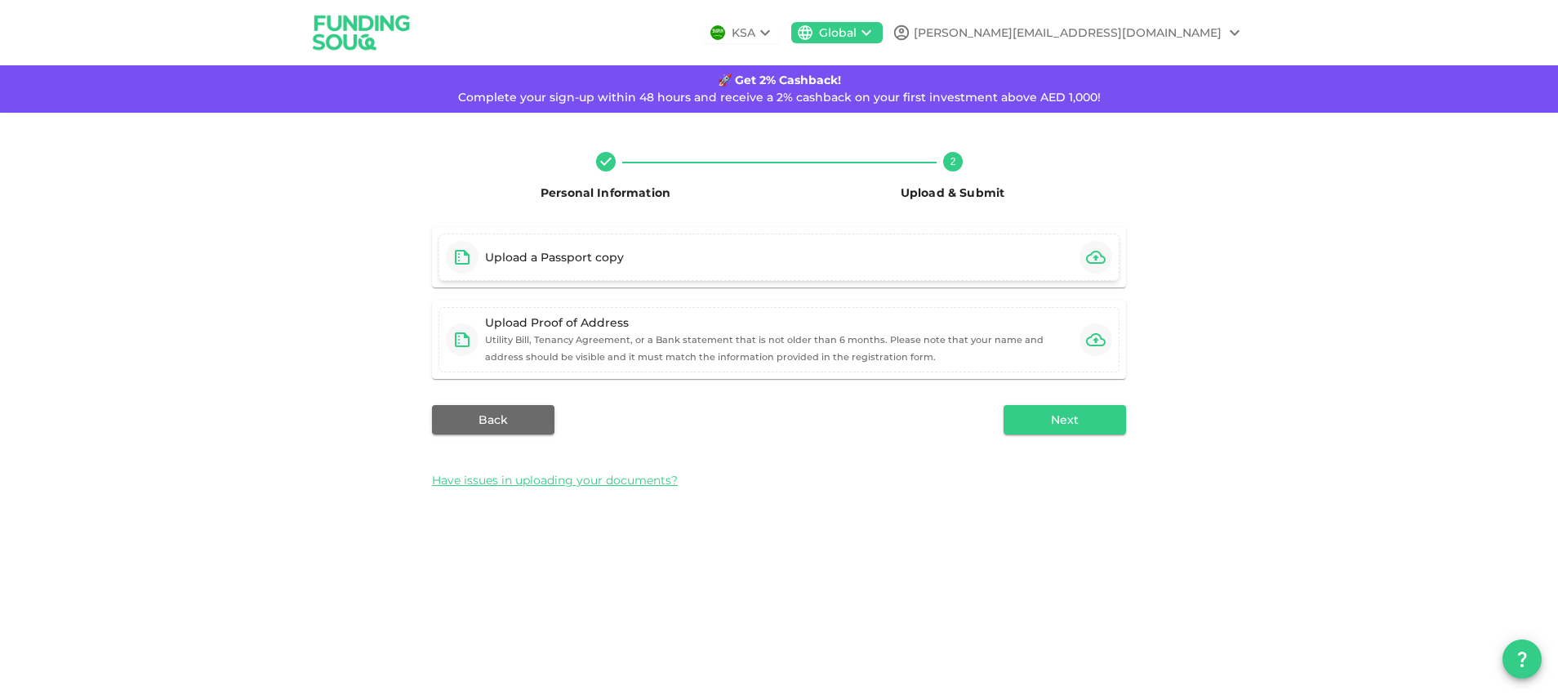
click at [945, 264] on div "Upload a Passport copy" at bounding box center [778, 257] width 681 height 47
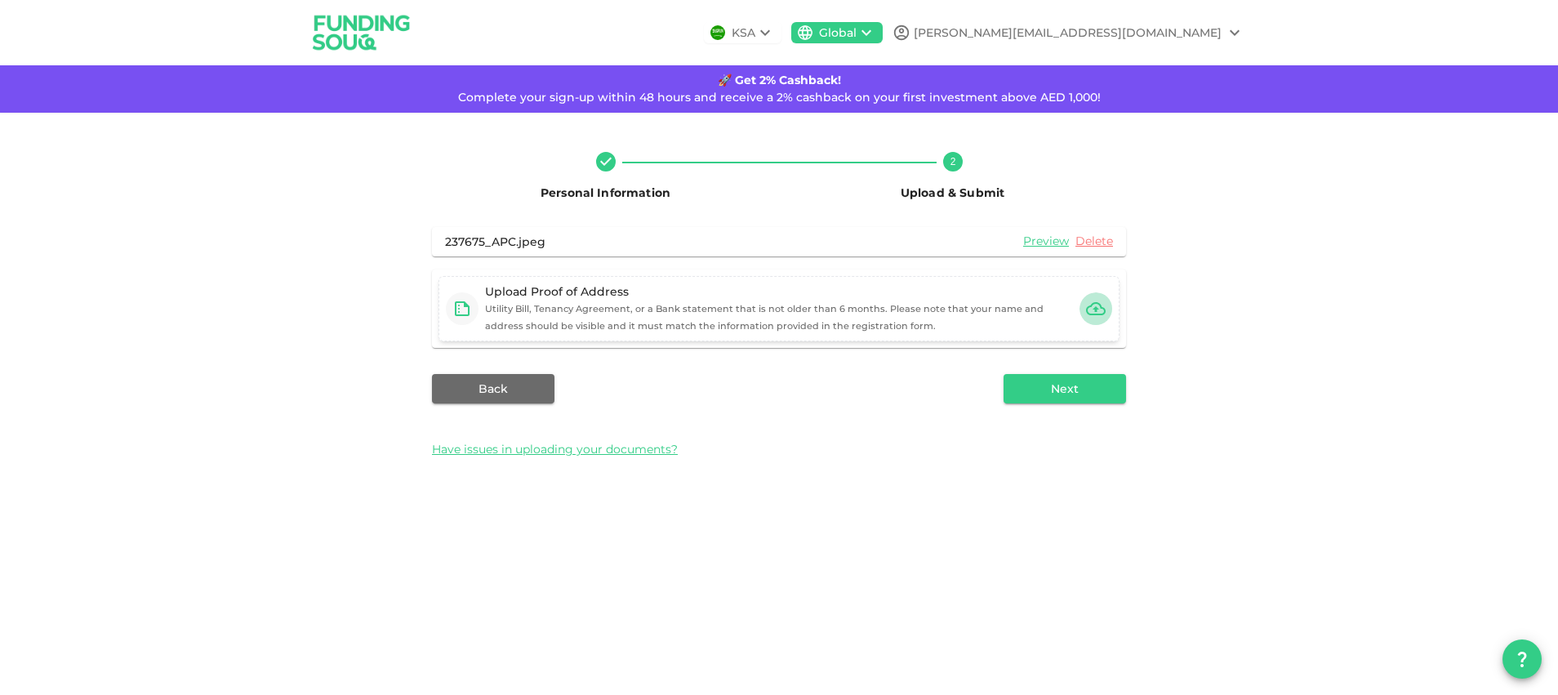
click at [1095, 306] on icon "button" at bounding box center [1096, 308] width 20 height 13
click at [766, 327] on small "Utility Bill, Tenancy Agreement, or a Bank statement that is not older than 6 m…" at bounding box center [764, 317] width 558 height 29
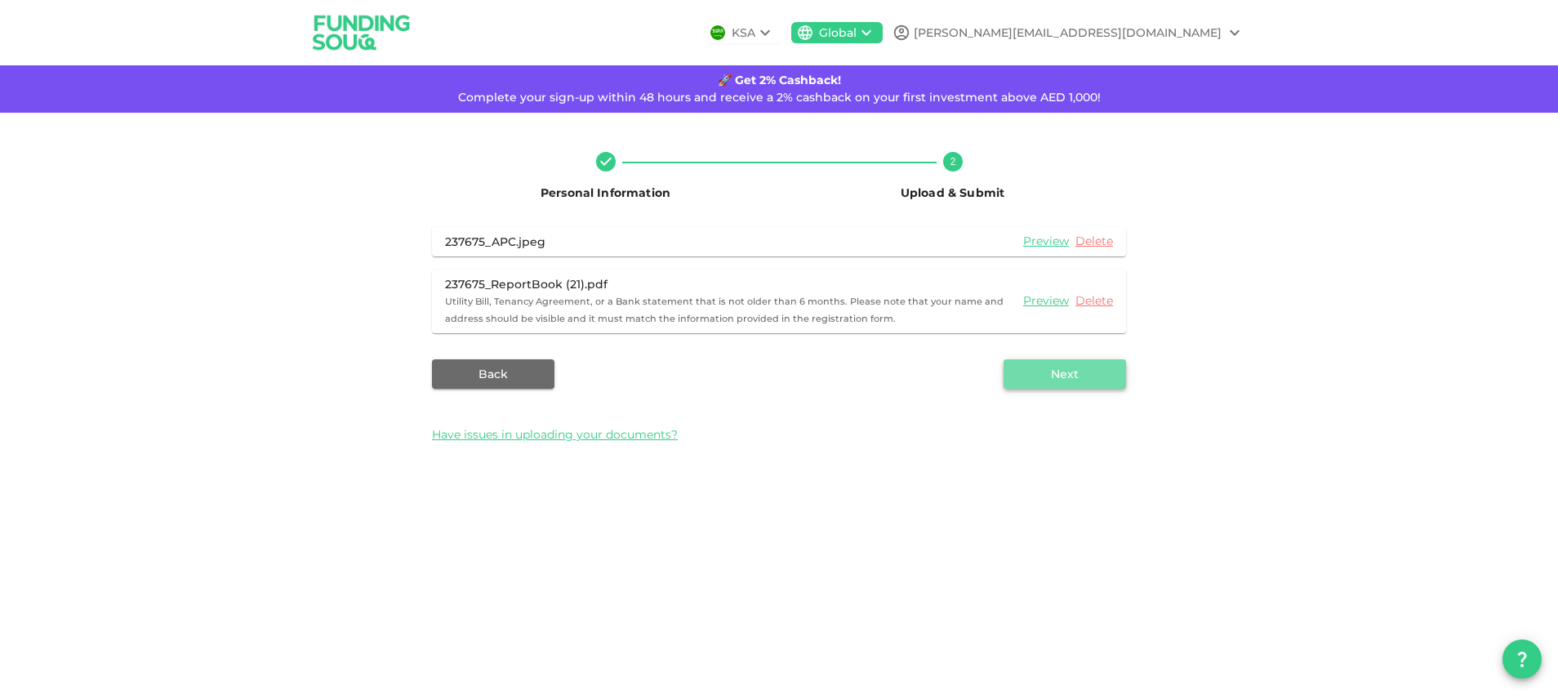
click at [1092, 375] on button "Next" at bounding box center [1064, 373] width 122 height 29
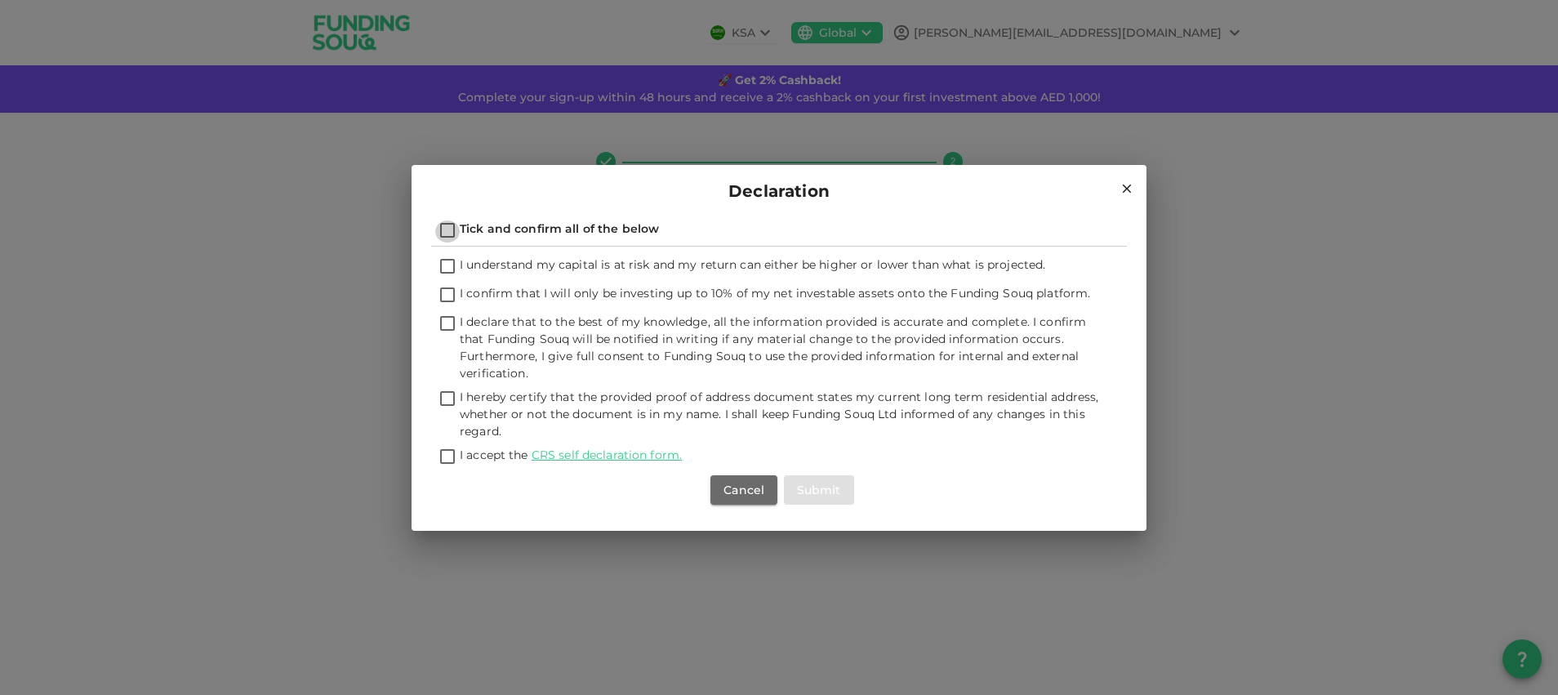
click at [446, 231] on input "Tick and confirm all of the below" at bounding box center [447, 231] width 24 height 22
checkbox input "true"
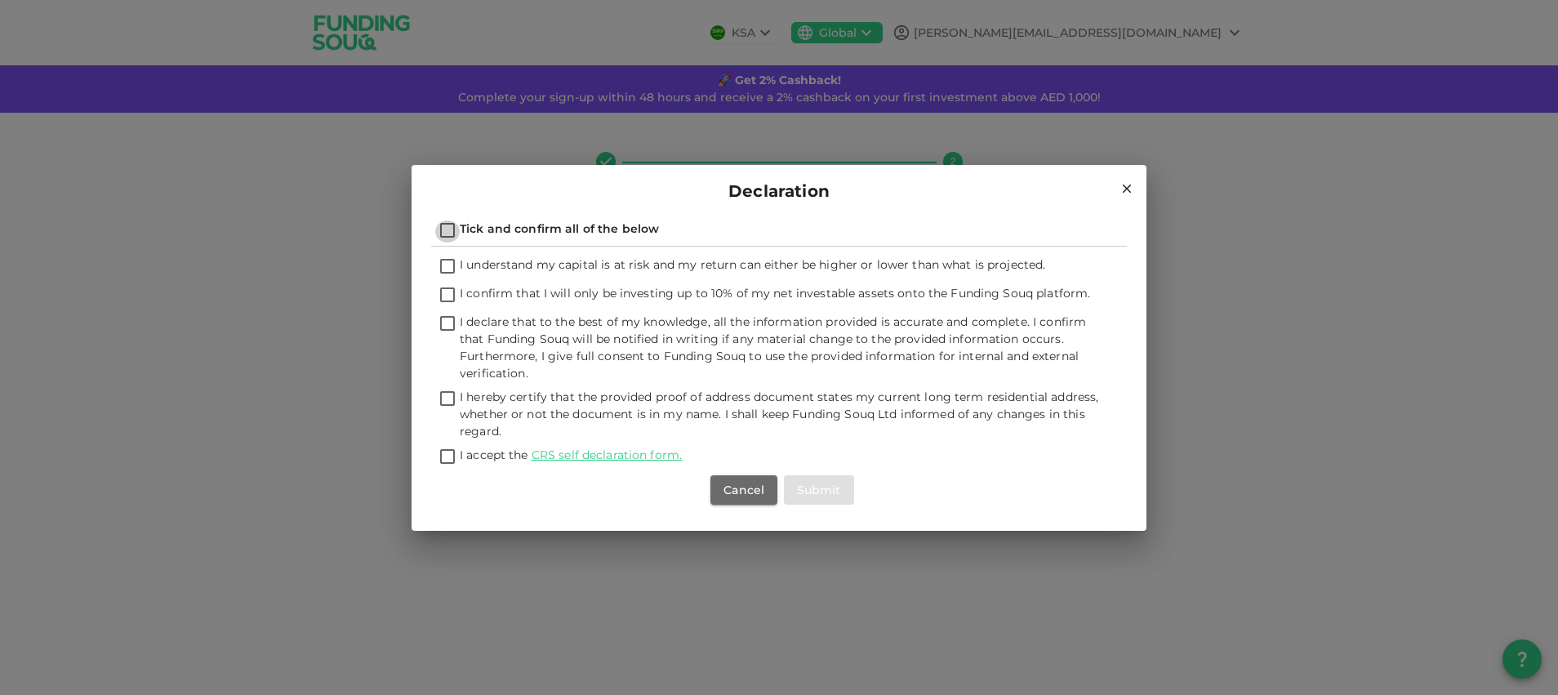
checkbox input "true"
click at [812, 499] on button "Submit" at bounding box center [819, 489] width 70 height 29
